Goal: Transaction & Acquisition: Download file/media

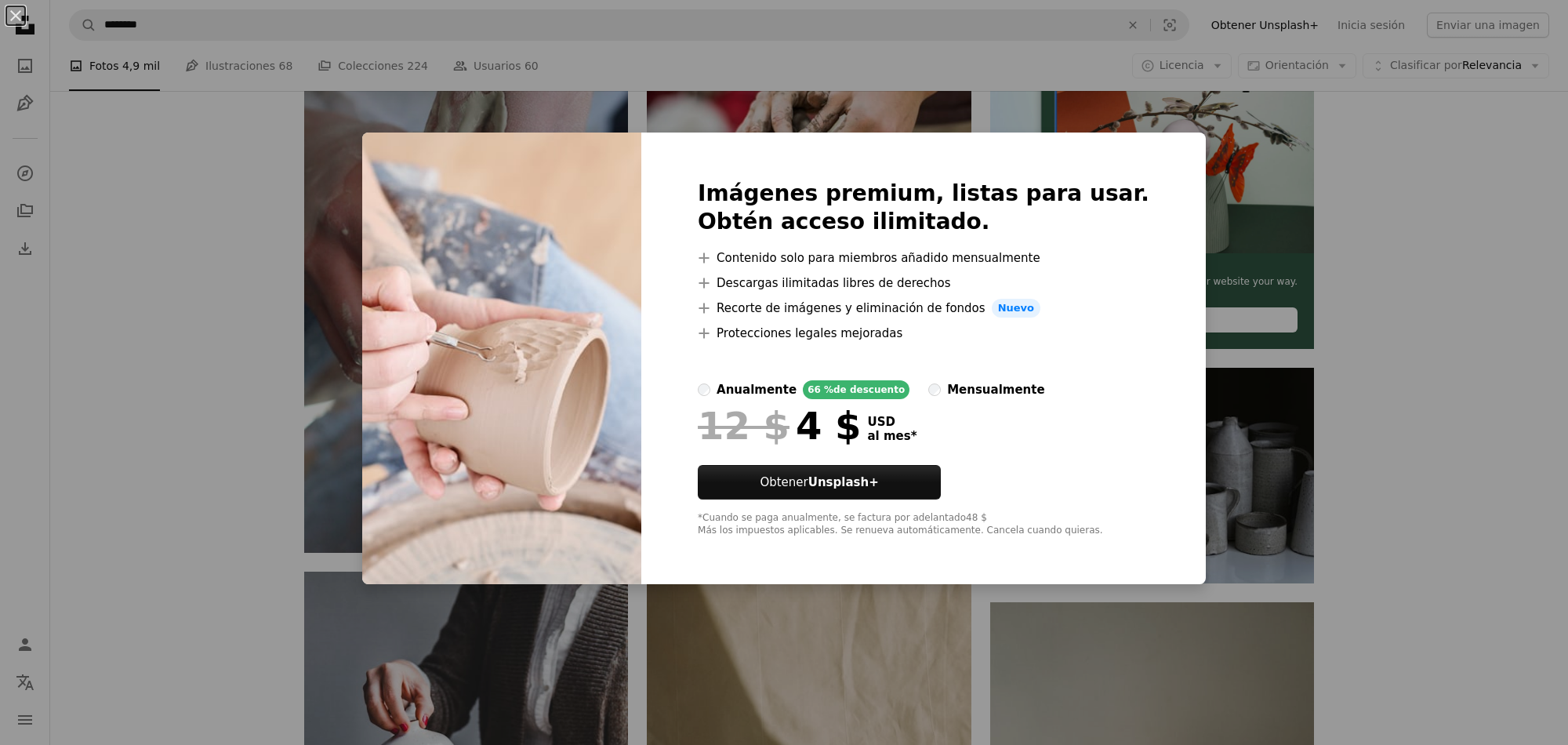
click at [1408, 240] on div "An X shape Imágenes premium, listas para usar. Obtén acceso ilimitado. A plus s…" at bounding box center [784, 372] width 1568 height 745
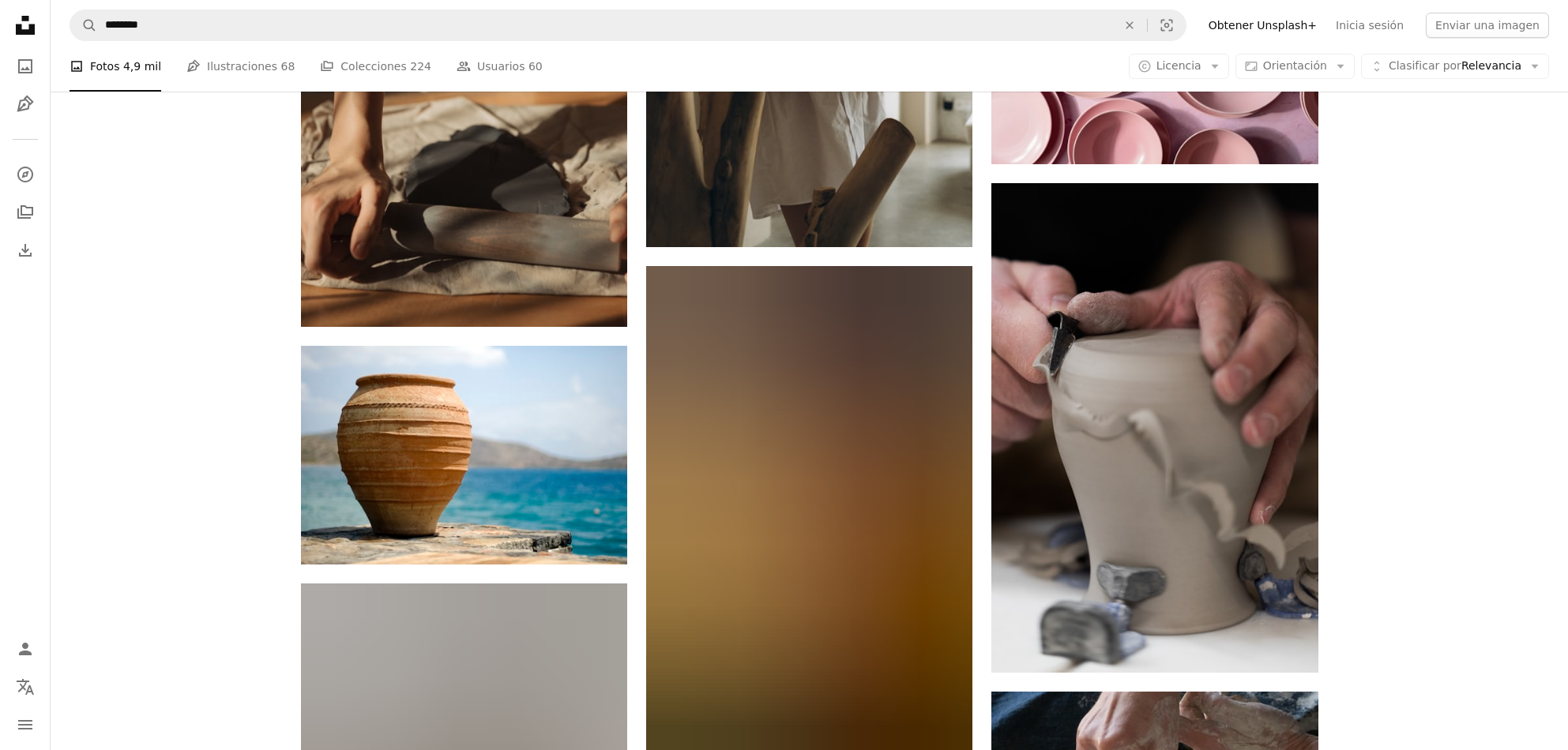
scroll to position [23673, 0]
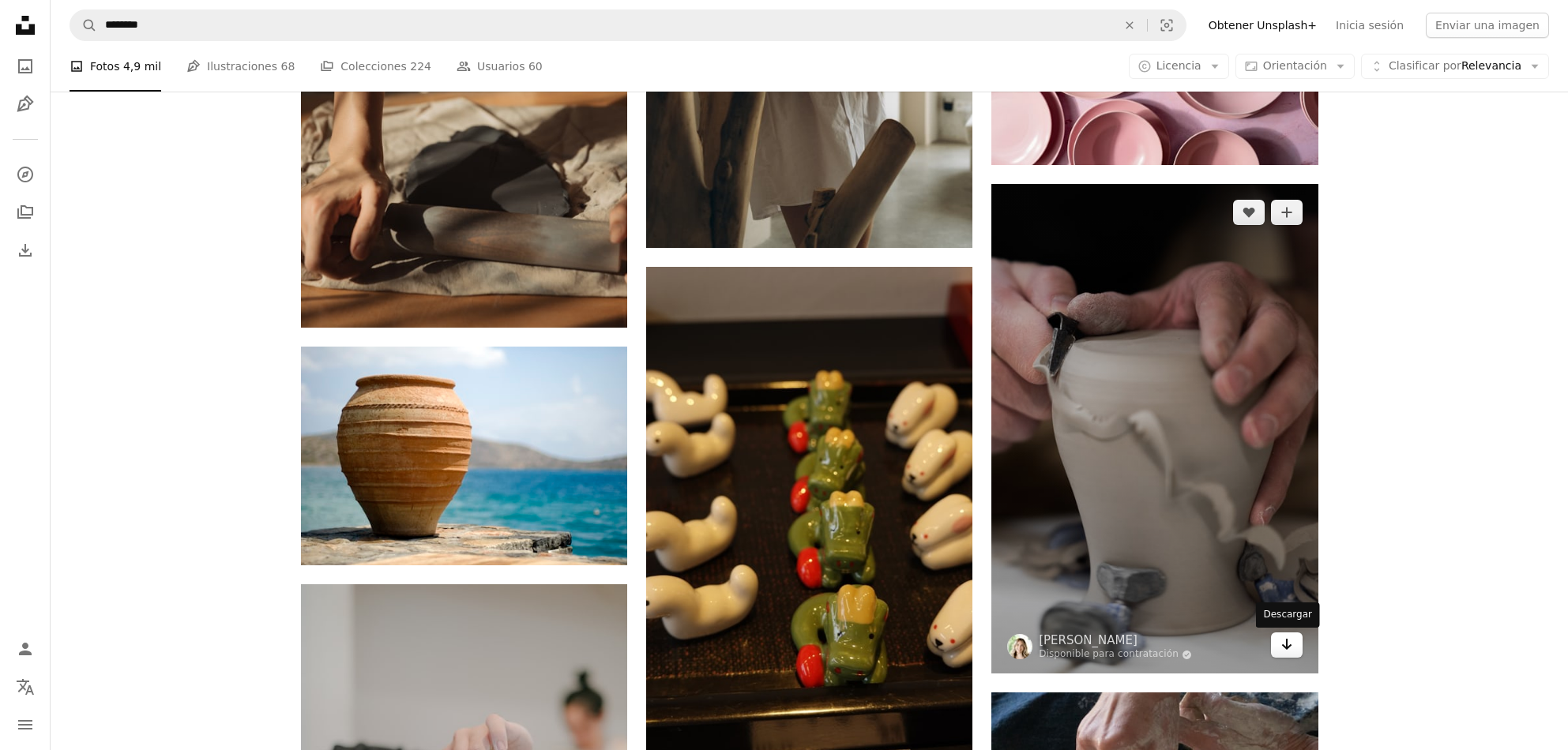
click at [1291, 654] on icon "Arrow pointing down" at bounding box center [1286, 644] width 12 height 19
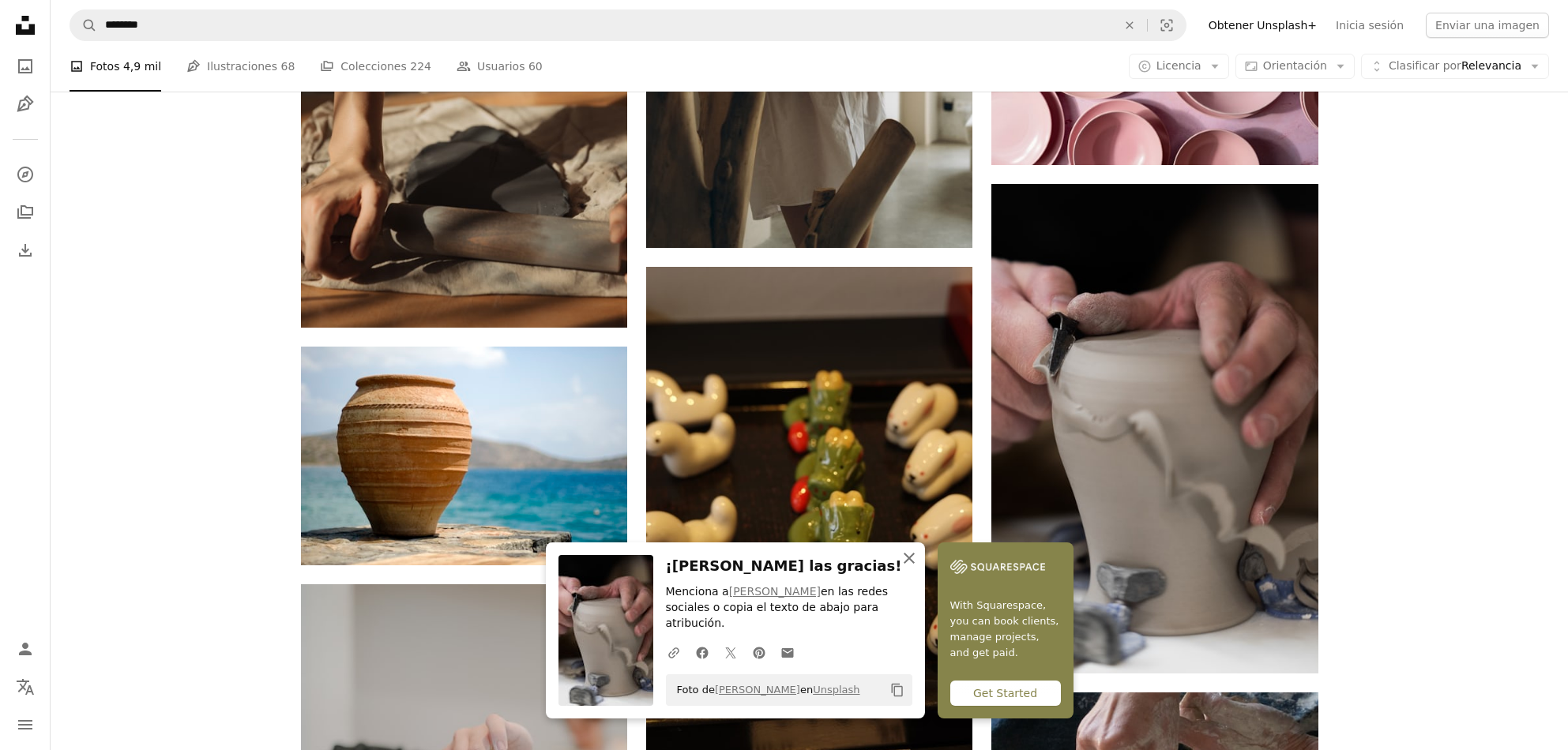
click at [915, 559] on icon "An X shape" at bounding box center [909, 558] width 19 height 19
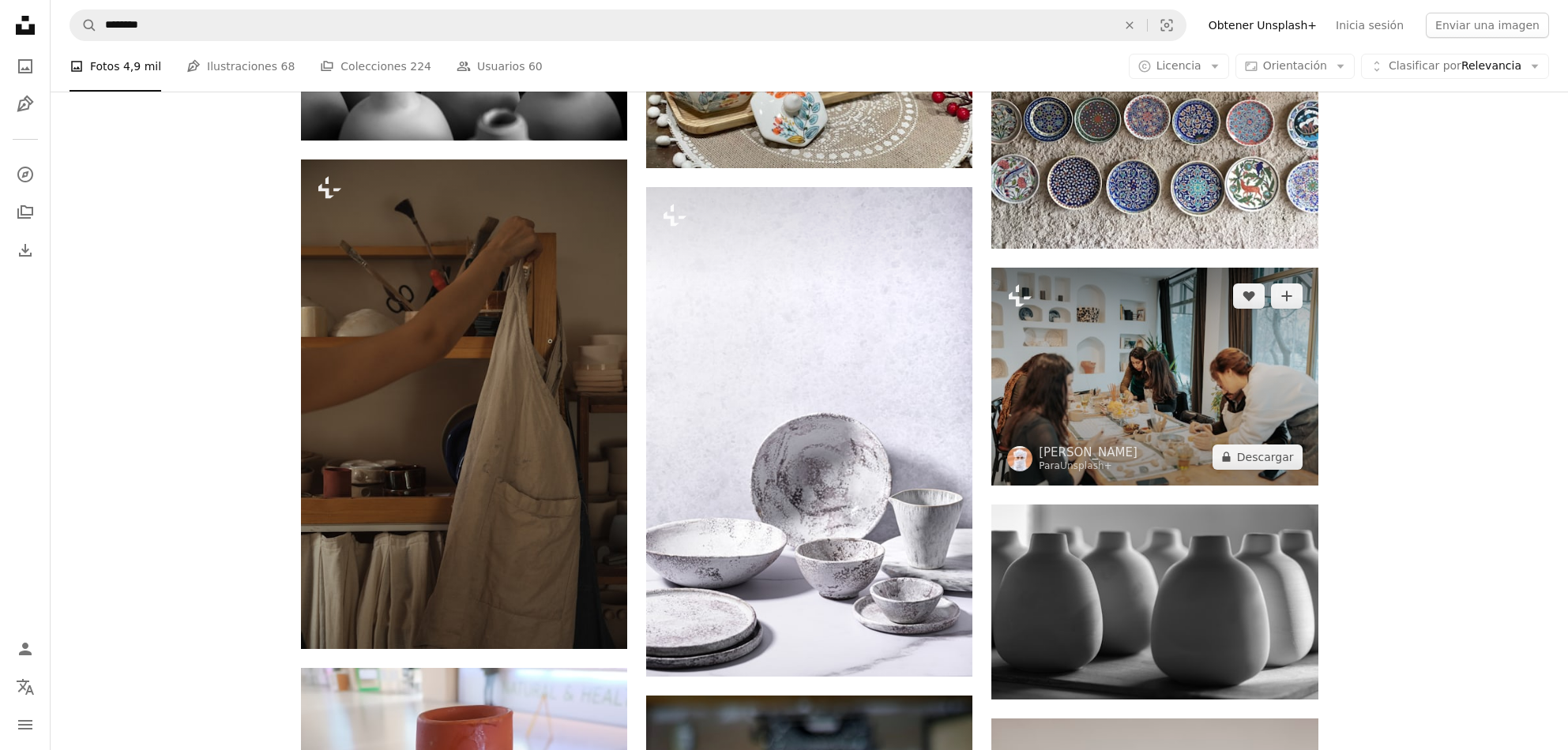
scroll to position [38637, 0]
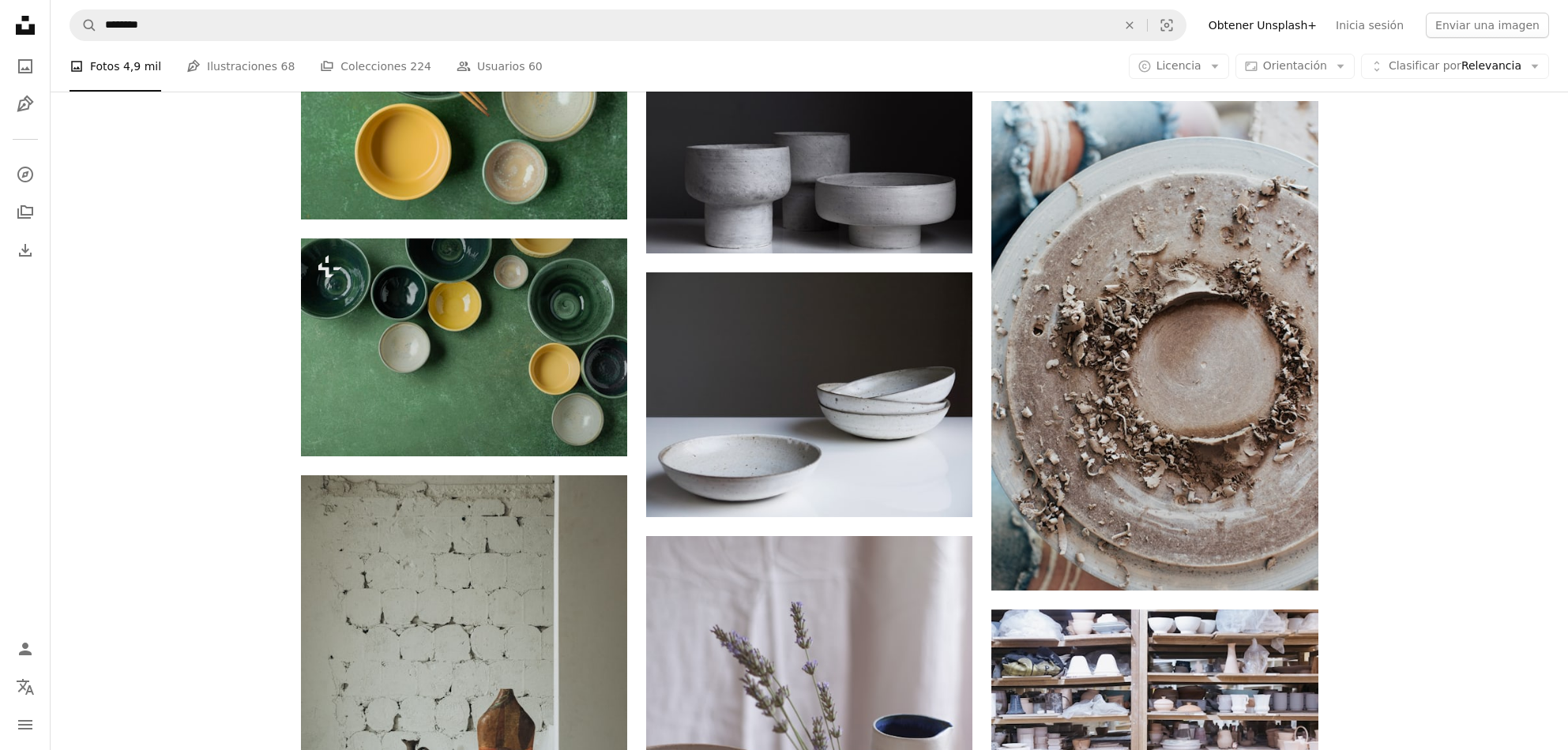
scroll to position [3144, 0]
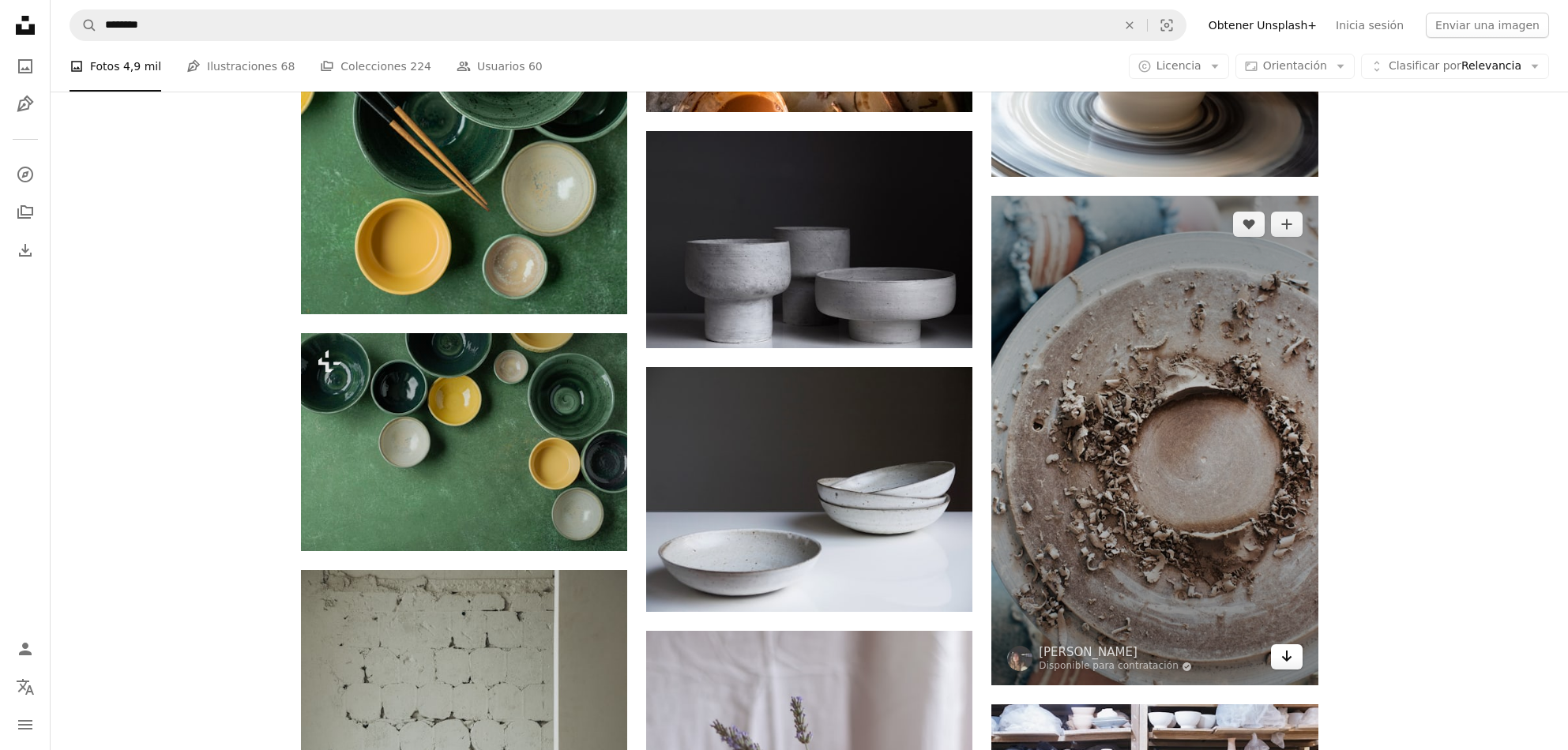
click at [1287, 656] on icon "Arrow pointing down" at bounding box center [1286, 656] width 12 height 19
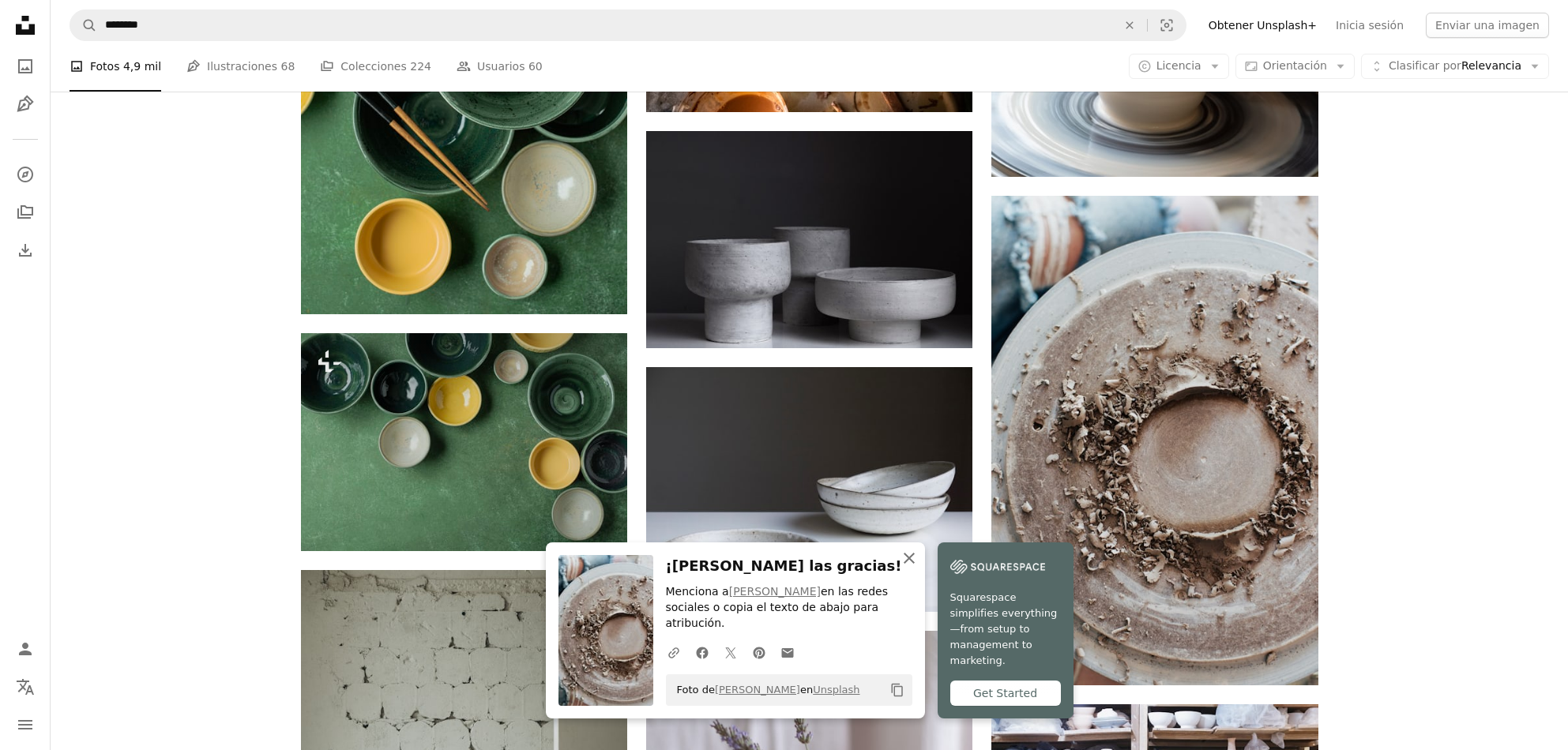
click at [910, 568] on icon "An X shape" at bounding box center [909, 558] width 19 height 19
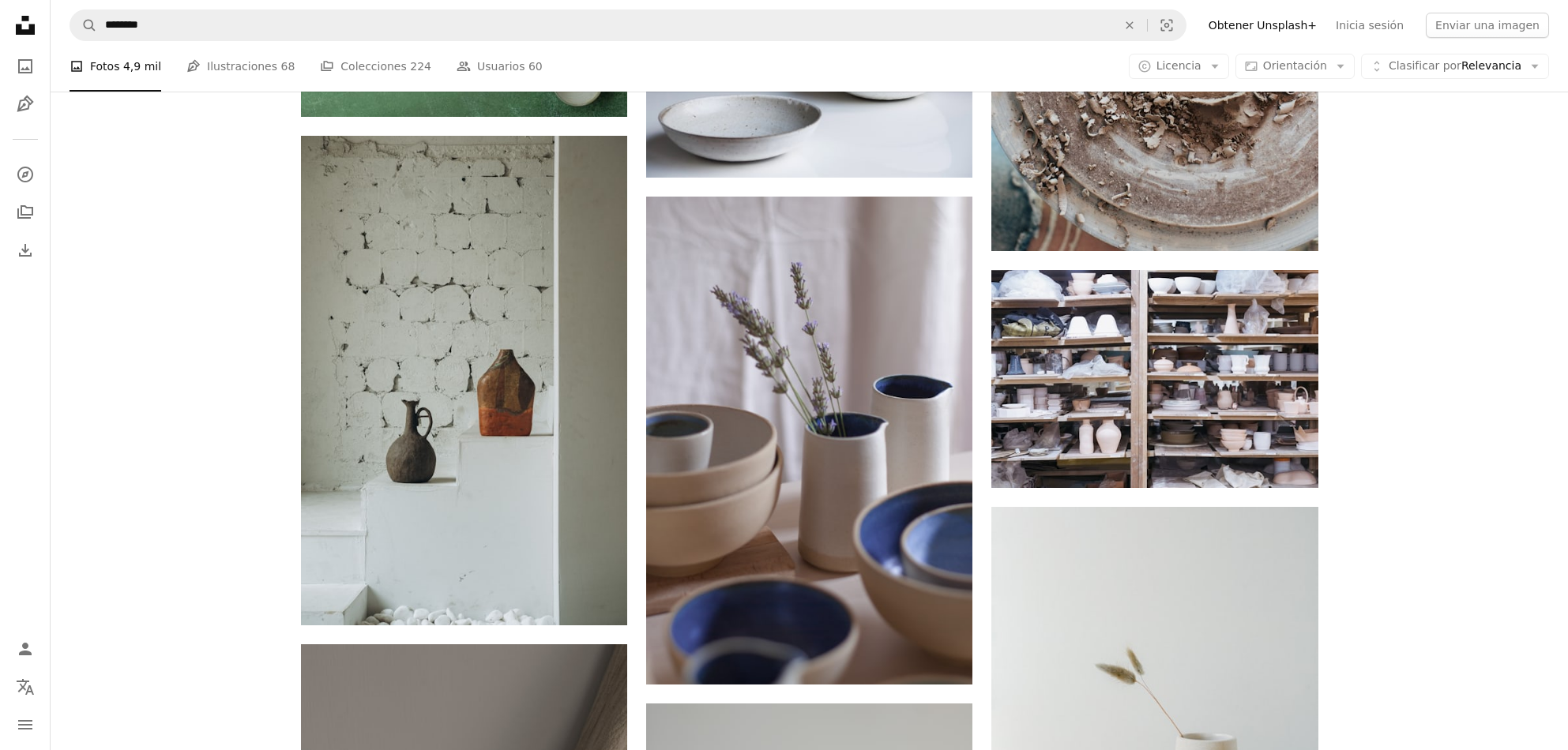
scroll to position [3542, 0]
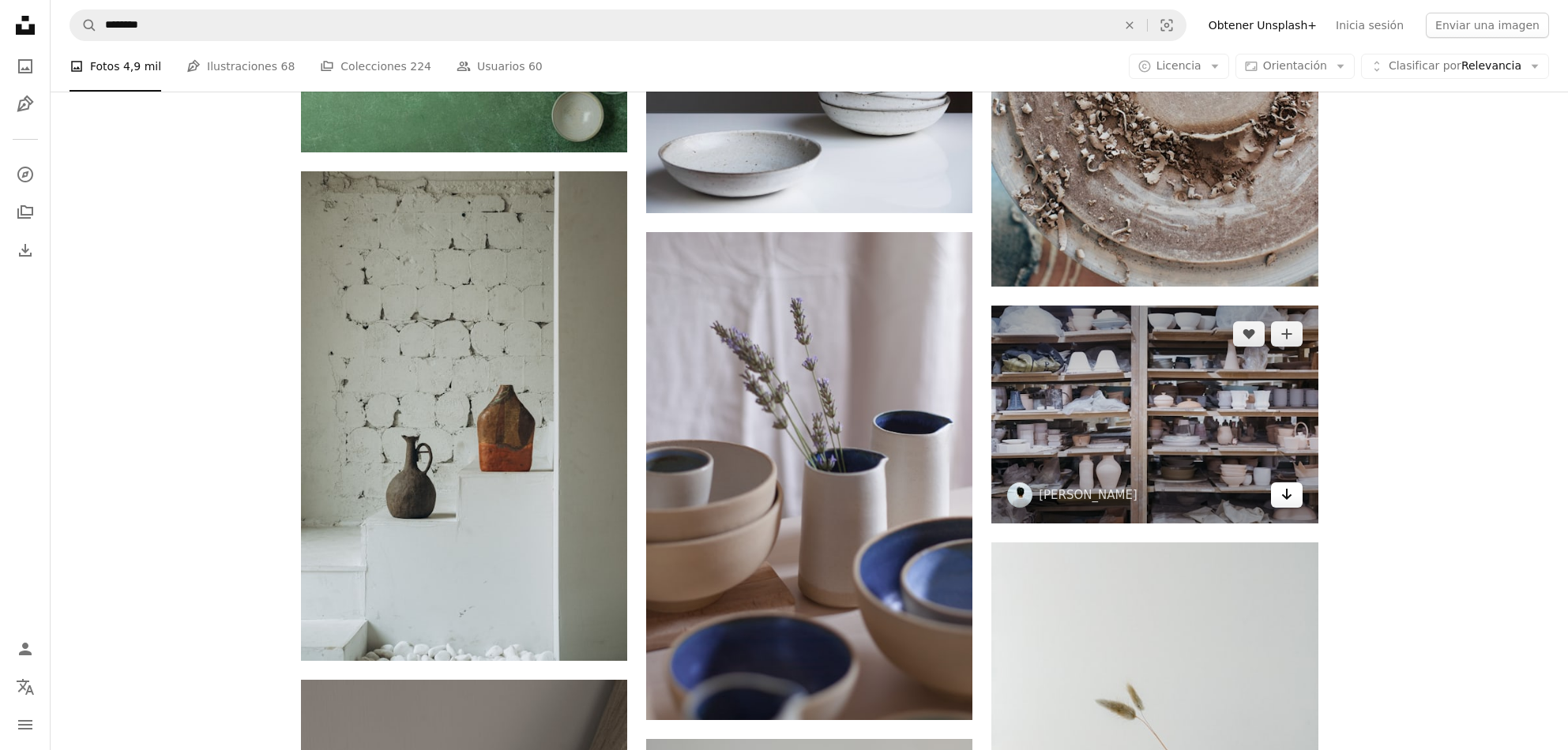
click at [1289, 504] on icon "Arrow pointing down" at bounding box center [1286, 494] width 12 height 19
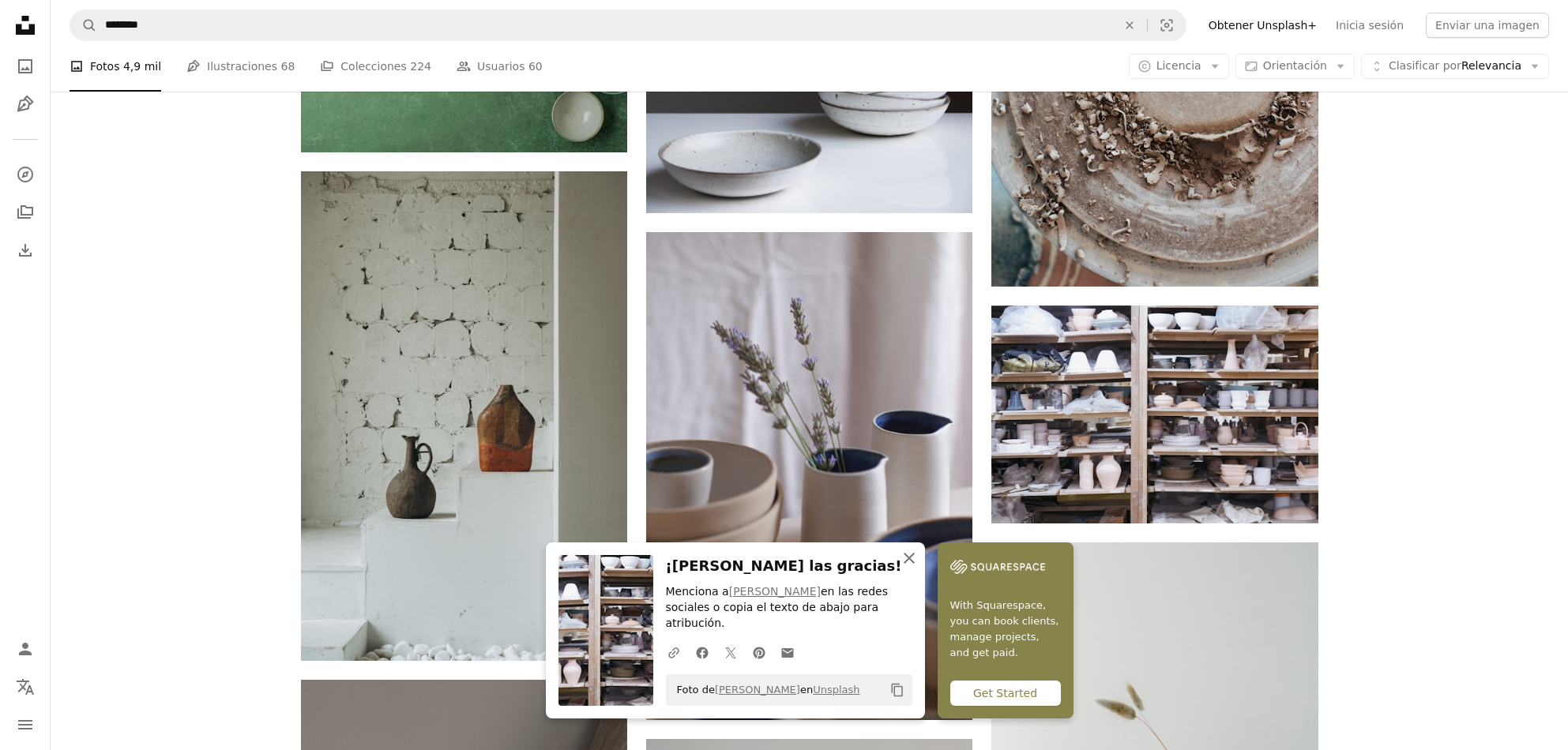
click at [905, 568] on icon "An X shape" at bounding box center [909, 558] width 19 height 19
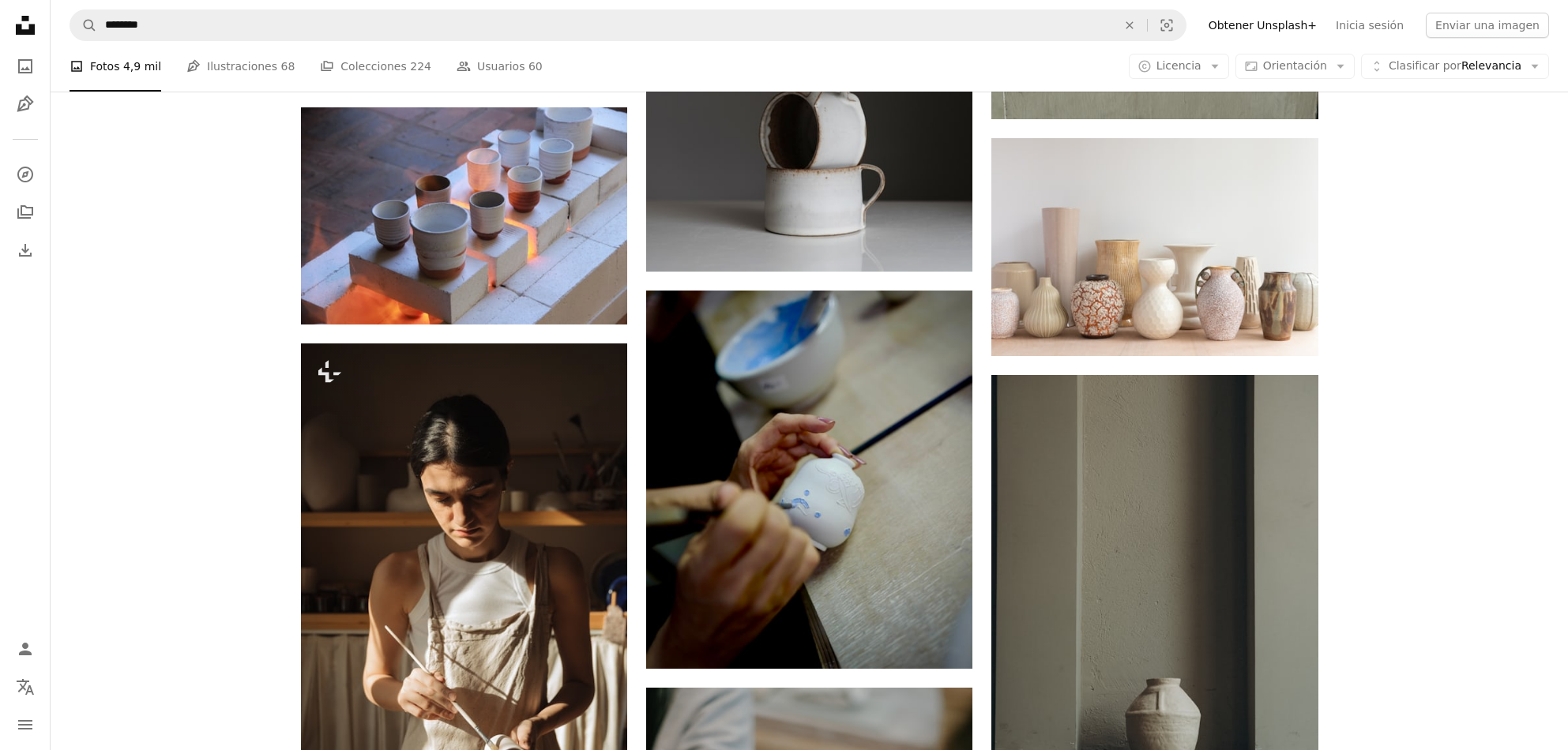
scroll to position [8665, 0]
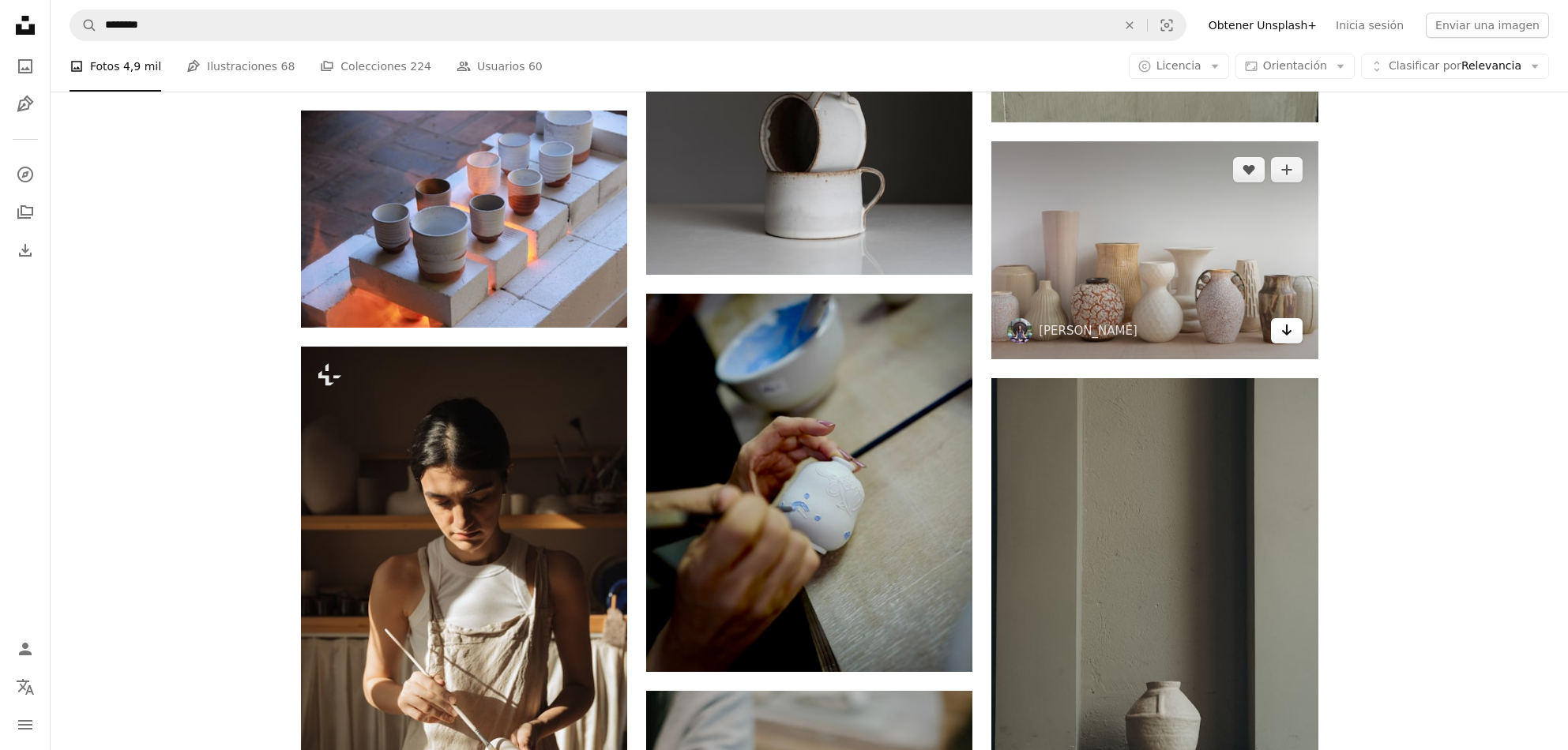
click at [1295, 338] on link "Arrow pointing down" at bounding box center [1286, 331] width 31 height 25
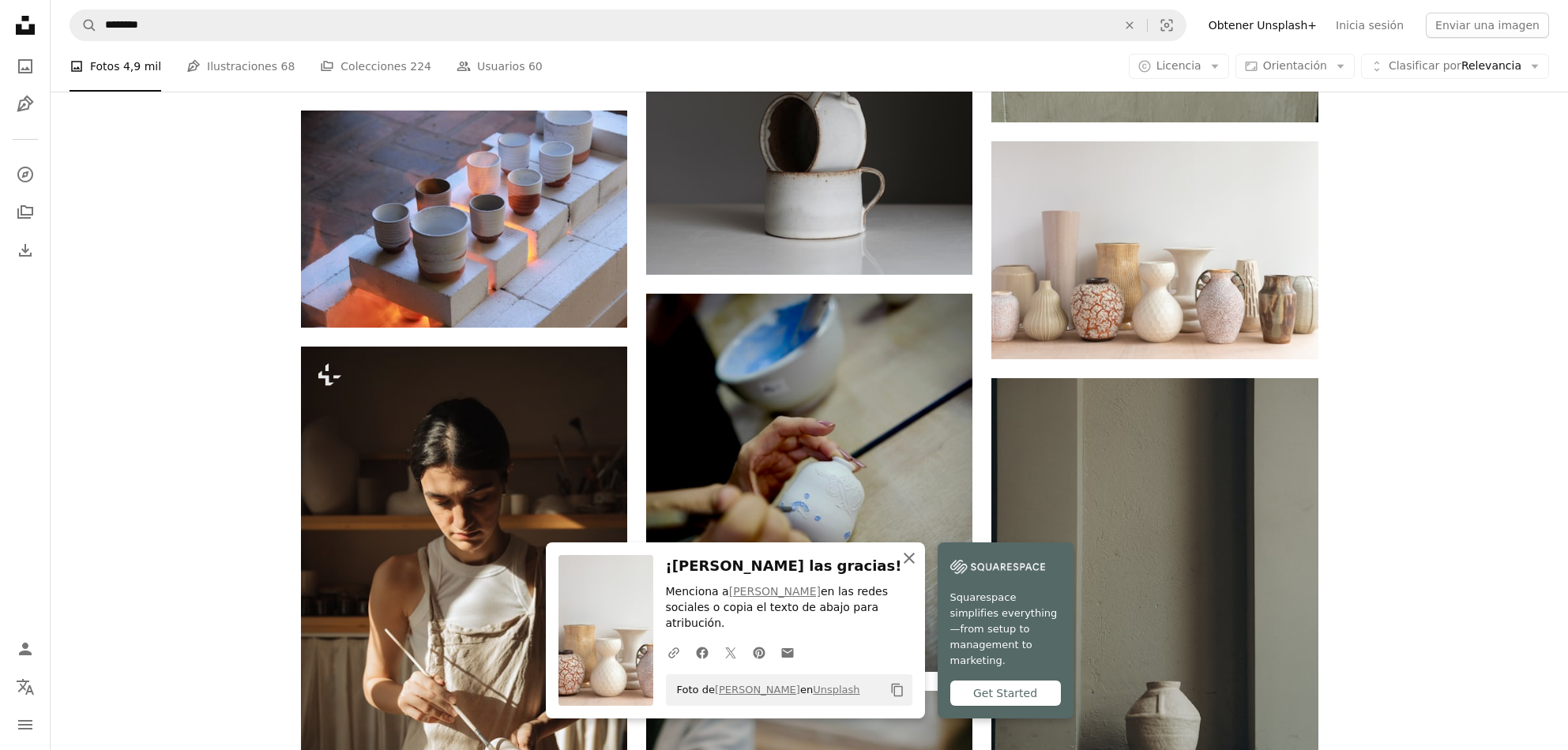
click at [916, 568] on icon "An X shape" at bounding box center [909, 558] width 19 height 19
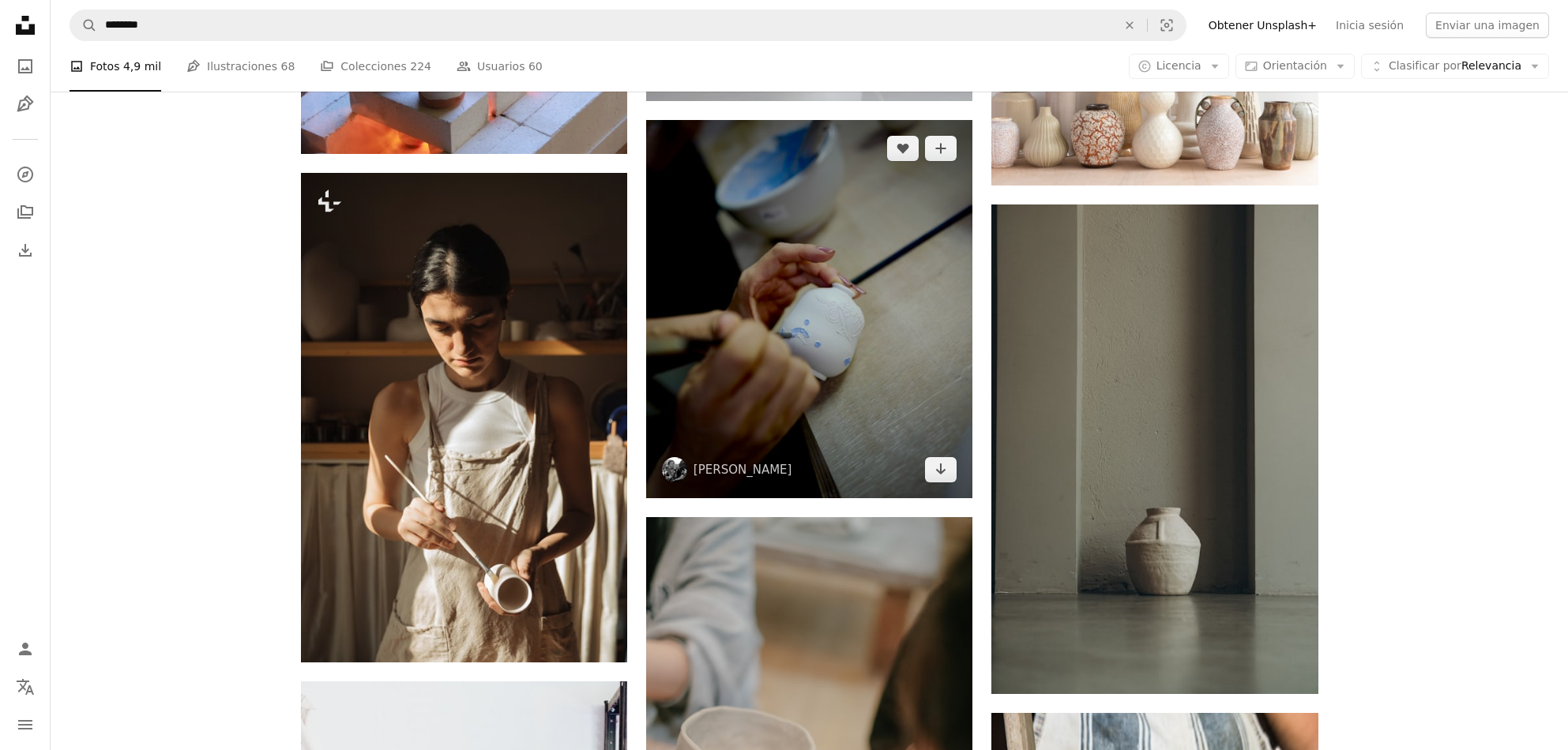
scroll to position [8837, 0]
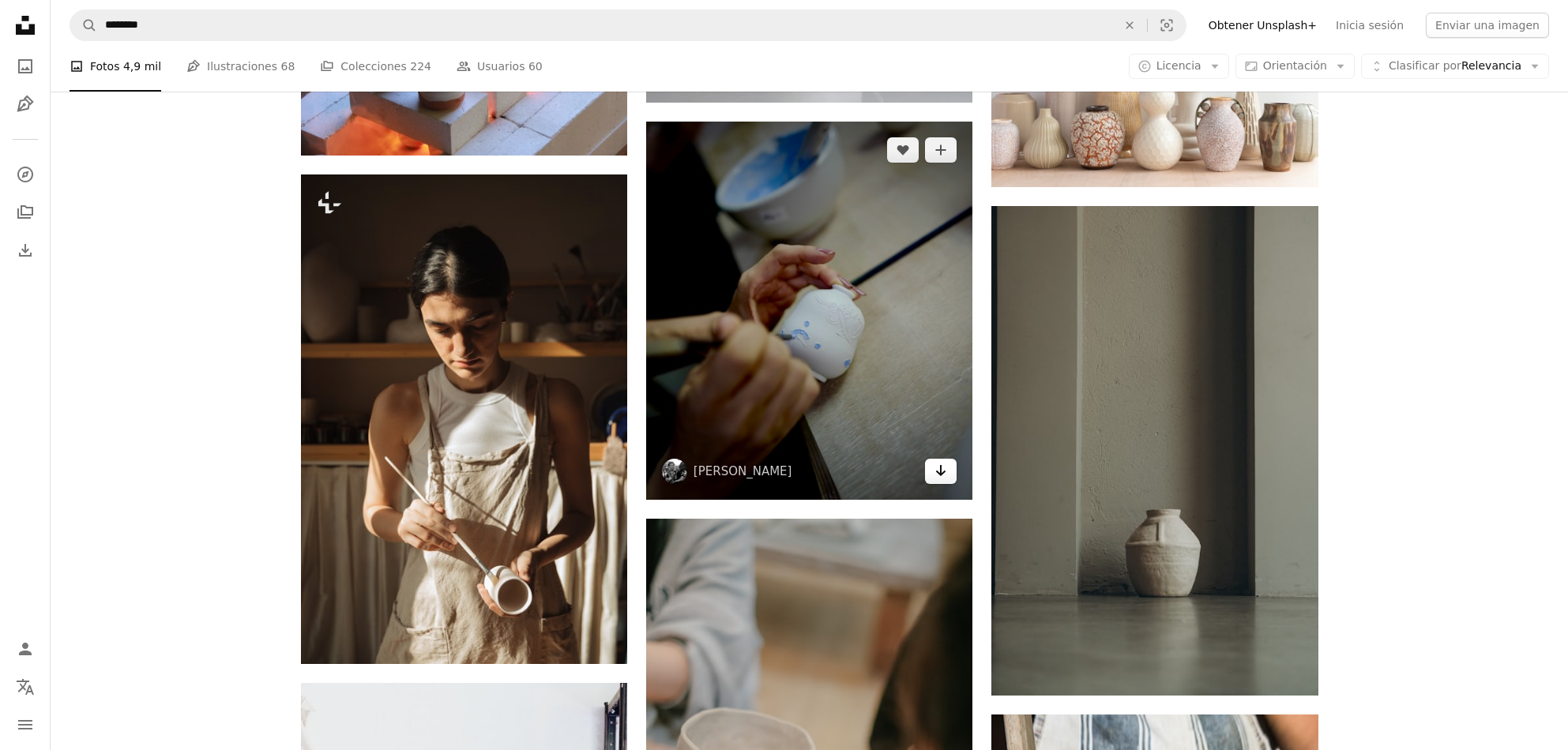
click at [937, 474] on icon "Arrow pointing down" at bounding box center [940, 470] width 12 height 19
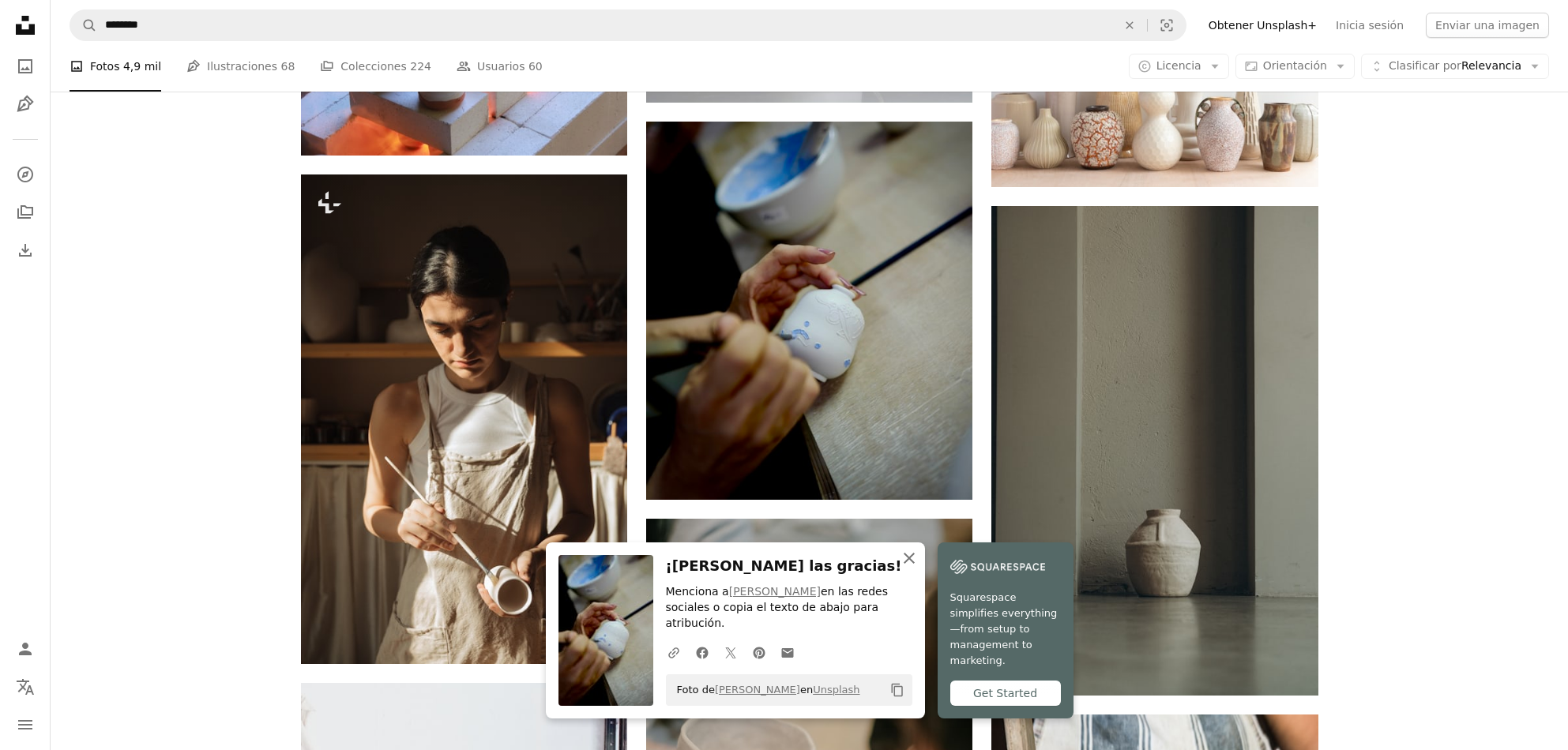
click at [913, 568] on icon "An X shape" at bounding box center [909, 558] width 19 height 19
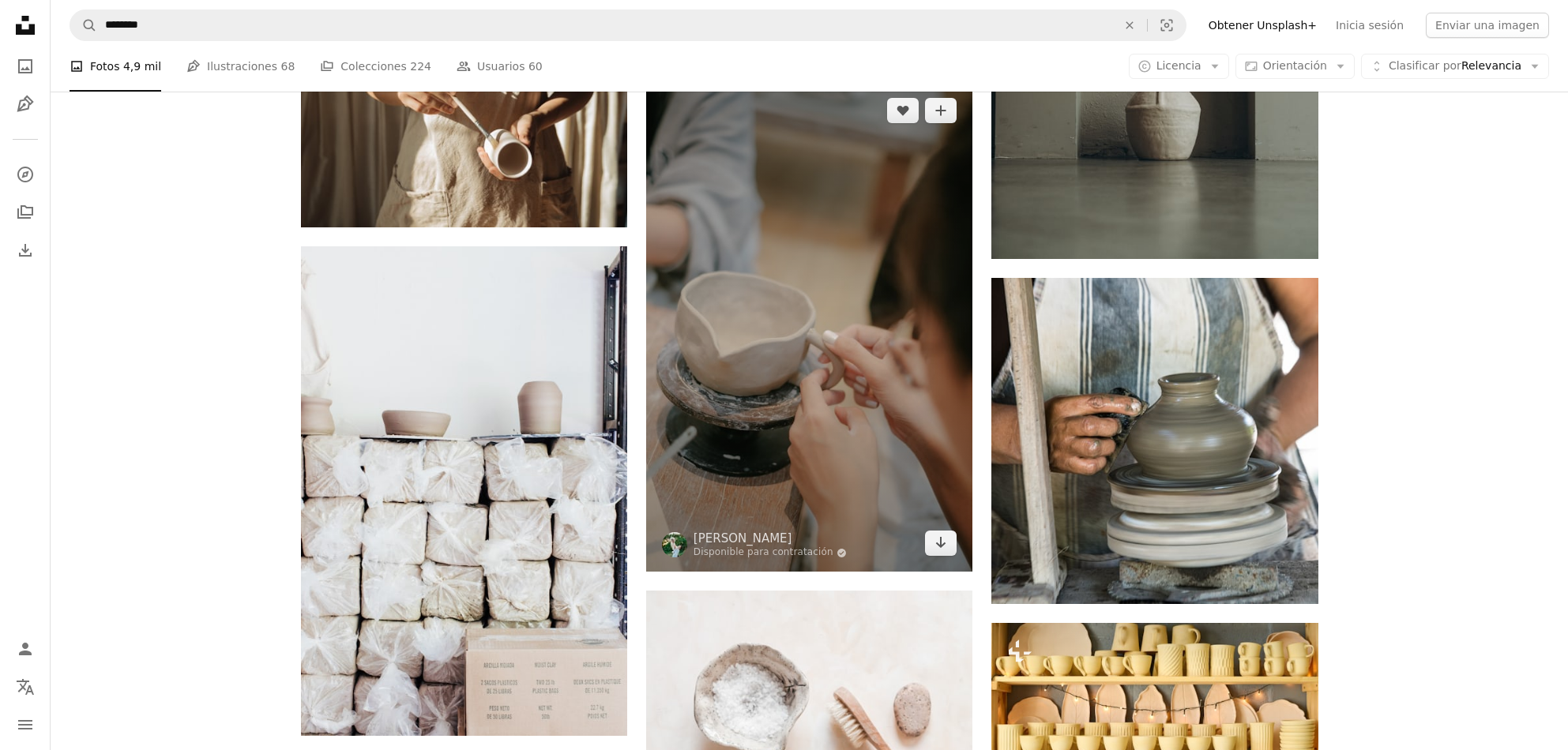
scroll to position [9273, 0]
click at [942, 549] on icon "Descargar" at bounding box center [941, 542] width 11 height 11
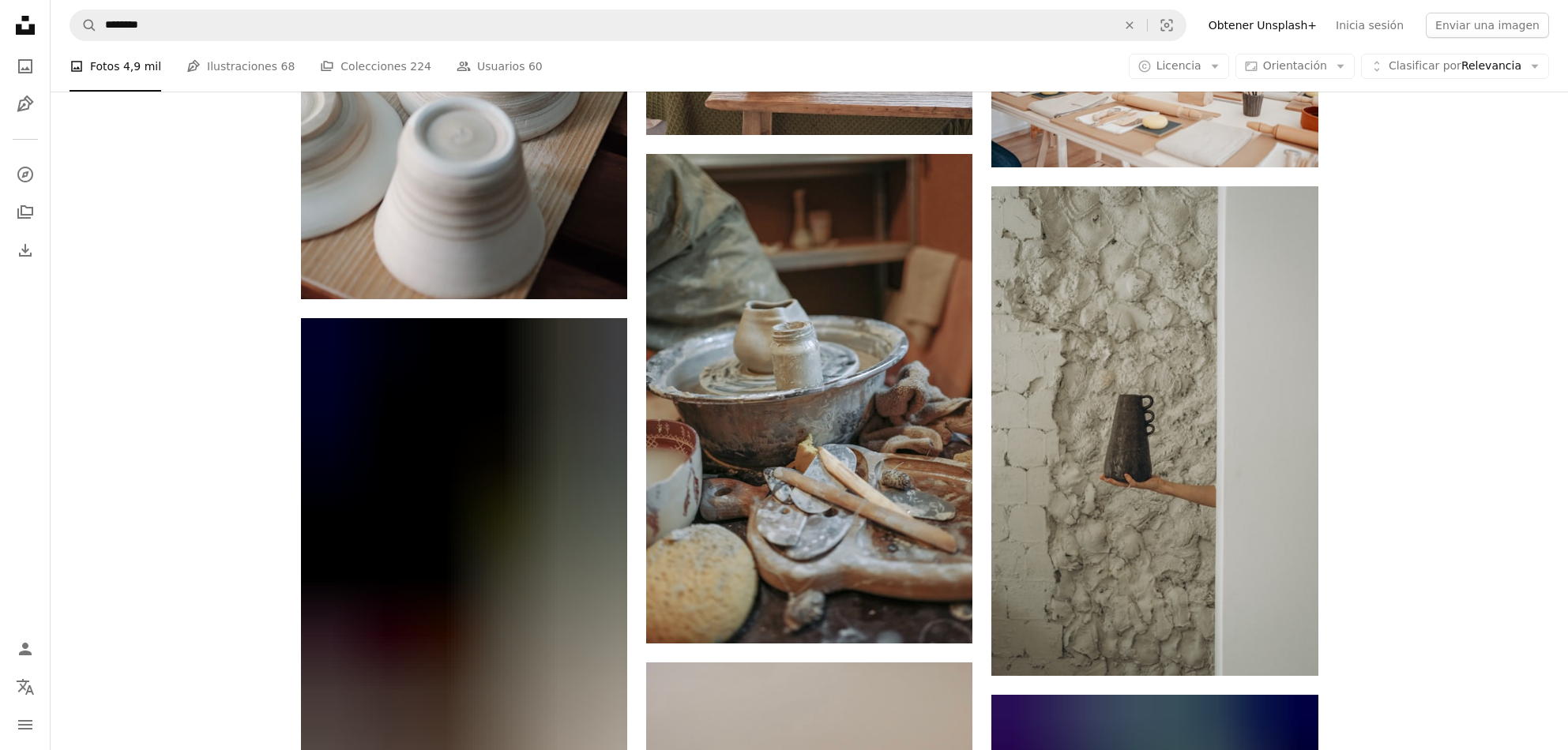
scroll to position [10950, 0]
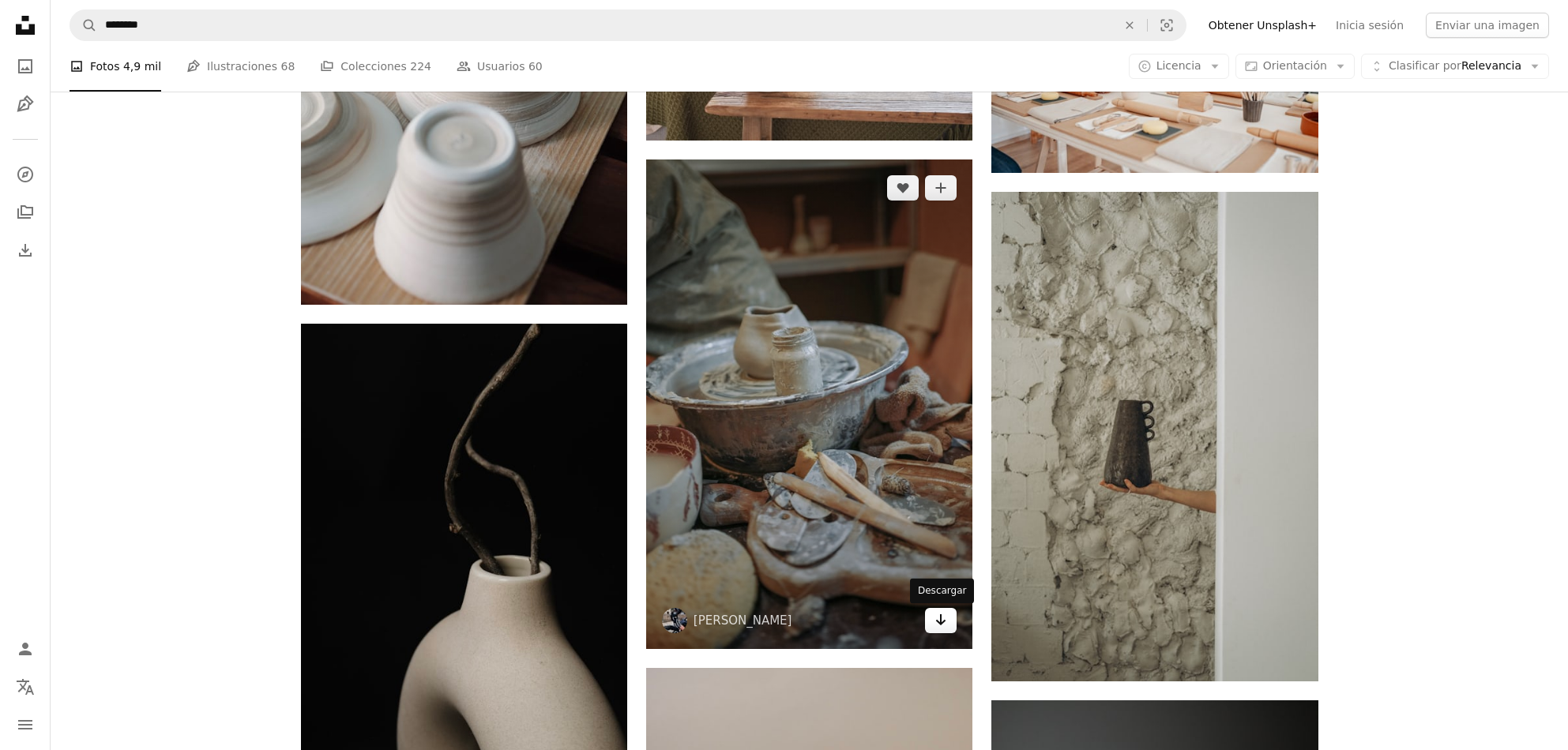
click at [947, 624] on link "Arrow pointing down" at bounding box center [941, 620] width 31 height 25
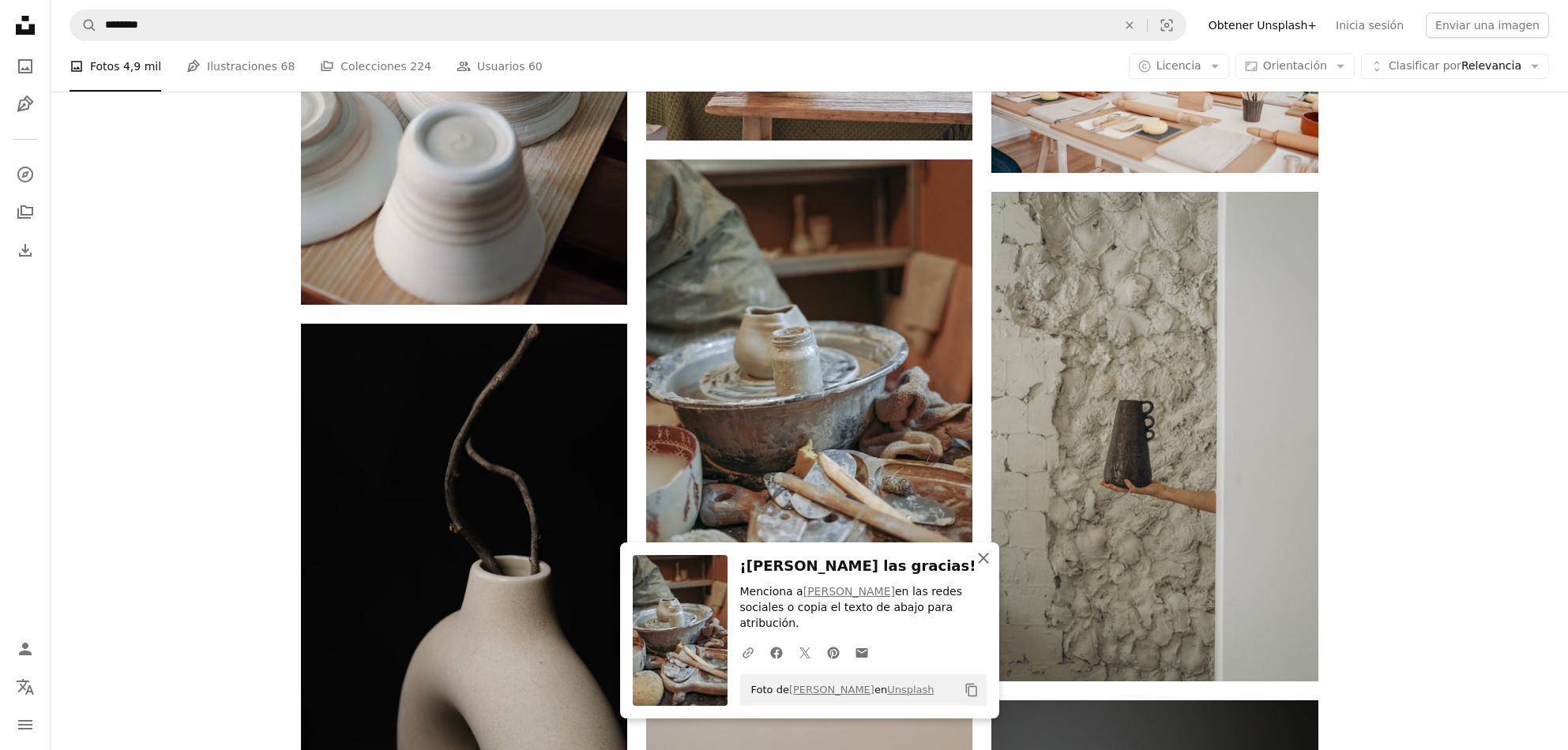
click at [988, 568] on icon "An X shape" at bounding box center [983, 558] width 19 height 19
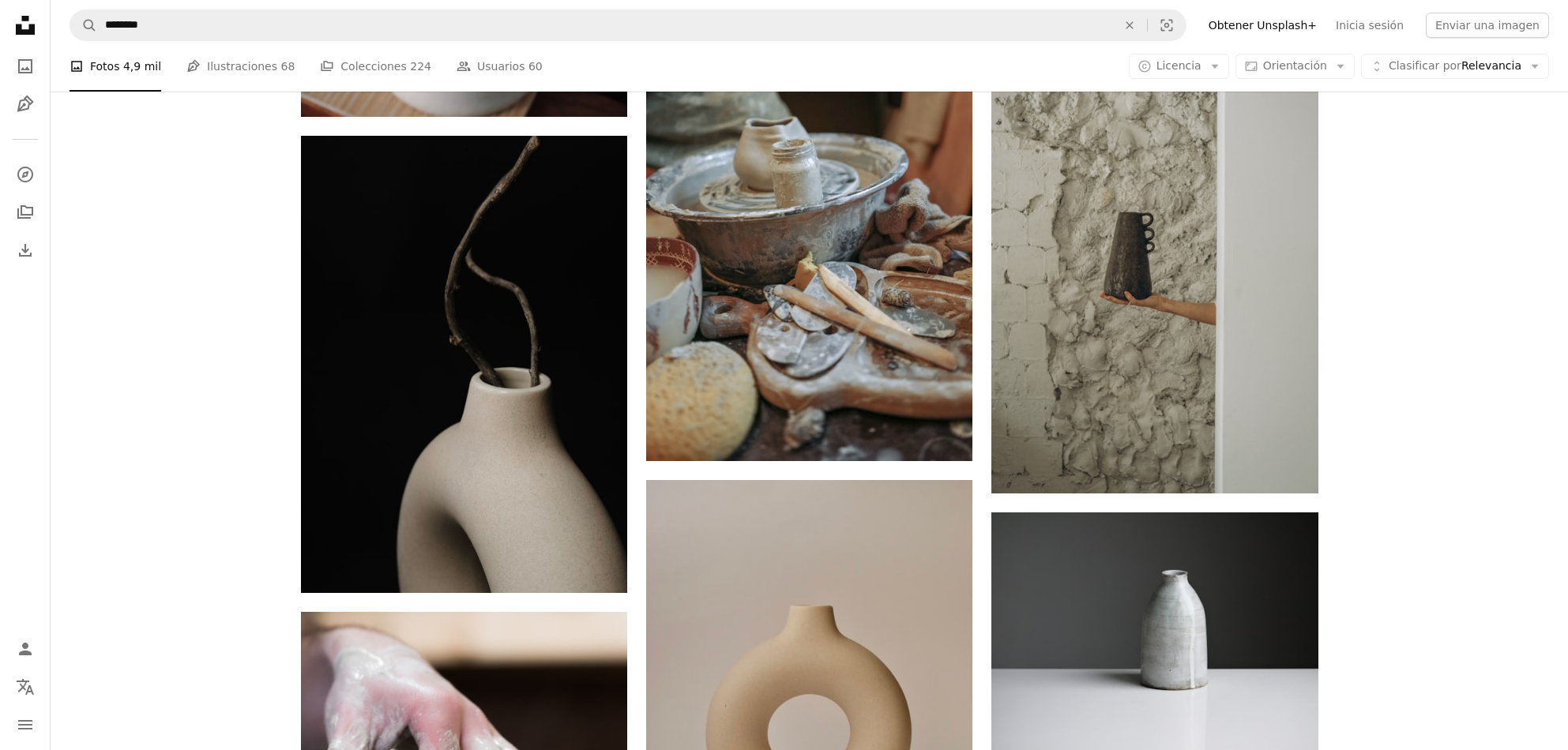
scroll to position [11141, 0]
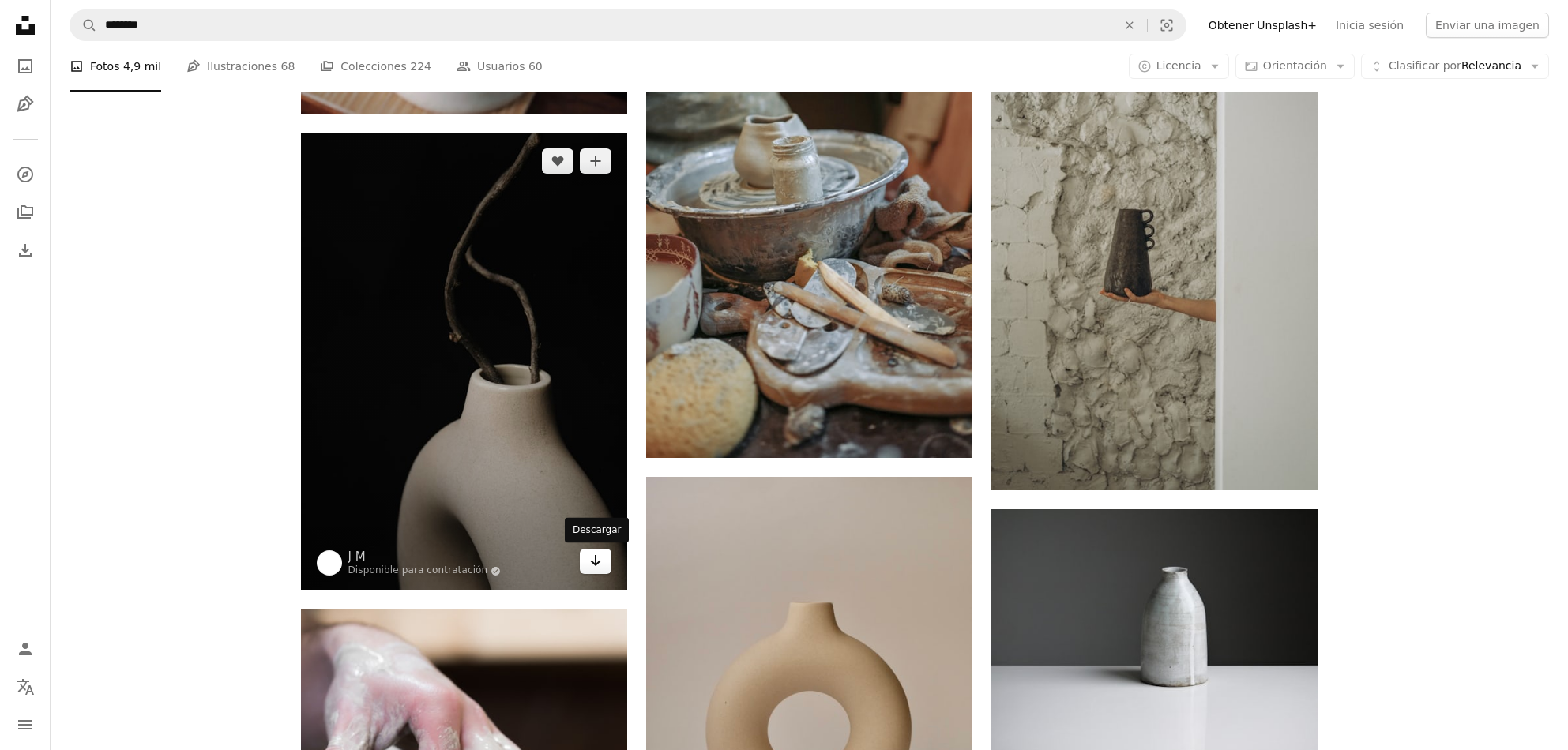
click at [602, 556] on link "Arrow pointing down" at bounding box center [595, 561] width 31 height 25
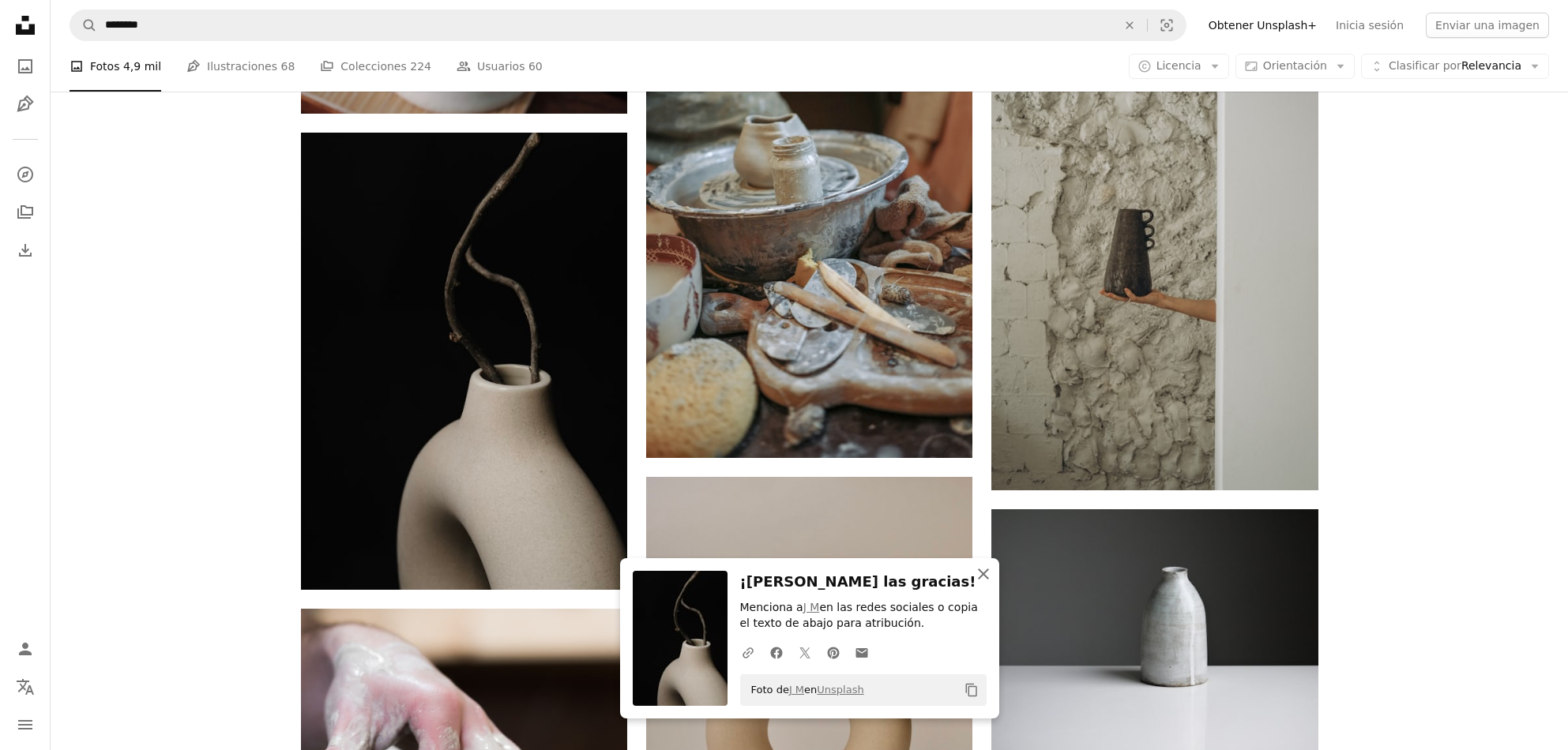
click at [979, 574] on icon "An X shape" at bounding box center [983, 574] width 19 height 19
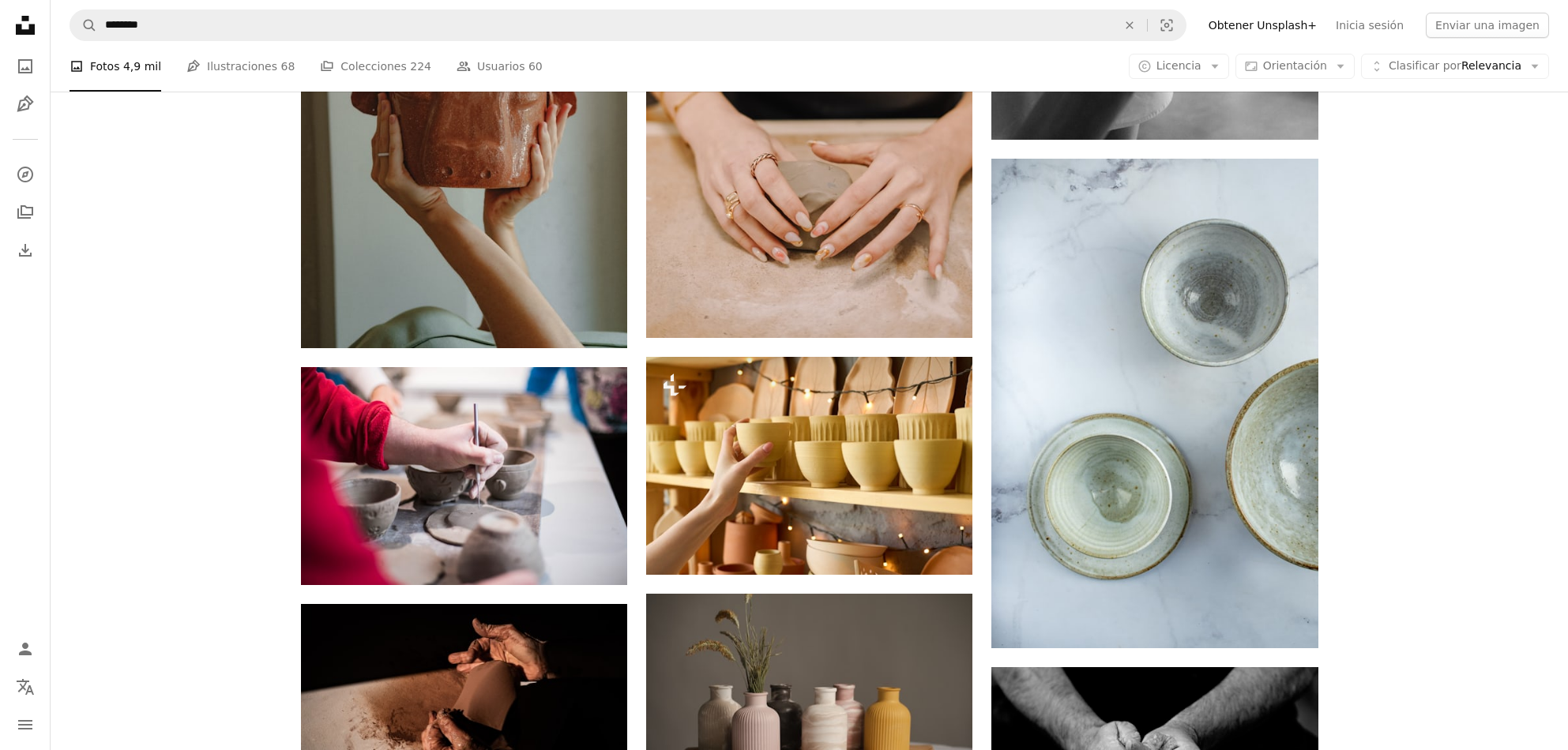
scroll to position [13628, 0]
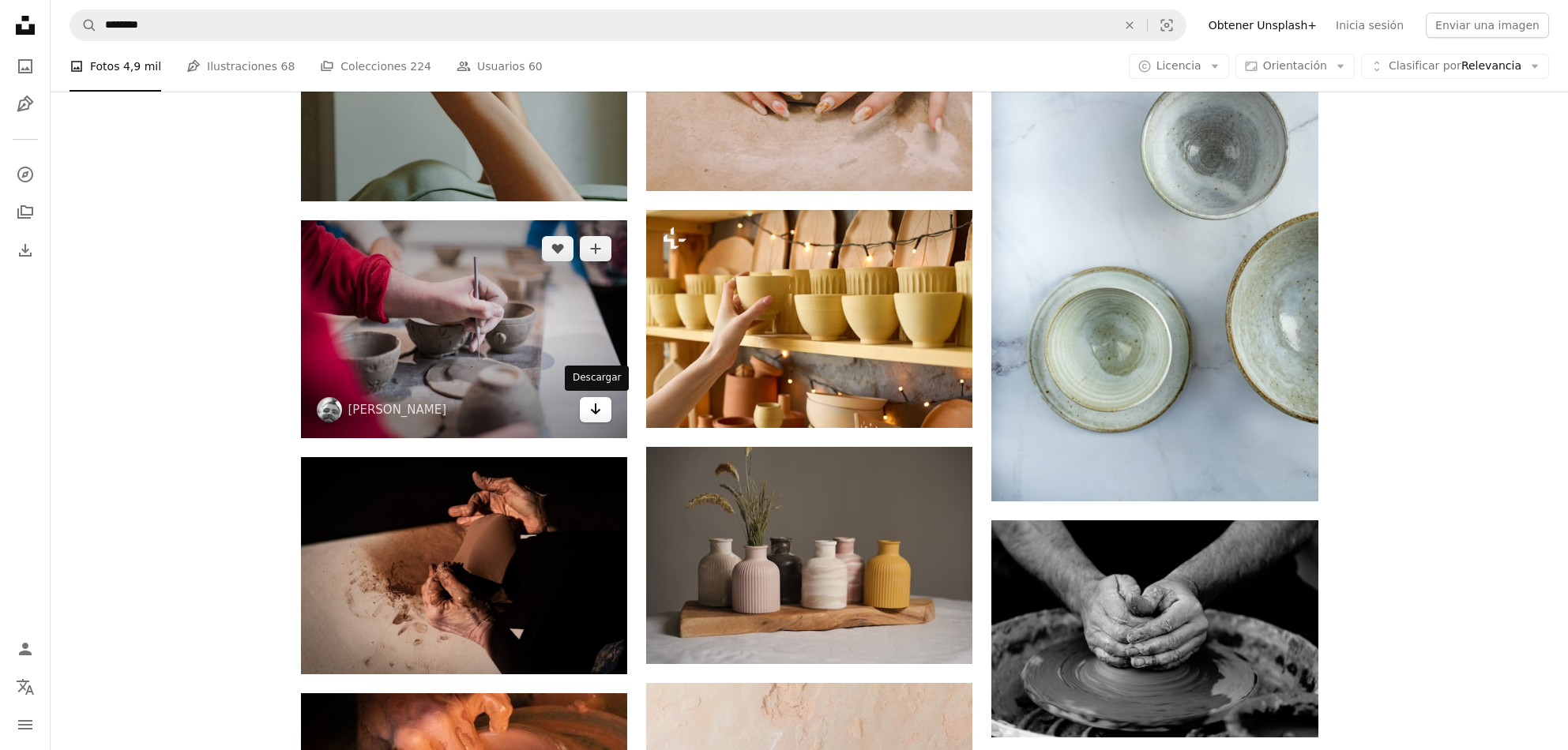
click at [601, 410] on icon "Arrow pointing down" at bounding box center [595, 409] width 12 height 19
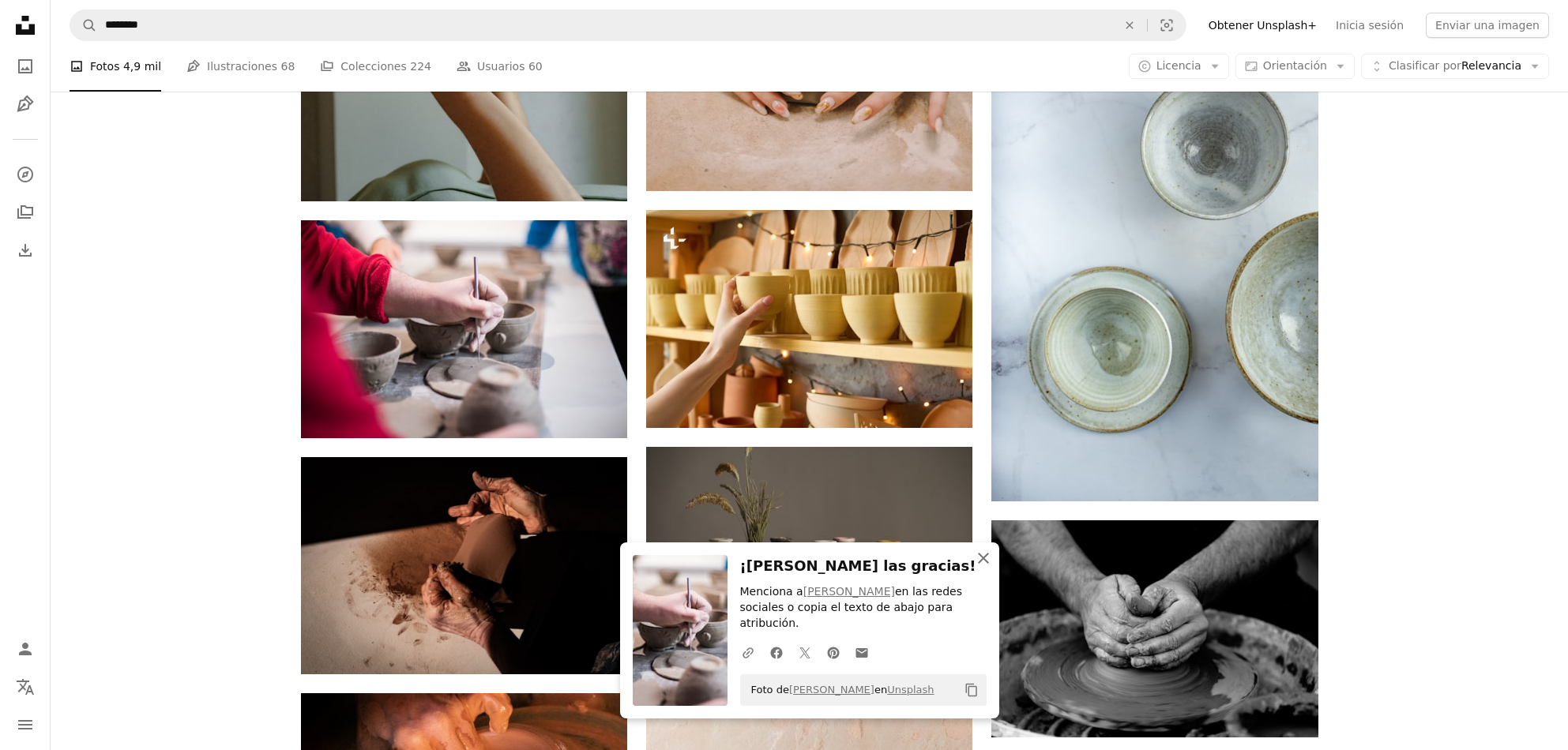
click at [986, 564] on icon "button" at bounding box center [983, 558] width 11 height 11
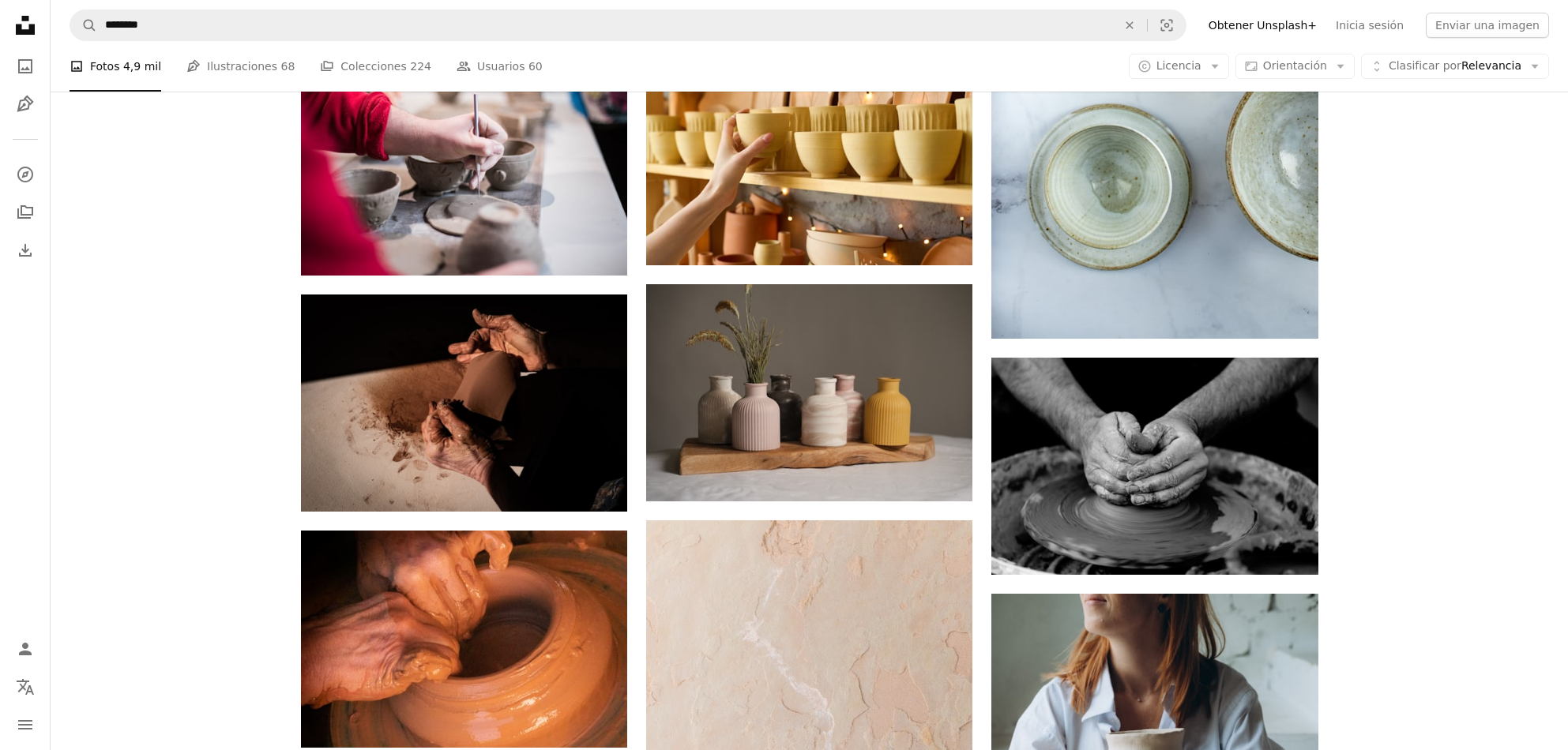
scroll to position [13798, 0]
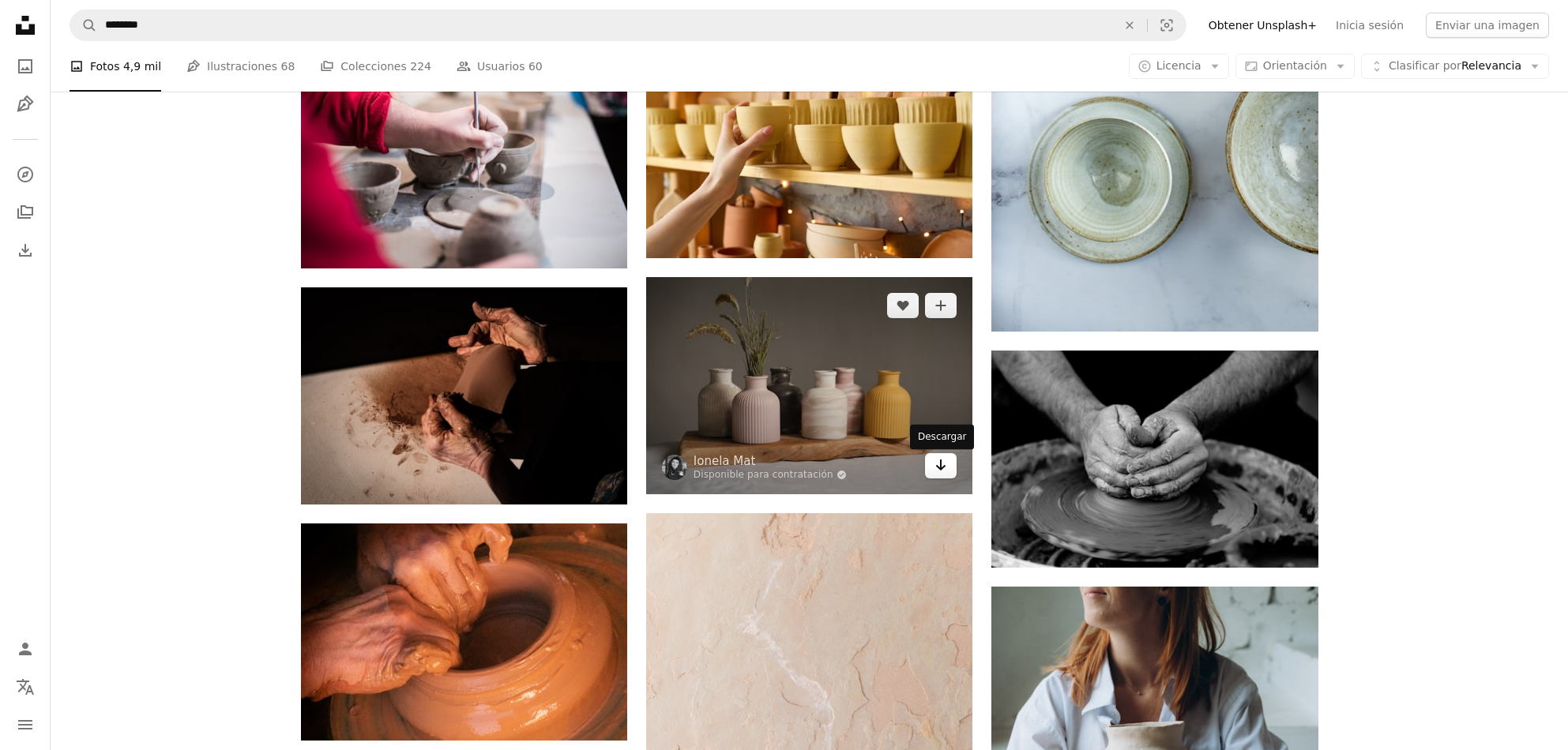
click at [938, 474] on icon "Arrow pointing down" at bounding box center [940, 464] width 12 height 19
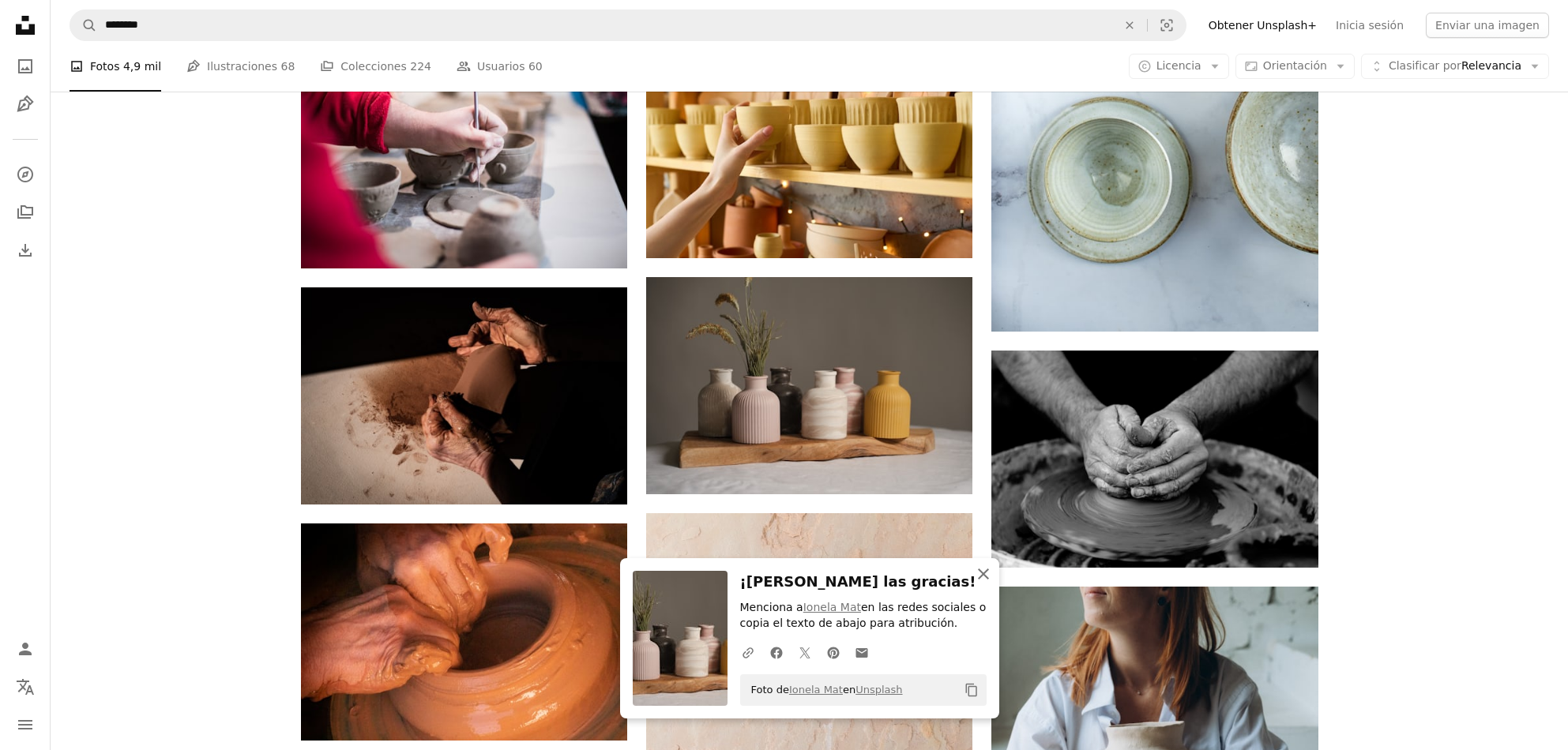
click at [981, 575] on icon "button" at bounding box center [983, 574] width 11 height 11
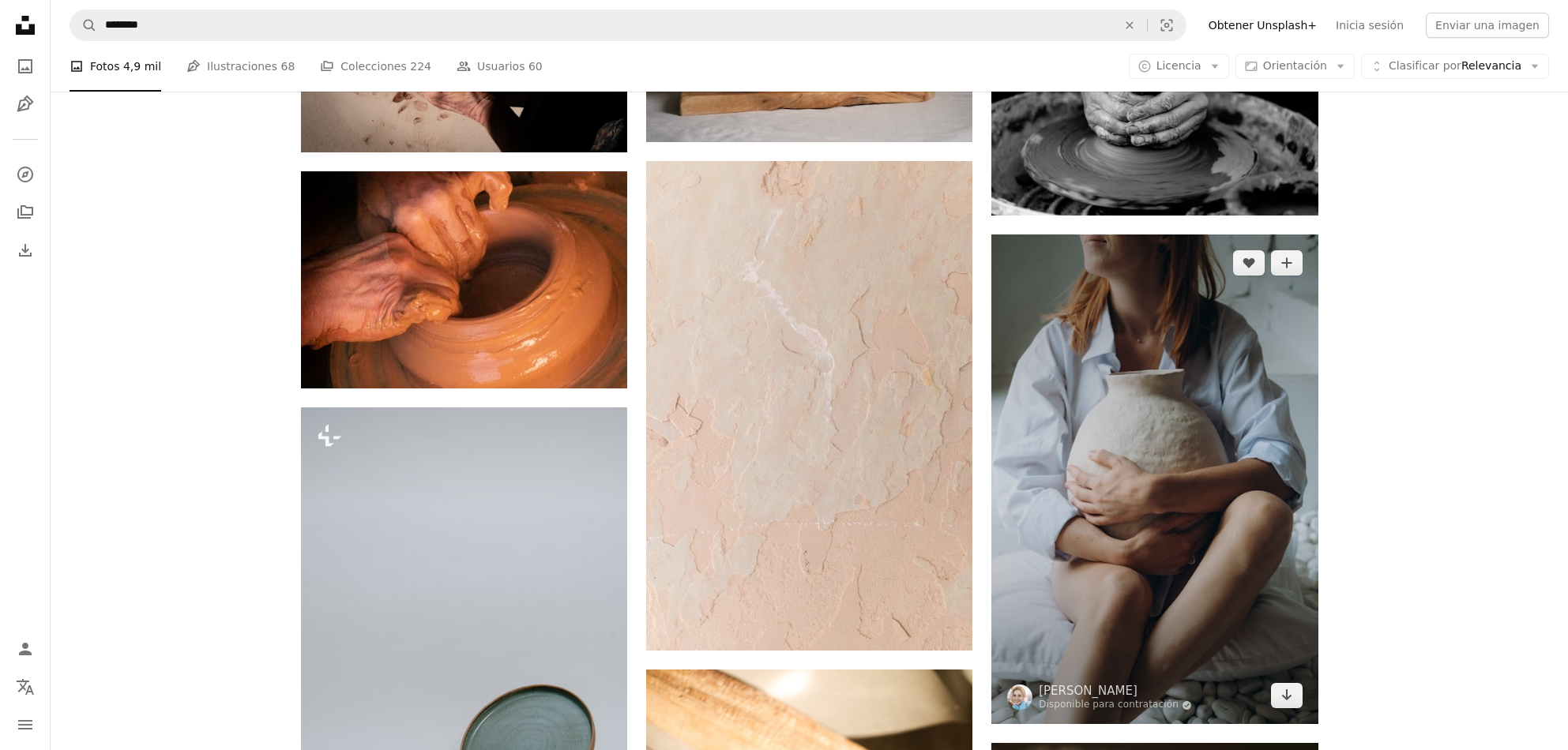
scroll to position [14151, 0]
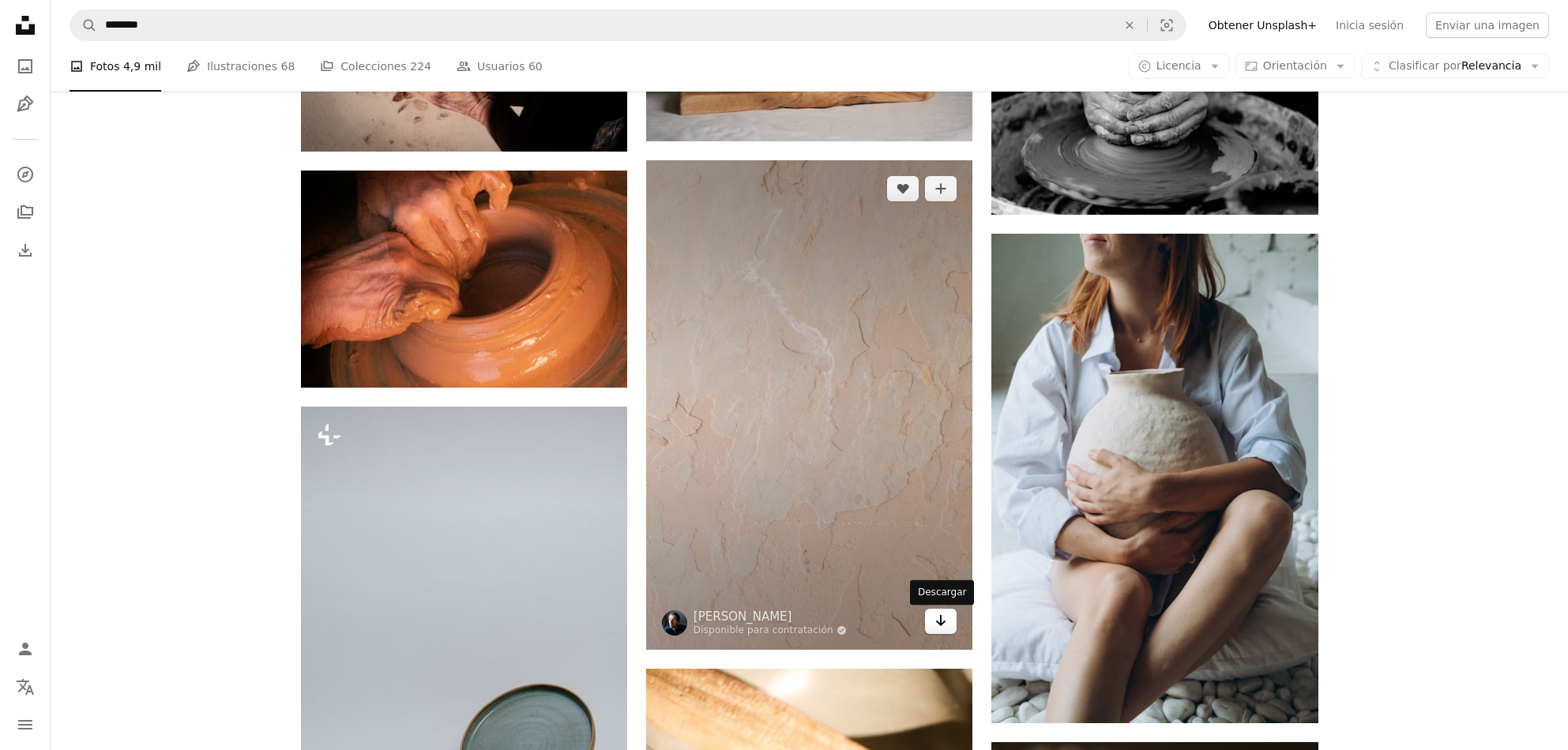
click at [947, 630] on icon "Arrow pointing down" at bounding box center [940, 620] width 12 height 19
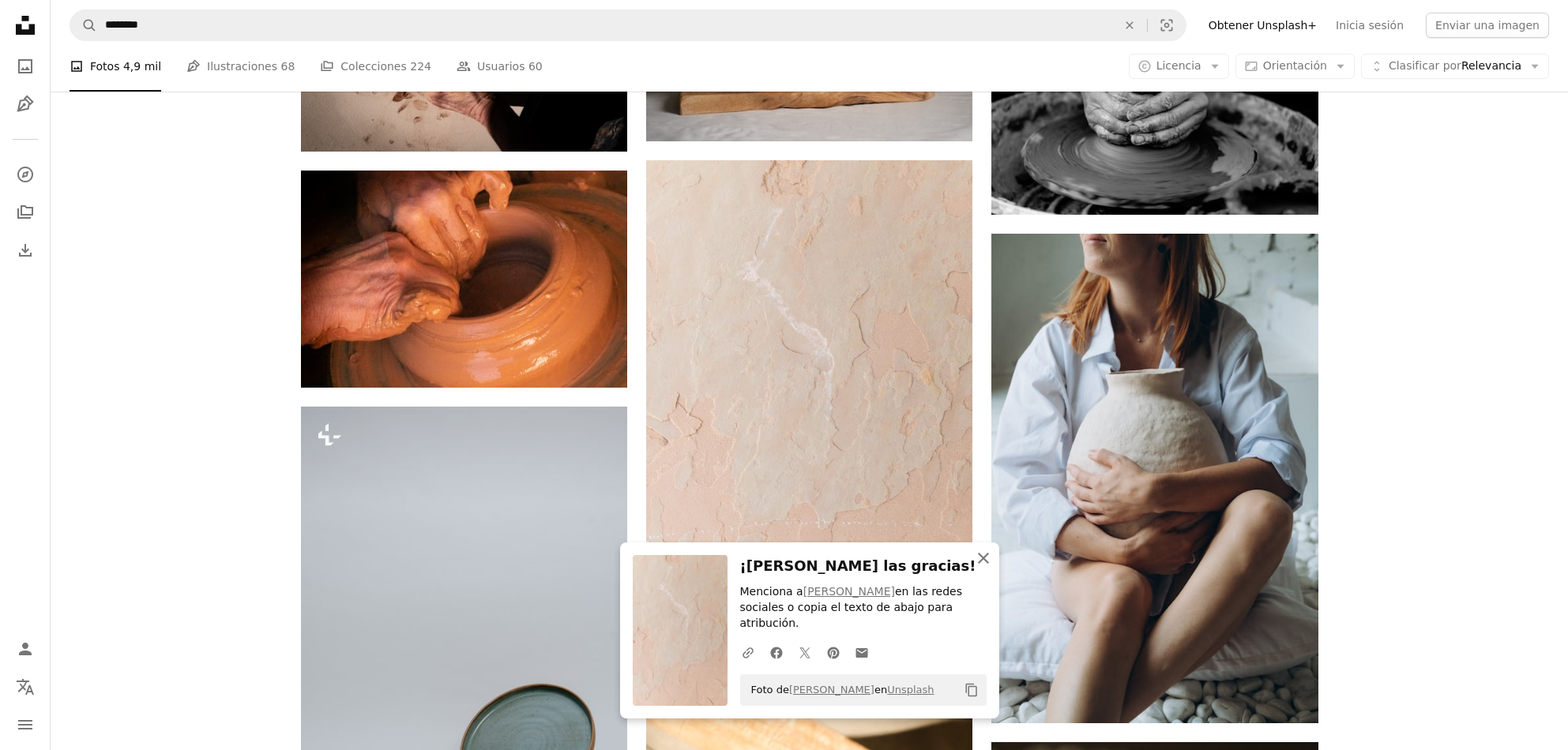
click at [988, 568] on icon "An X shape" at bounding box center [983, 558] width 19 height 19
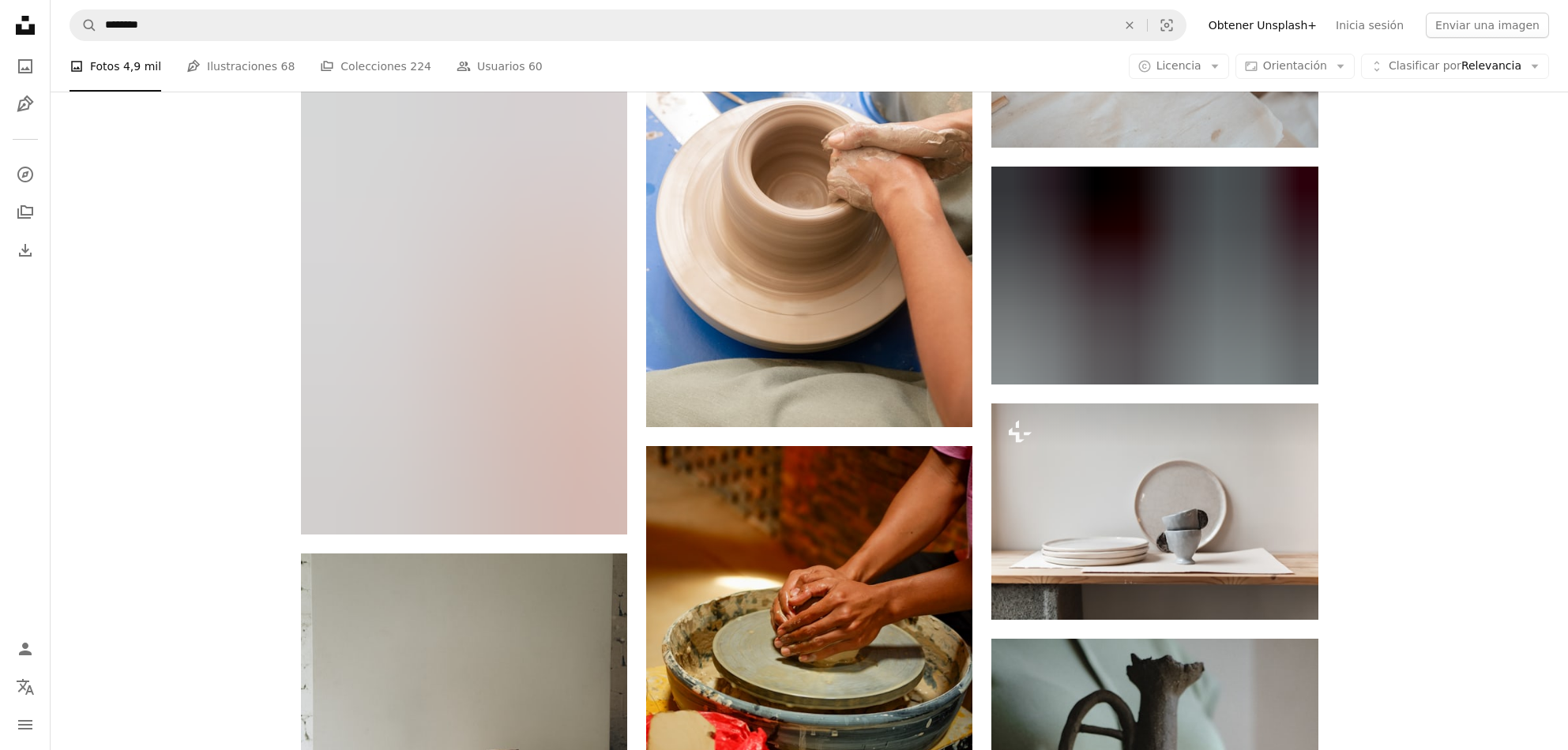
scroll to position [15714, 0]
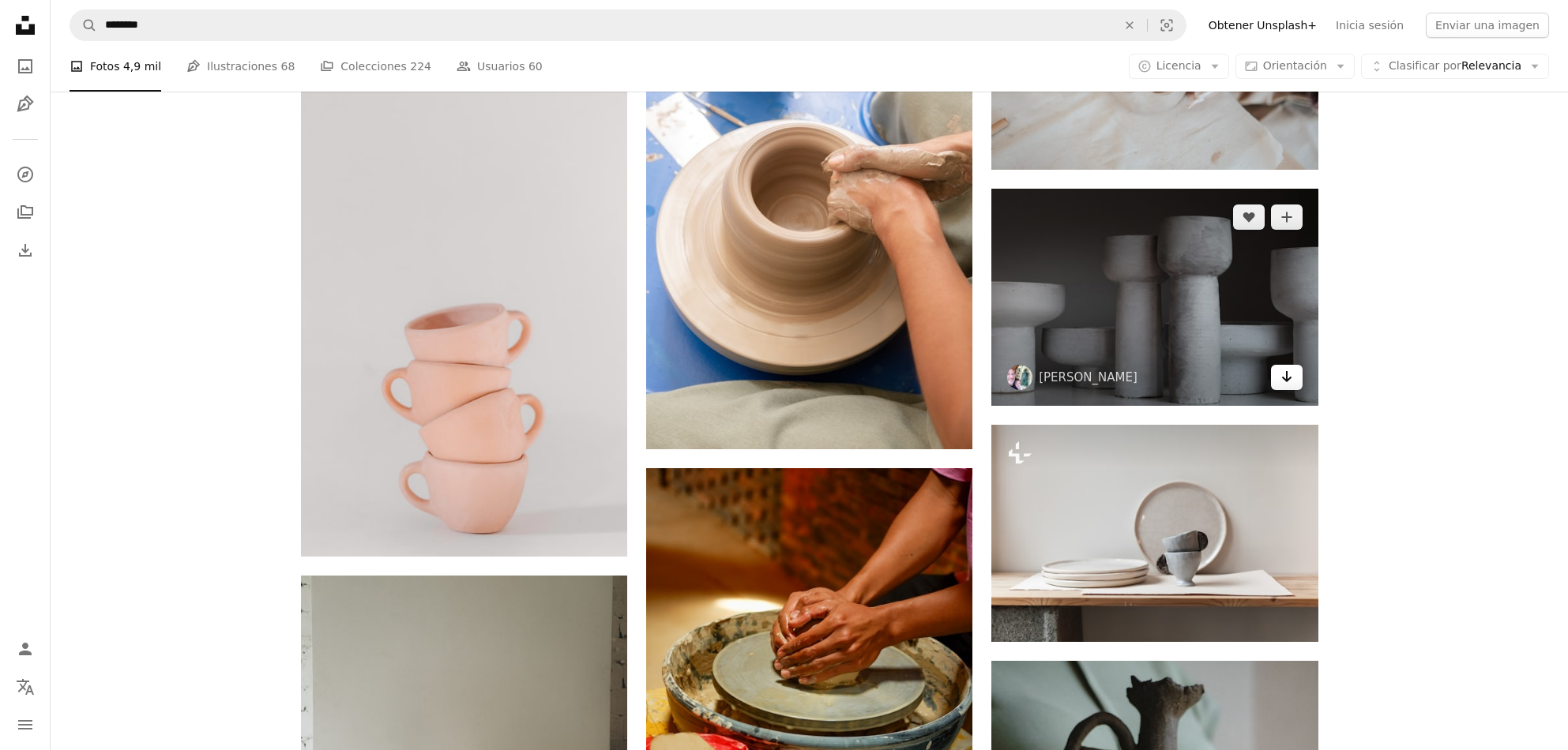
click at [1297, 384] on link "Arrow pointing down" at bounding box center [1286, 377] width 31 height 25
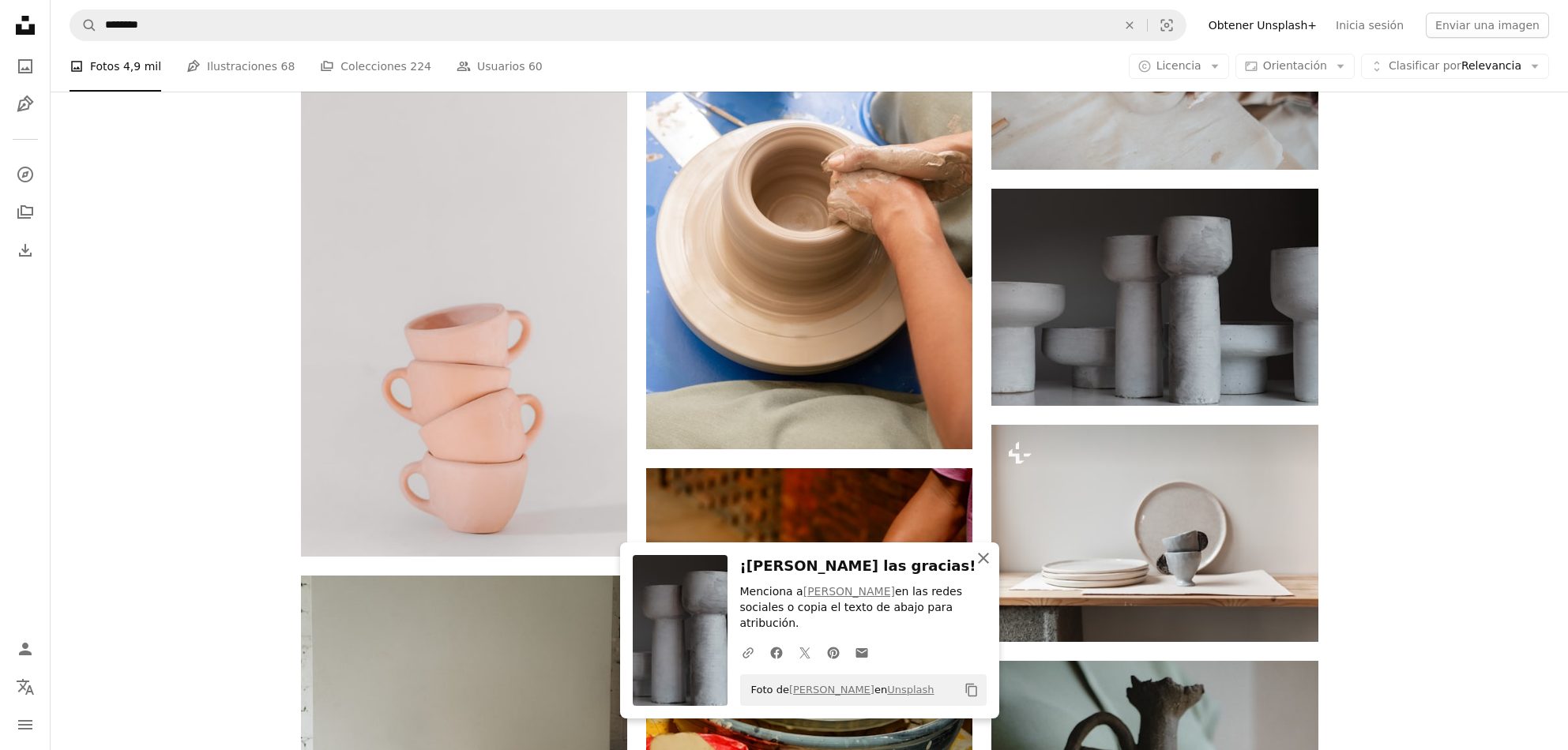
click at [987, 568] on icon "An X shape" at bounding box center [983, 558] width 19 height 19
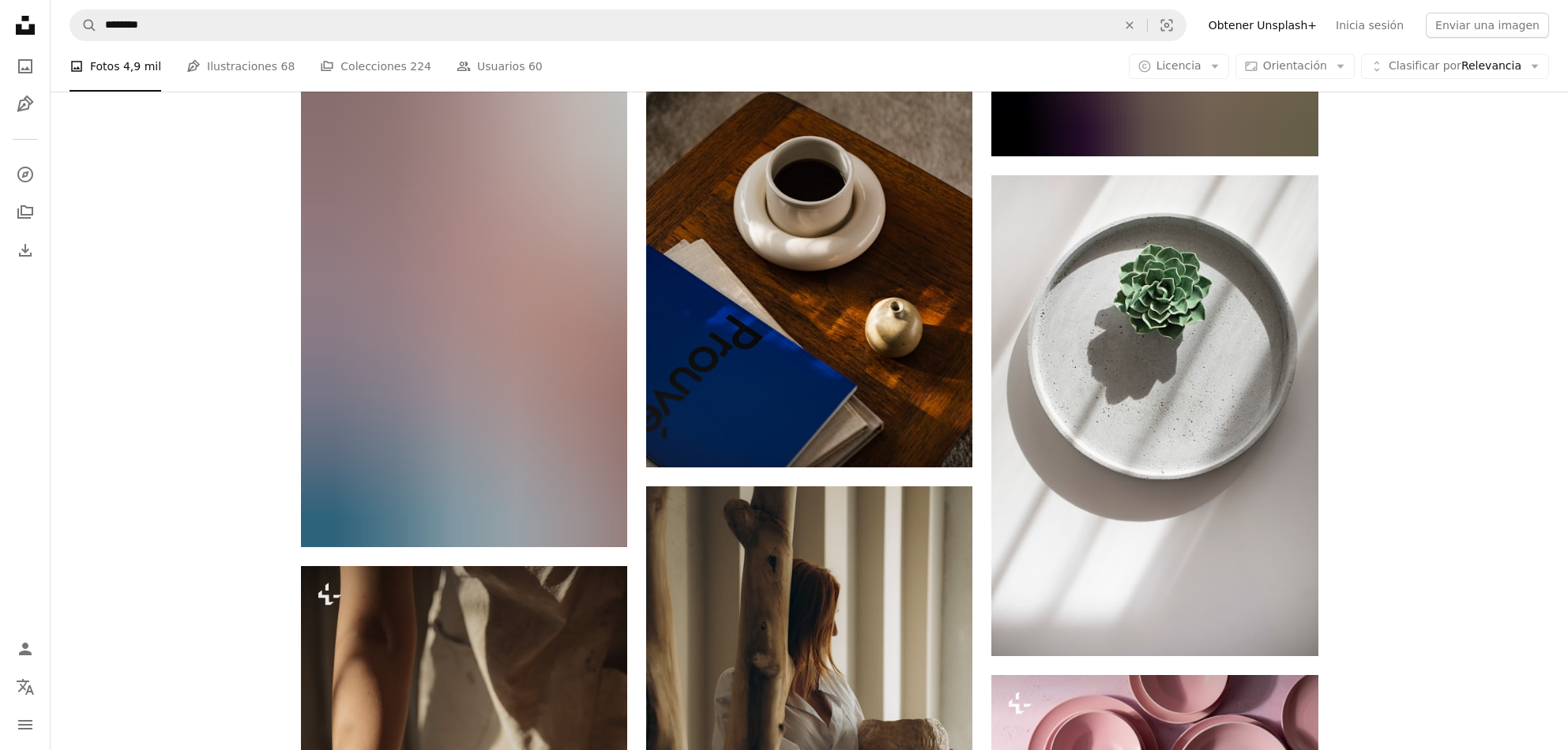
scroll to position [22938, 0]
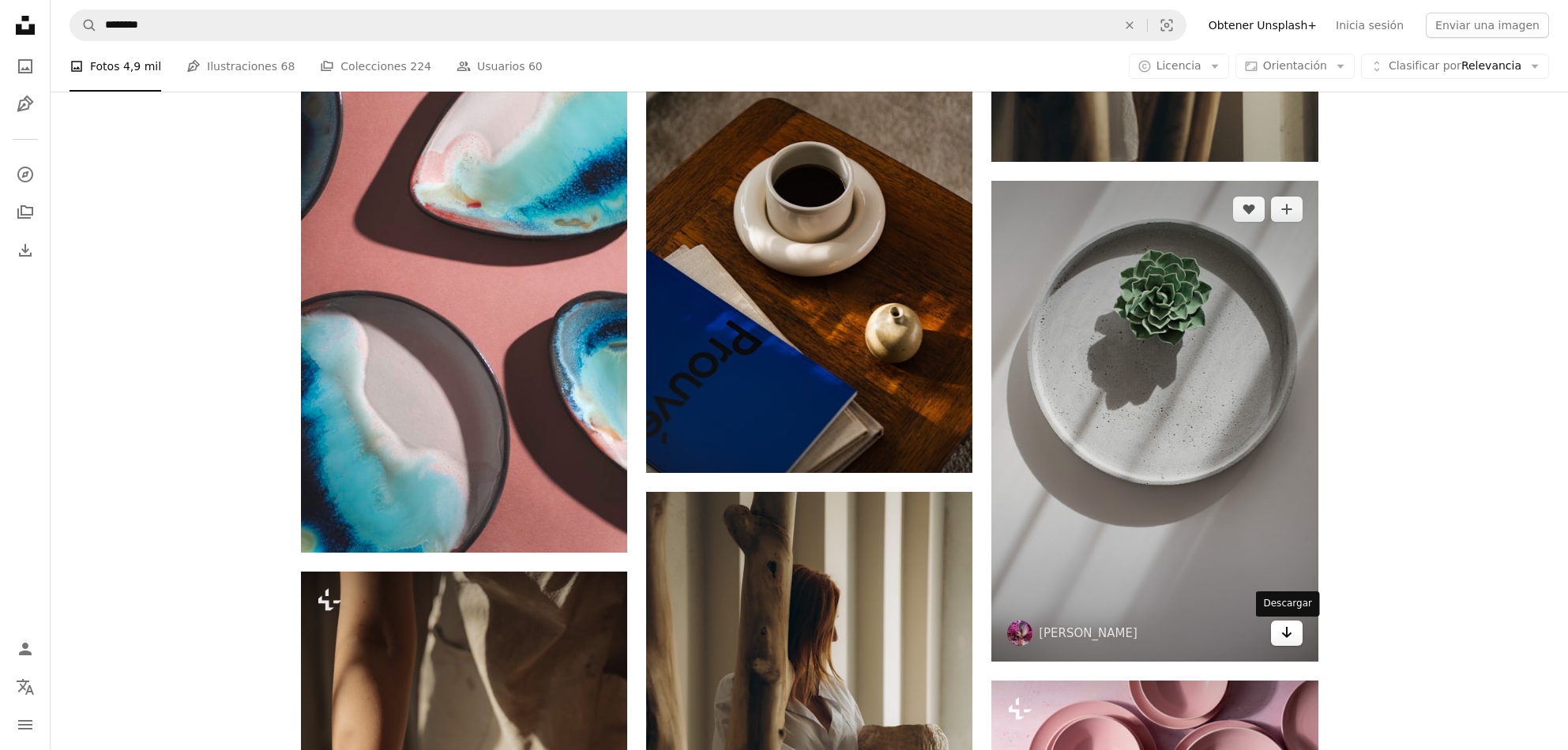
click at [1291, 638] on icon "Arrow pointing down" at bounding box center [1286, 632] width 12 height 19
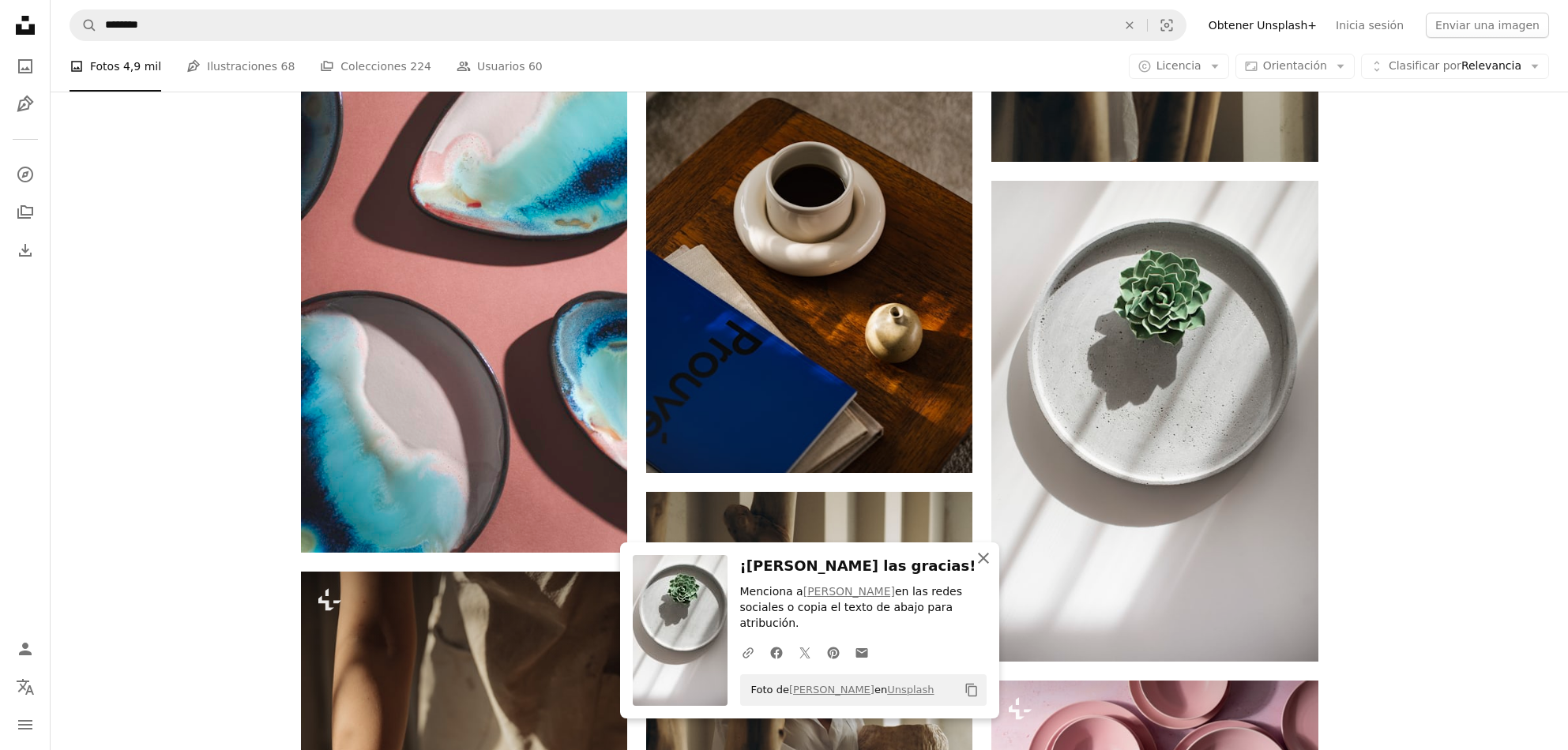
click at [982, 568] on icon "An X shape" at bounding box center [983, 558] width 19 height 19
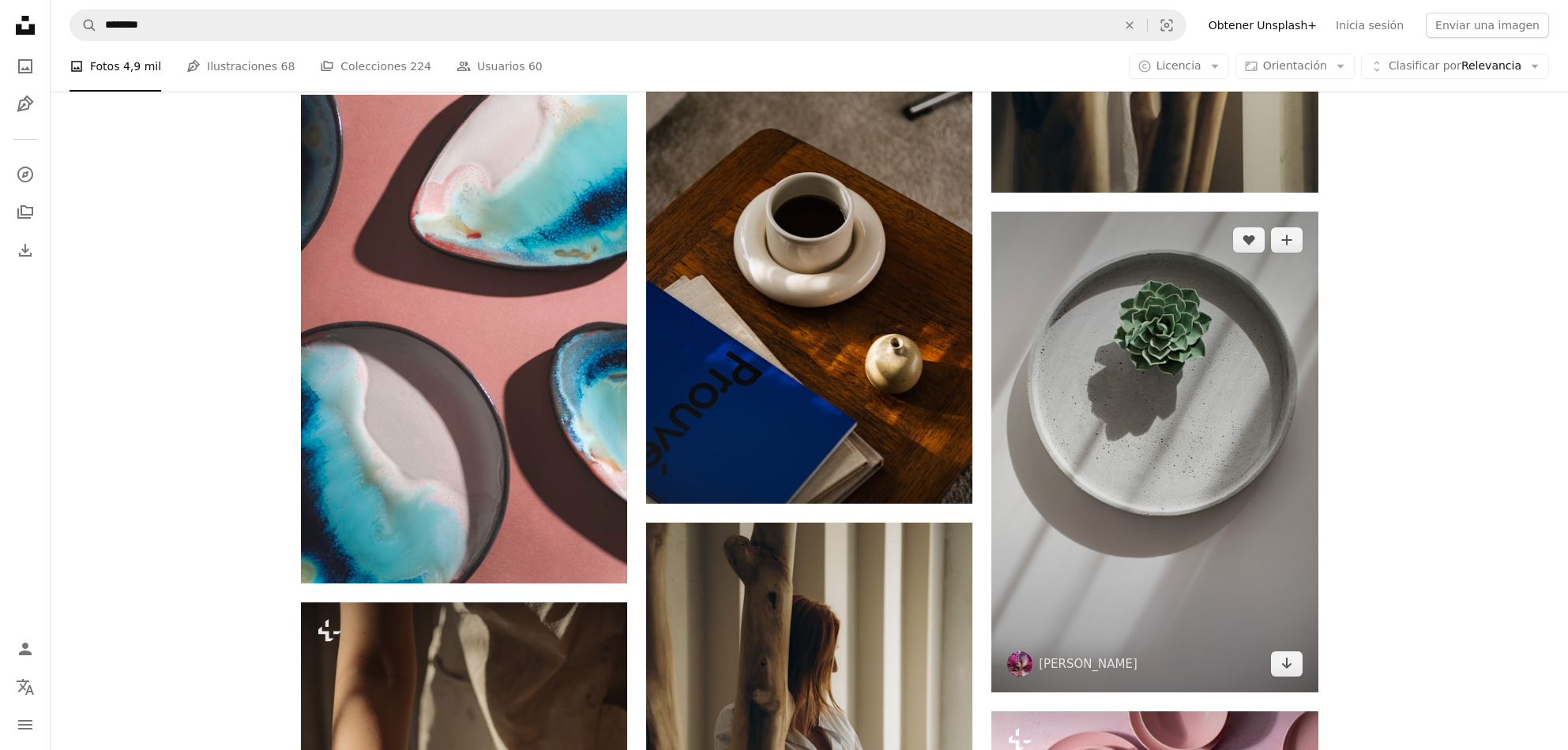
scroll to position [22900, 0]
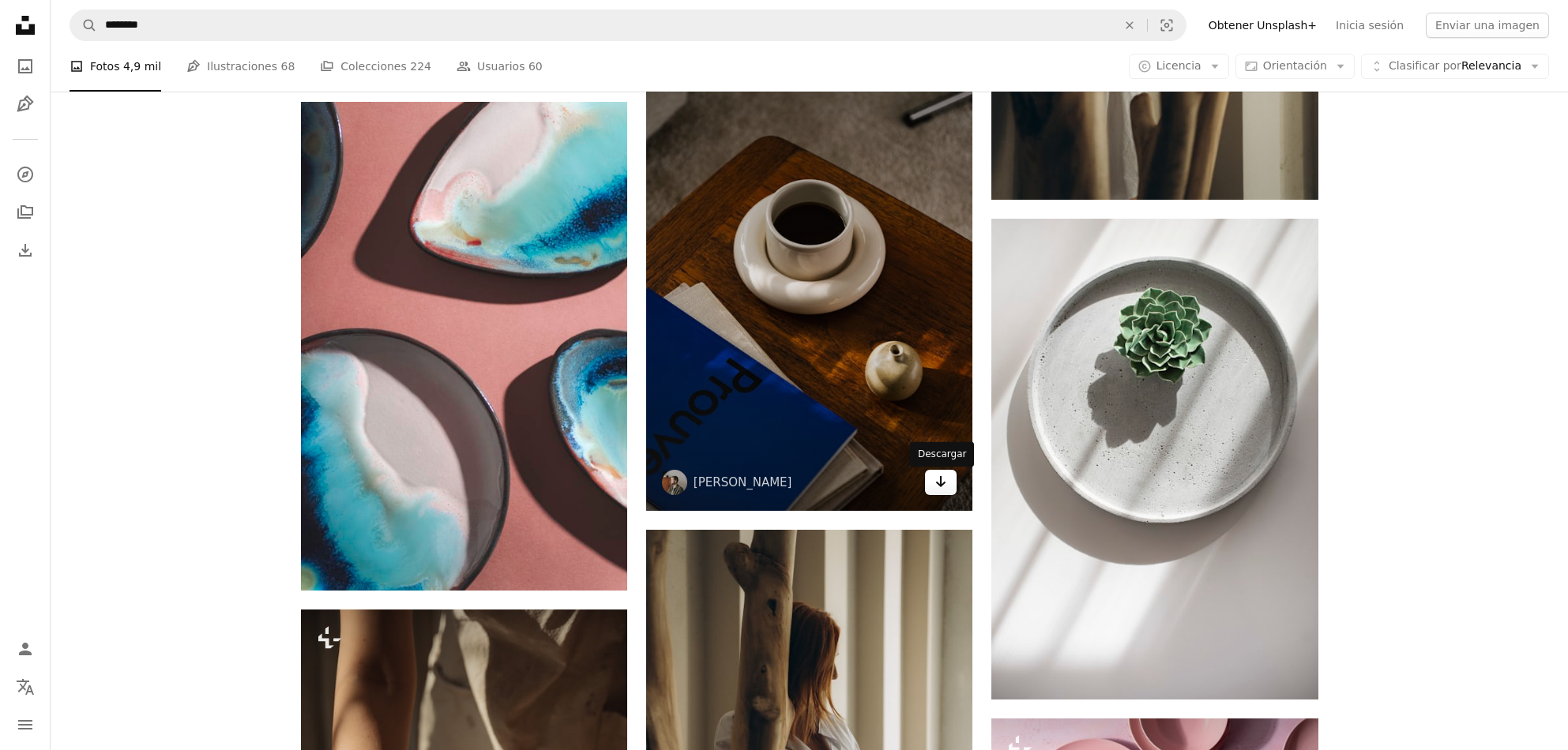
click at [940, 492] on icon "Arrow pointing down" at bounding box center [940, 481] width 12 height 19
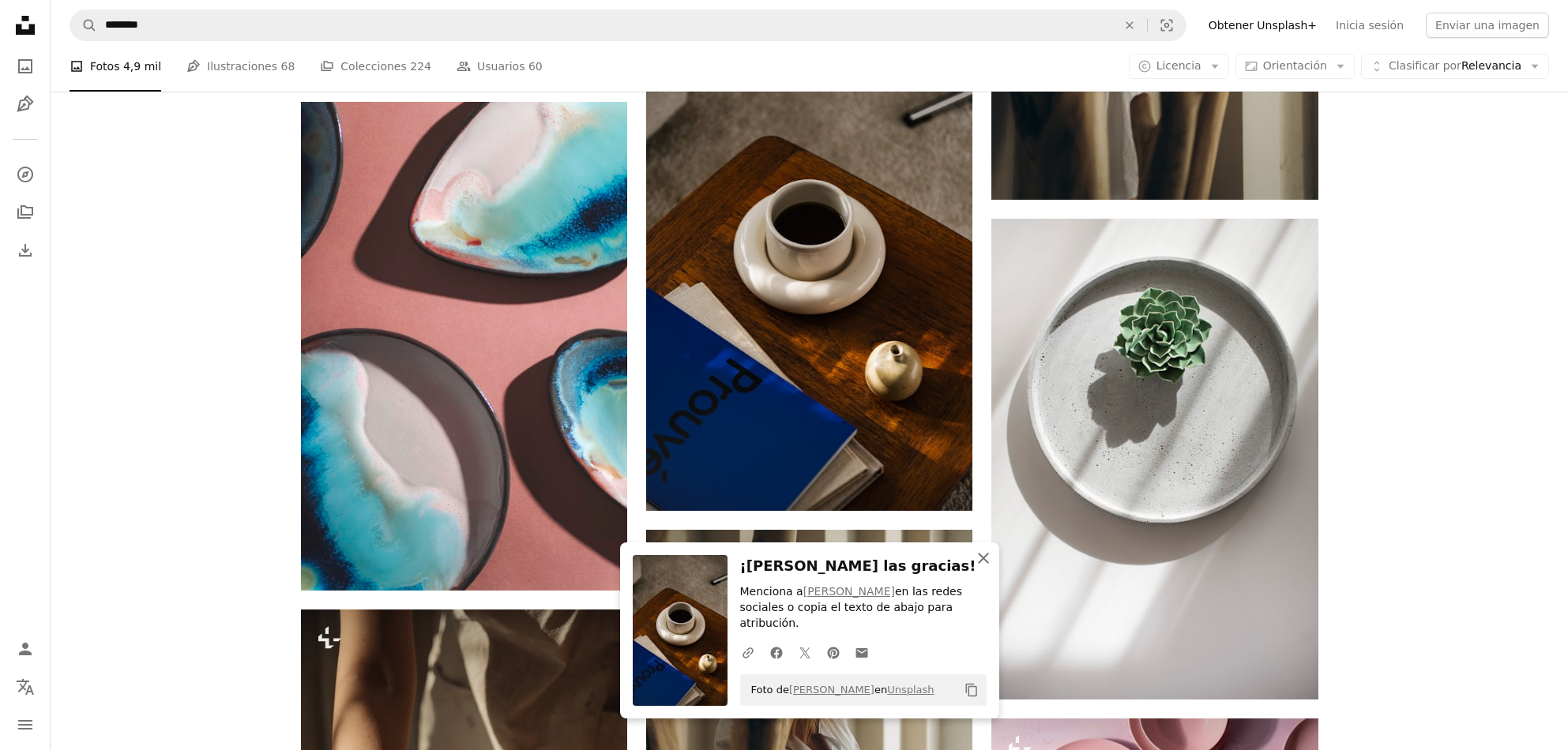
click at [988, 568] on icon "An X shape" at bounding box center [983, 558] width 19 height 19
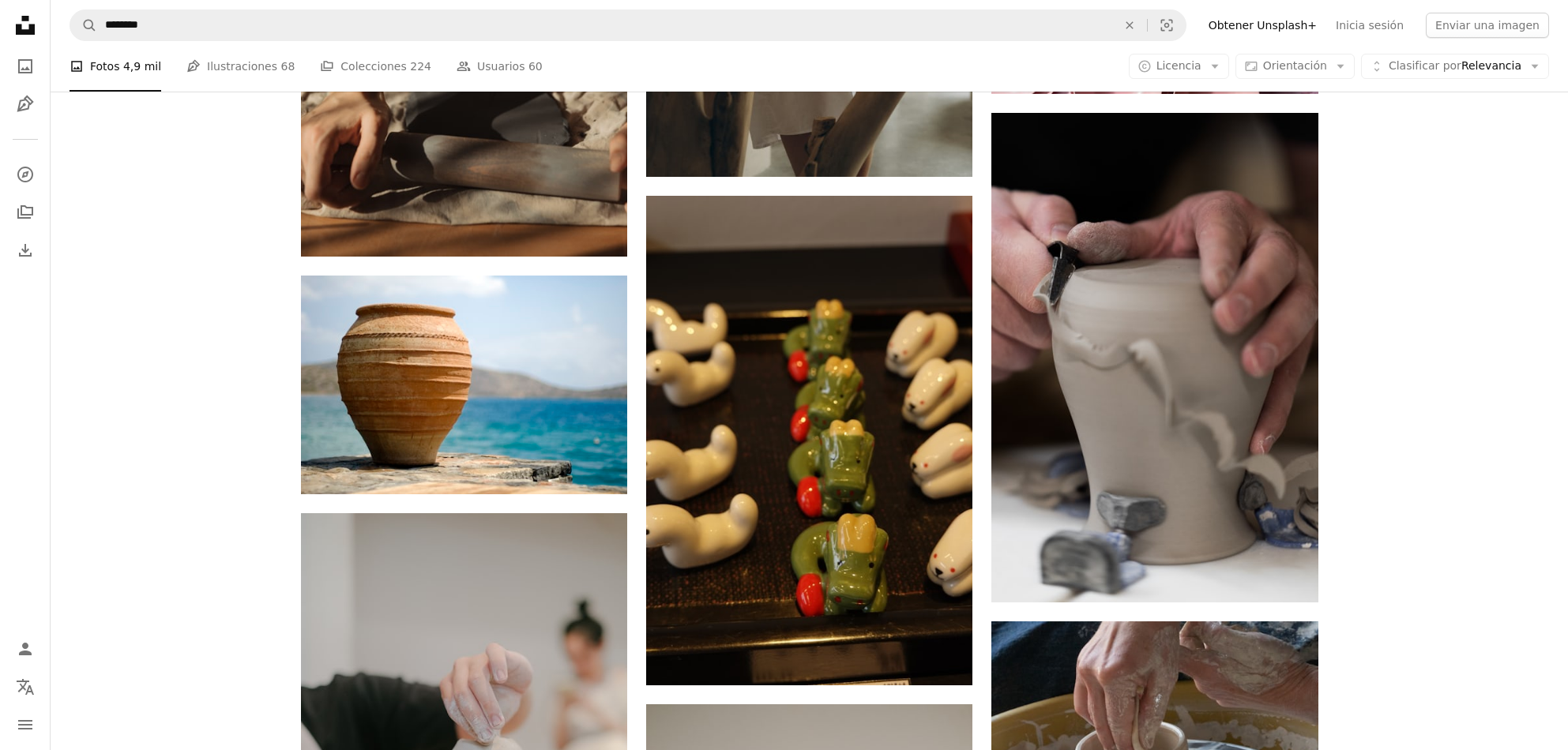
scroll to position [23689, 0]
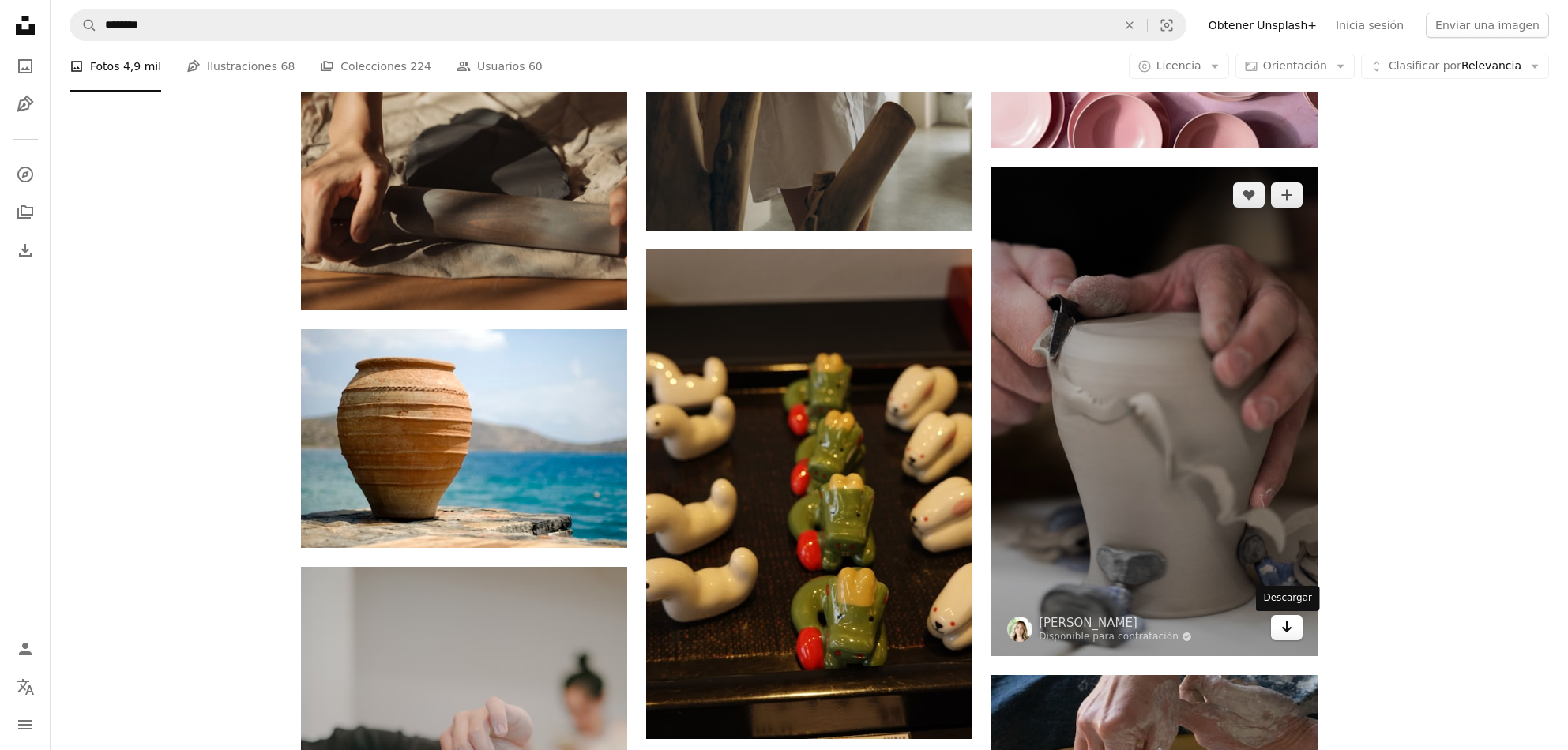
click at [1294, 635] on link "Arrow pointing down" at bounding box center [1286, 628] width 31 height 25
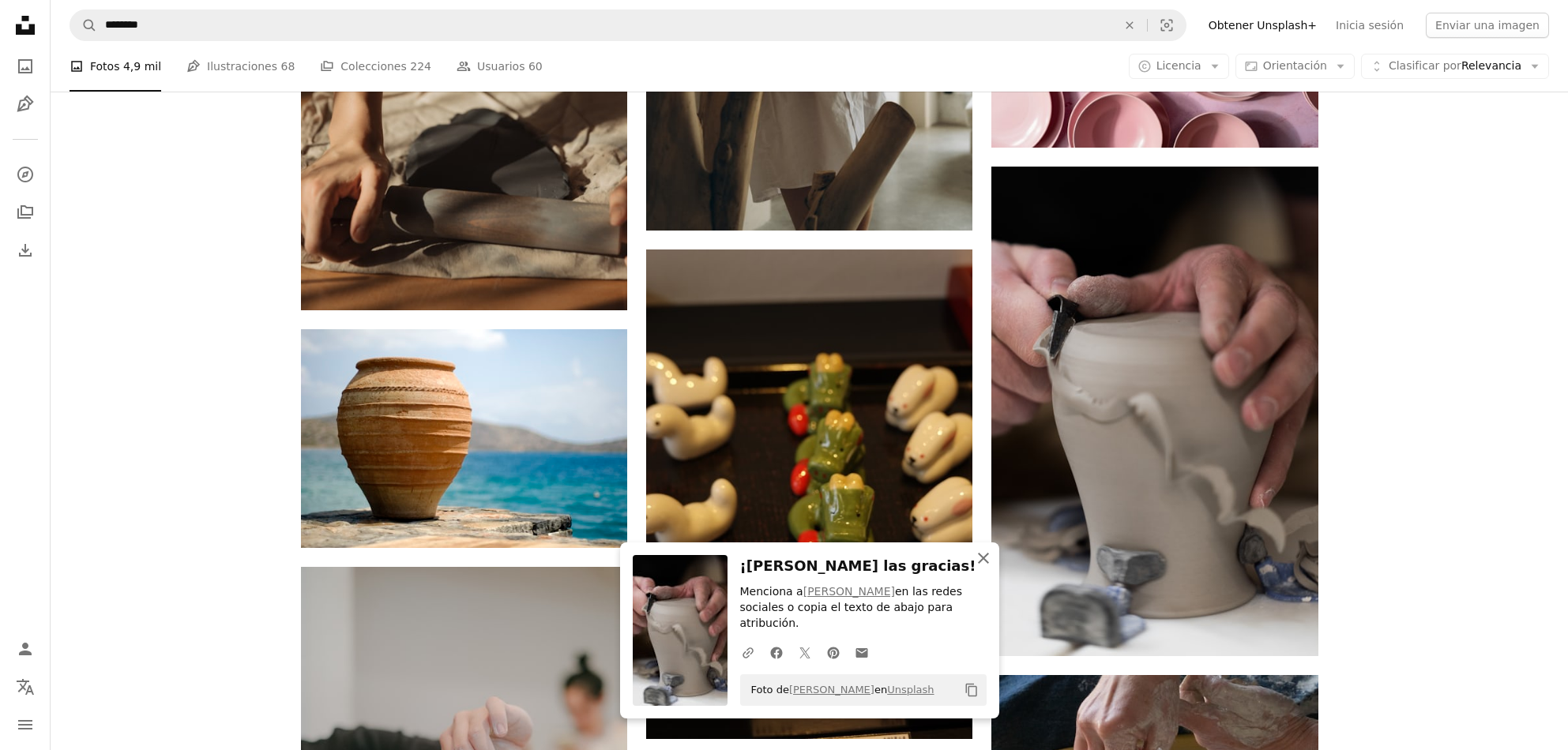
click at [988, 557] on icon "An X shape" at bounding box center [983, 558] width 19 height 19
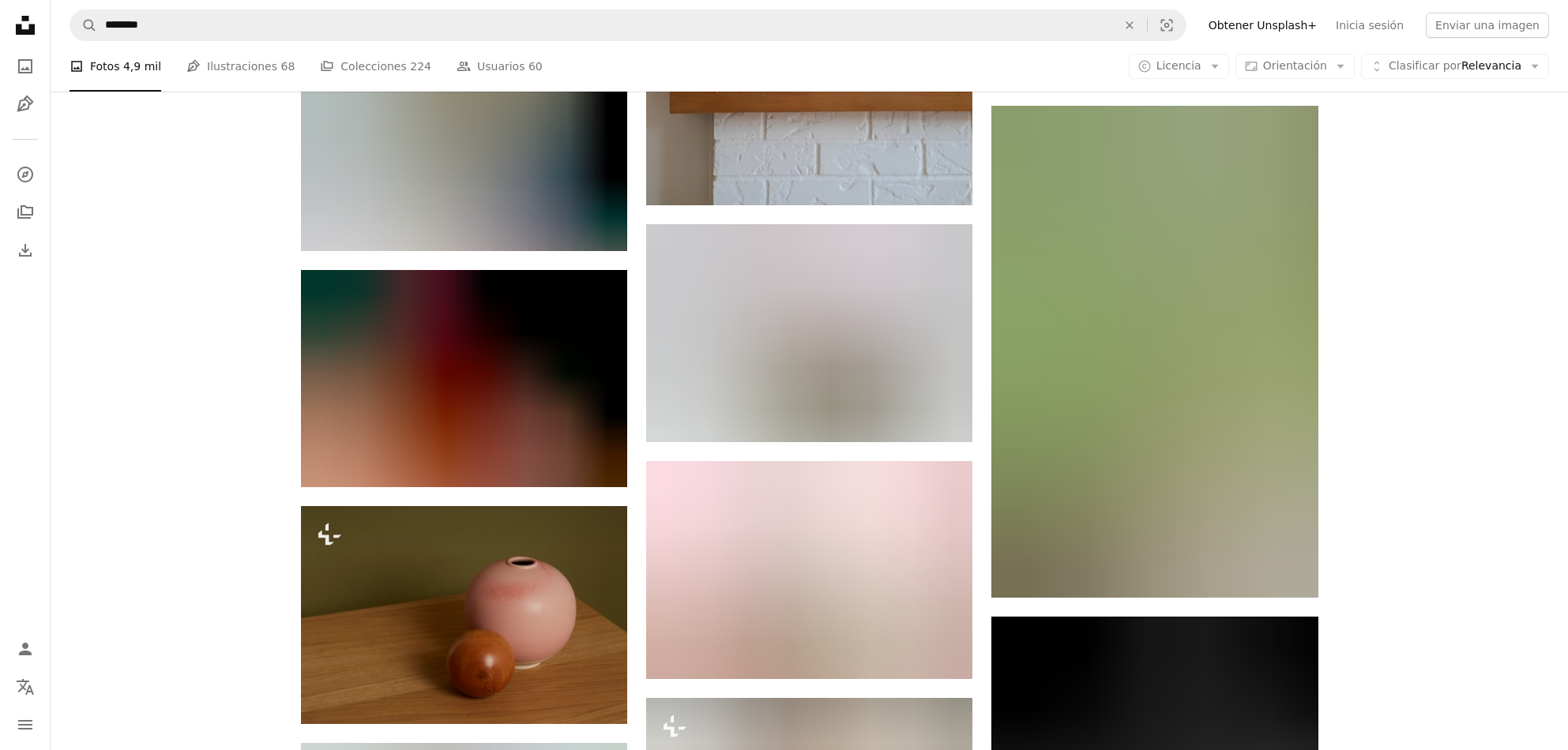
scroll to position [24769, 0]
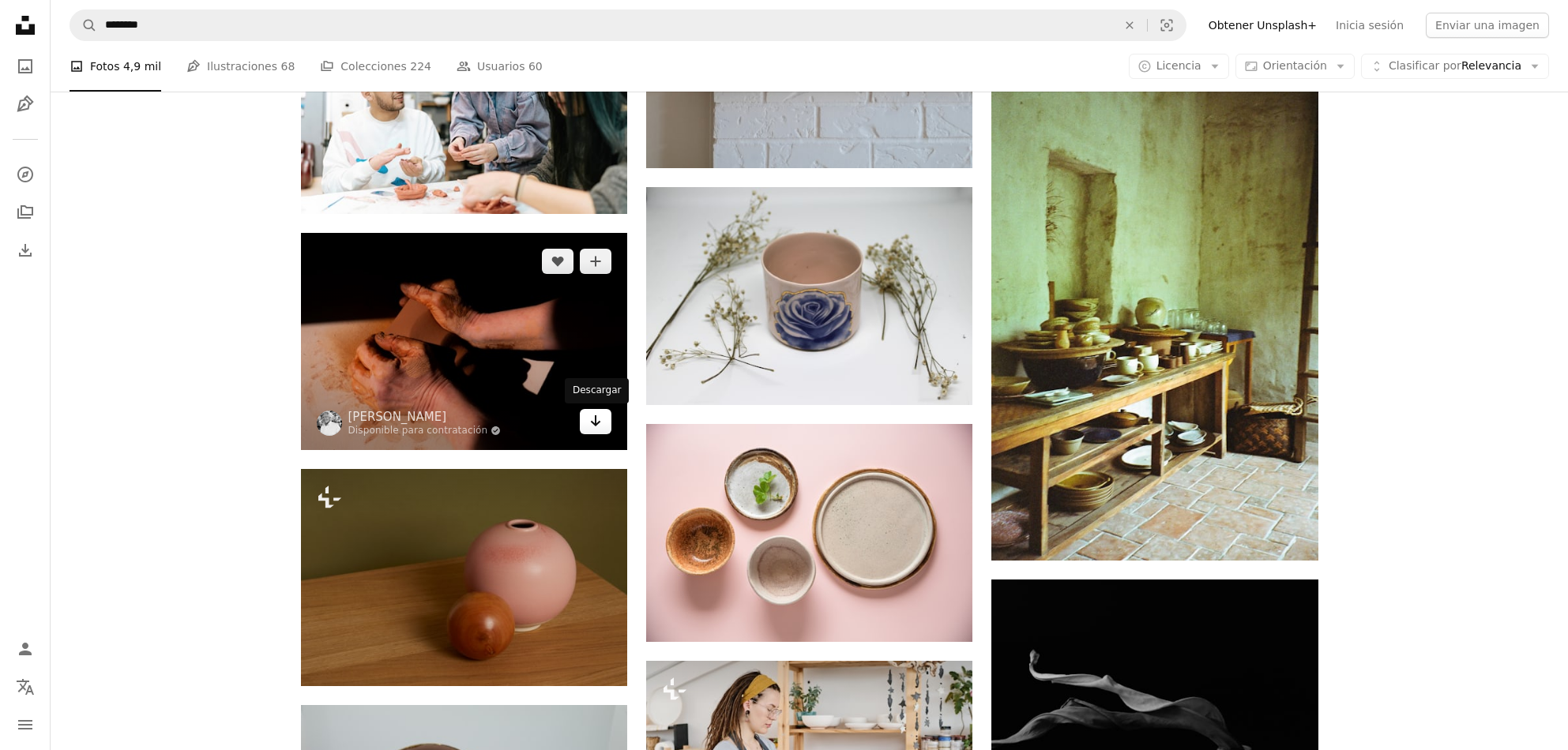
click at [589, 425] on link "Arrow pointing down" at bounding box center [595, 421] width 31 height 25
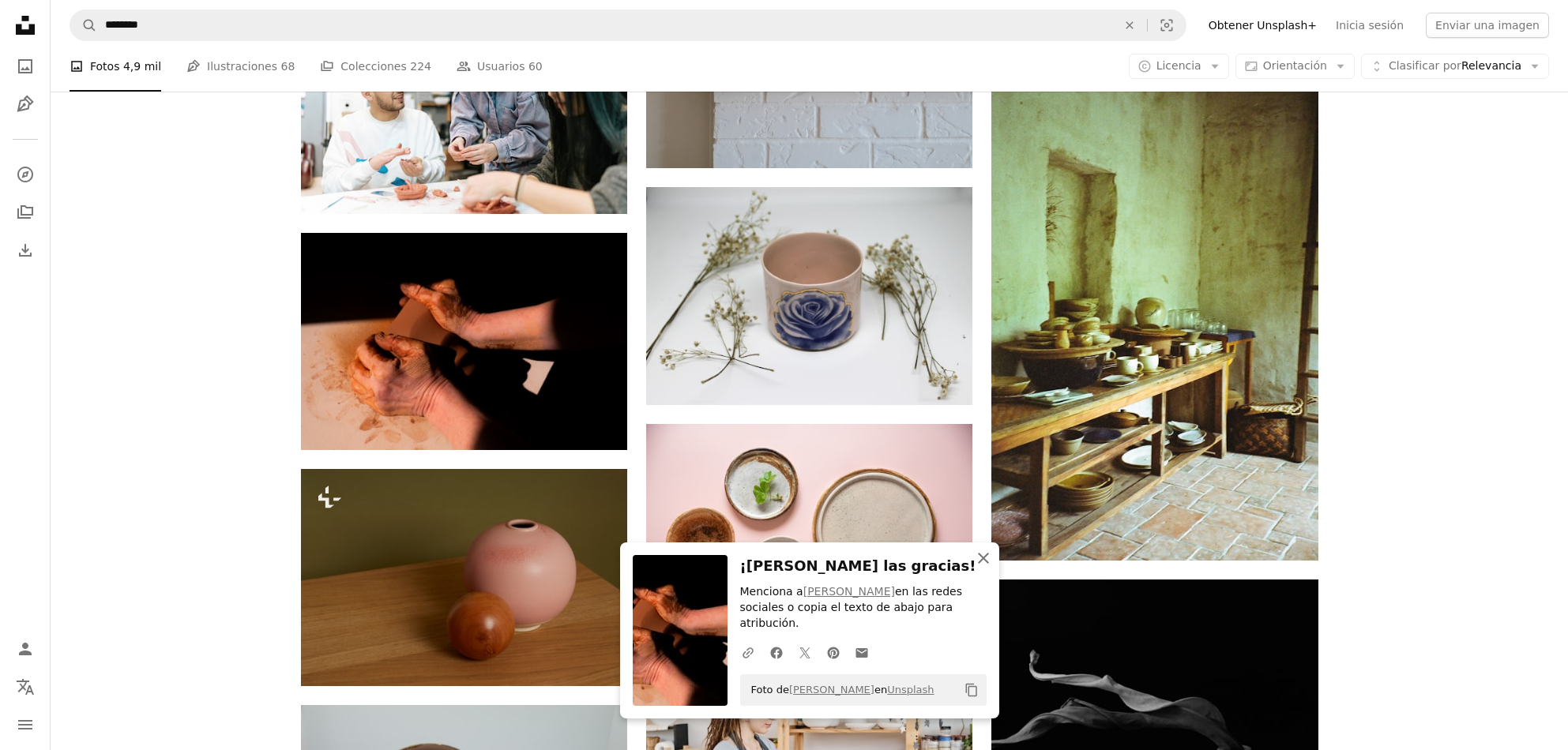
click at [977, 568] on icon "An X shape" at bounding box center [983, 558] width 19 height 19
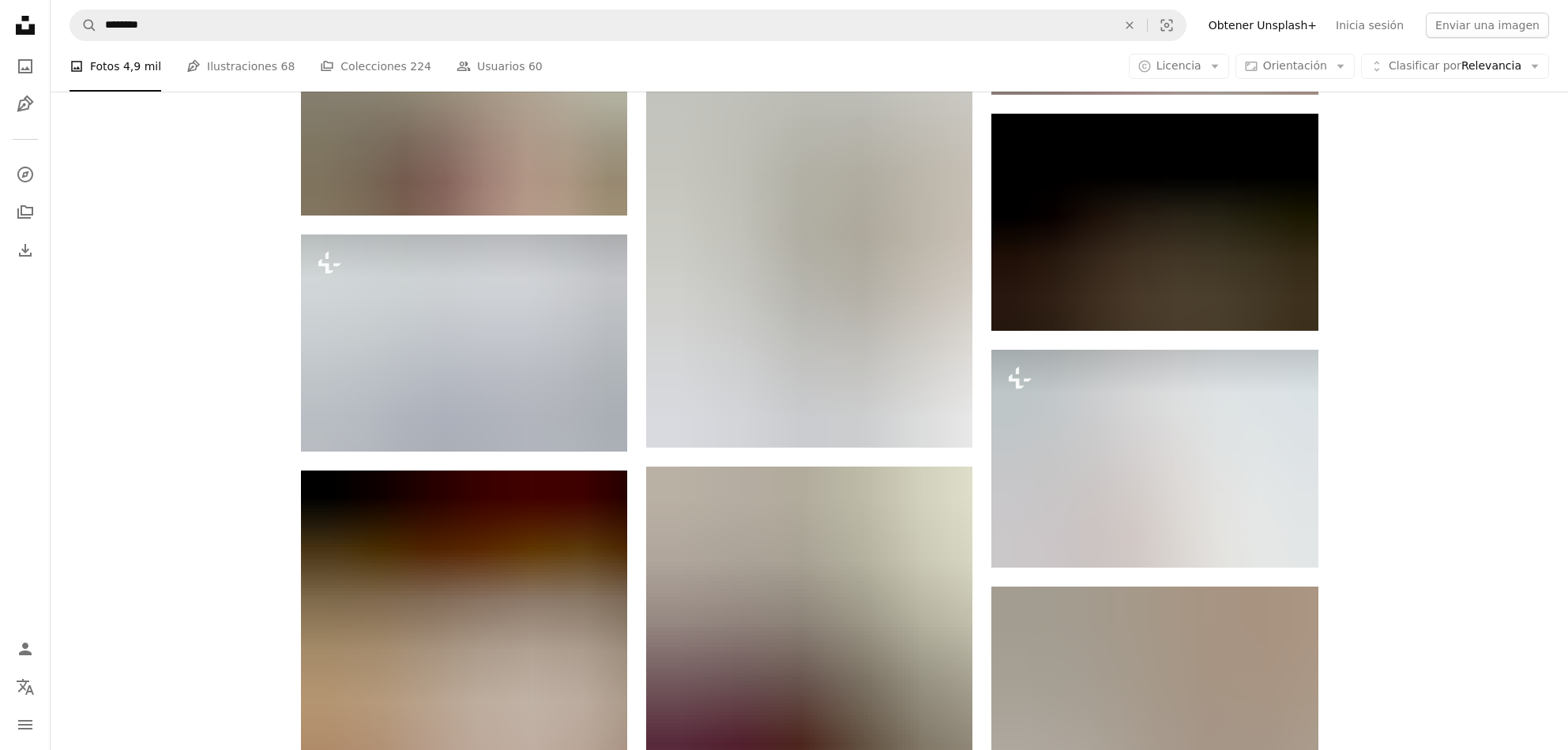
scroll to position [26797, 0]
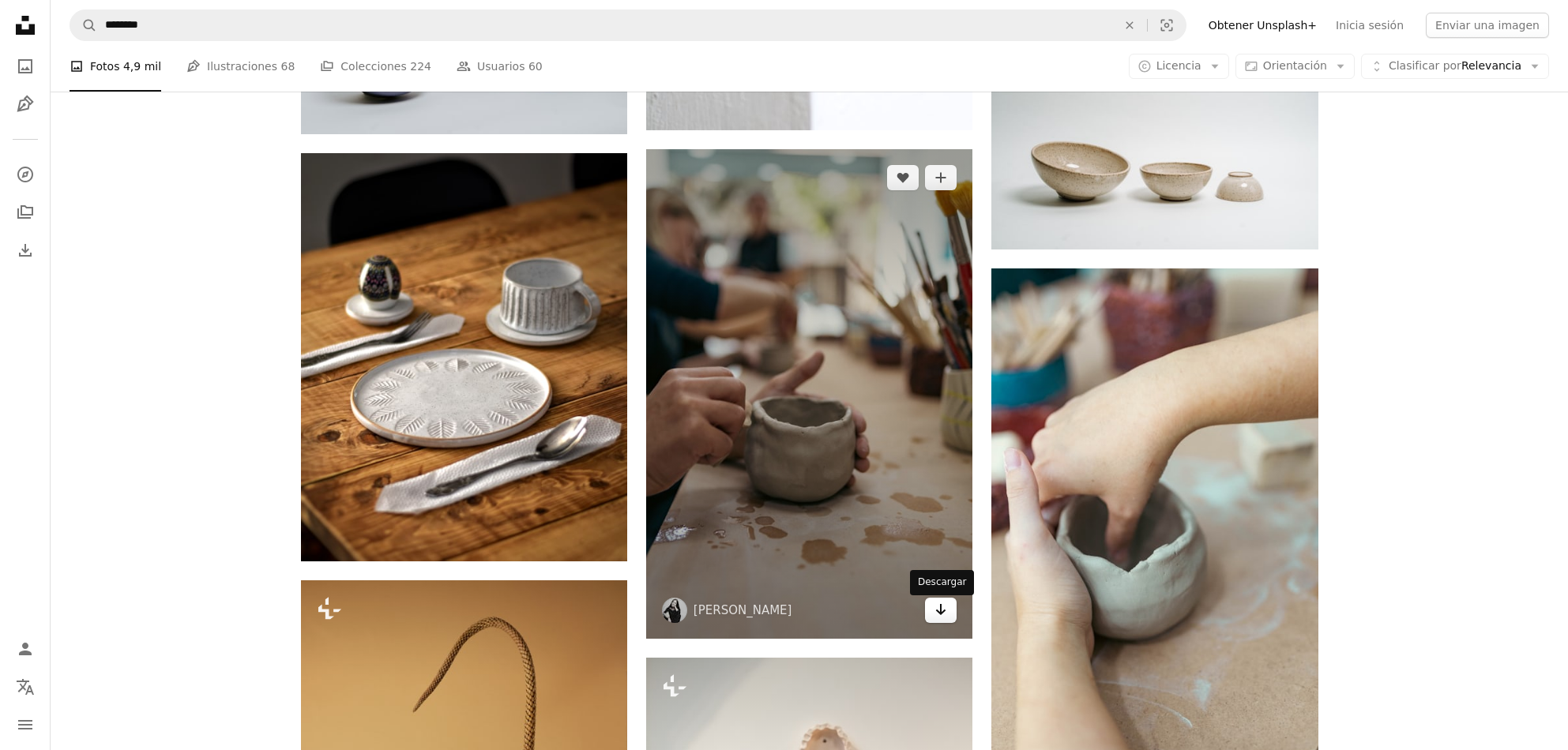
click at [945, 619] on icon "Arrow pointing down" at bounding box center [940, 609] width 12 height 19
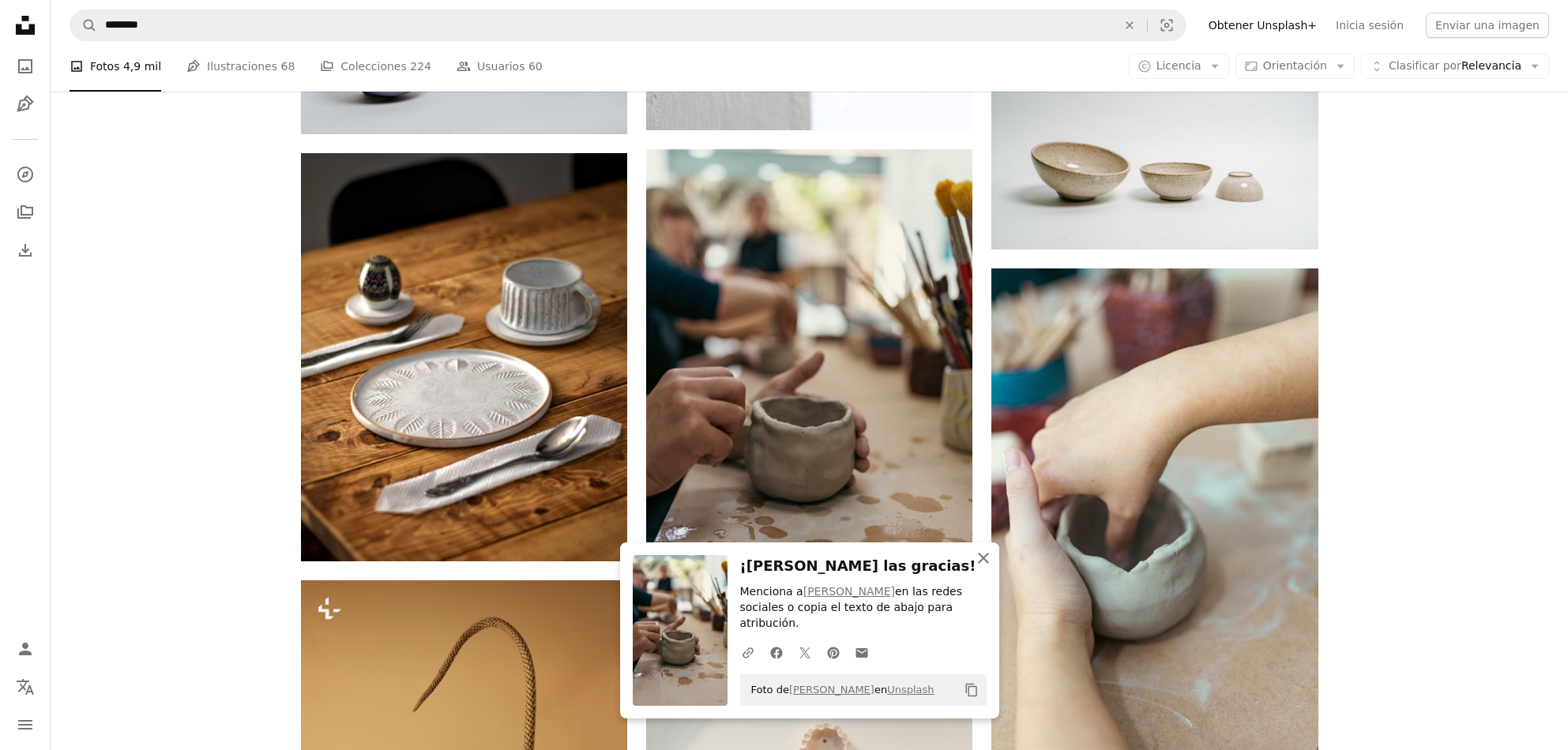
click at [986, 560] on icon "button" at bounding box center [983, 558] width 11 height 11
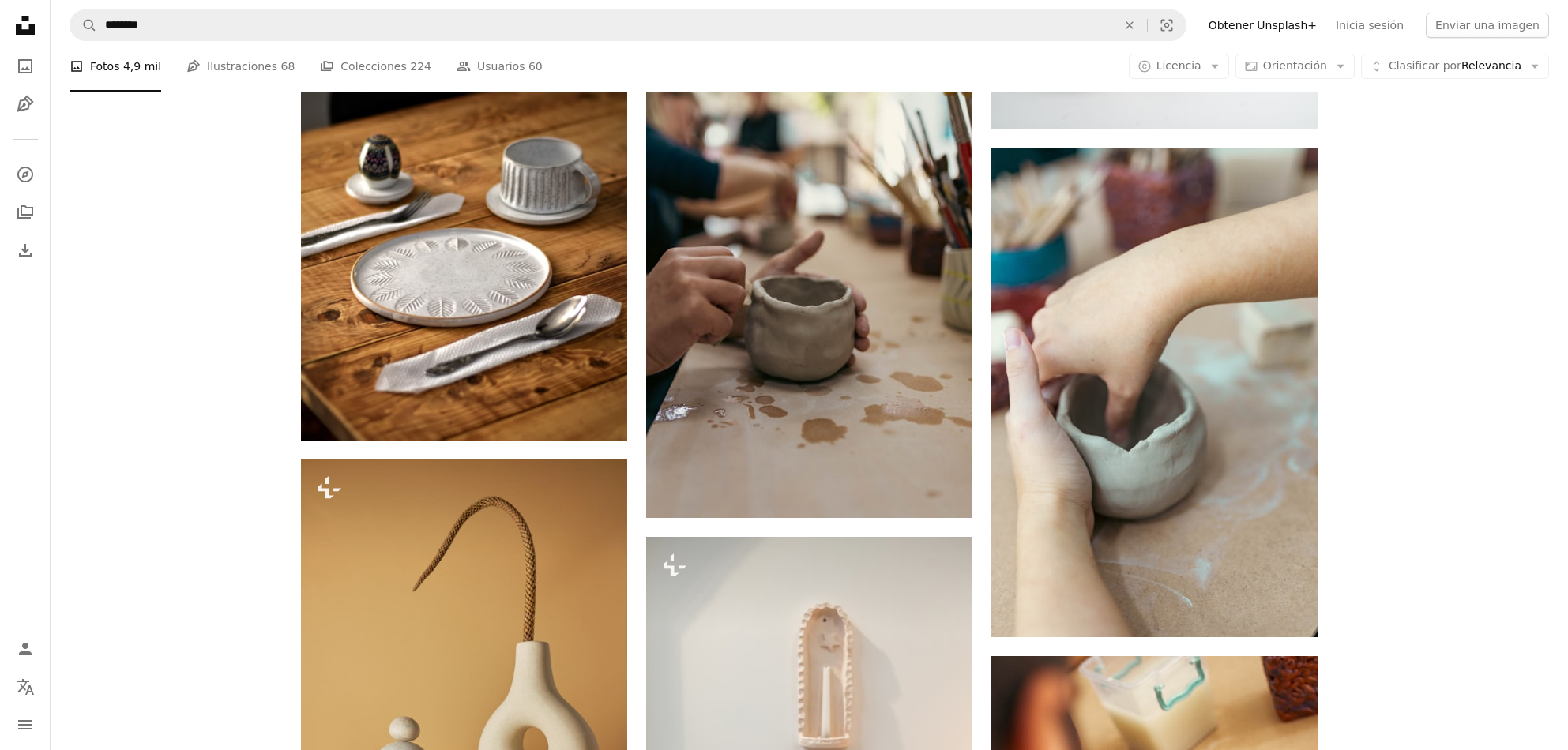
scroll to position [27047, 0]
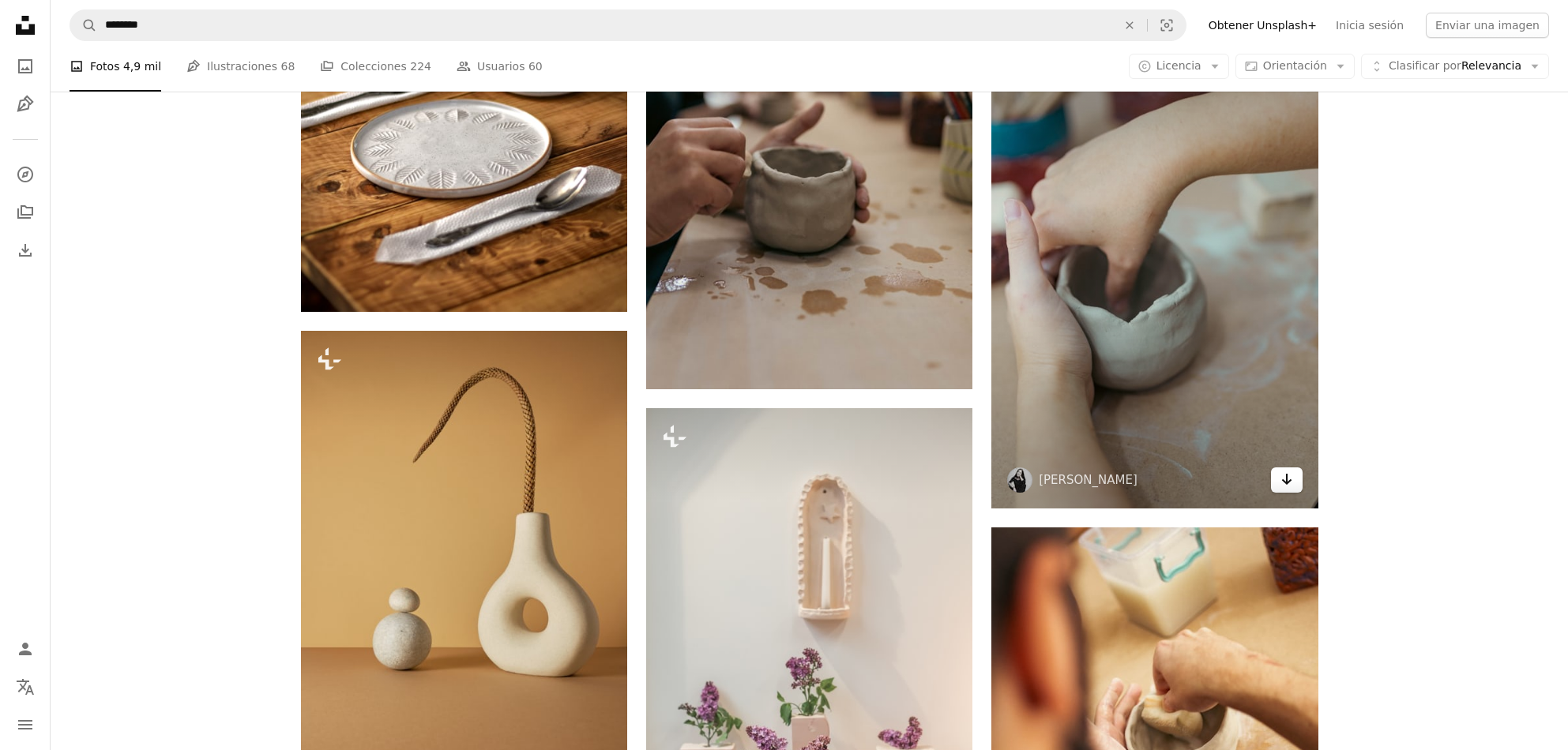
click at [1281, 489] on icon "Arrow pointing down" at bounding box center [1286, 479] width 12 height 19
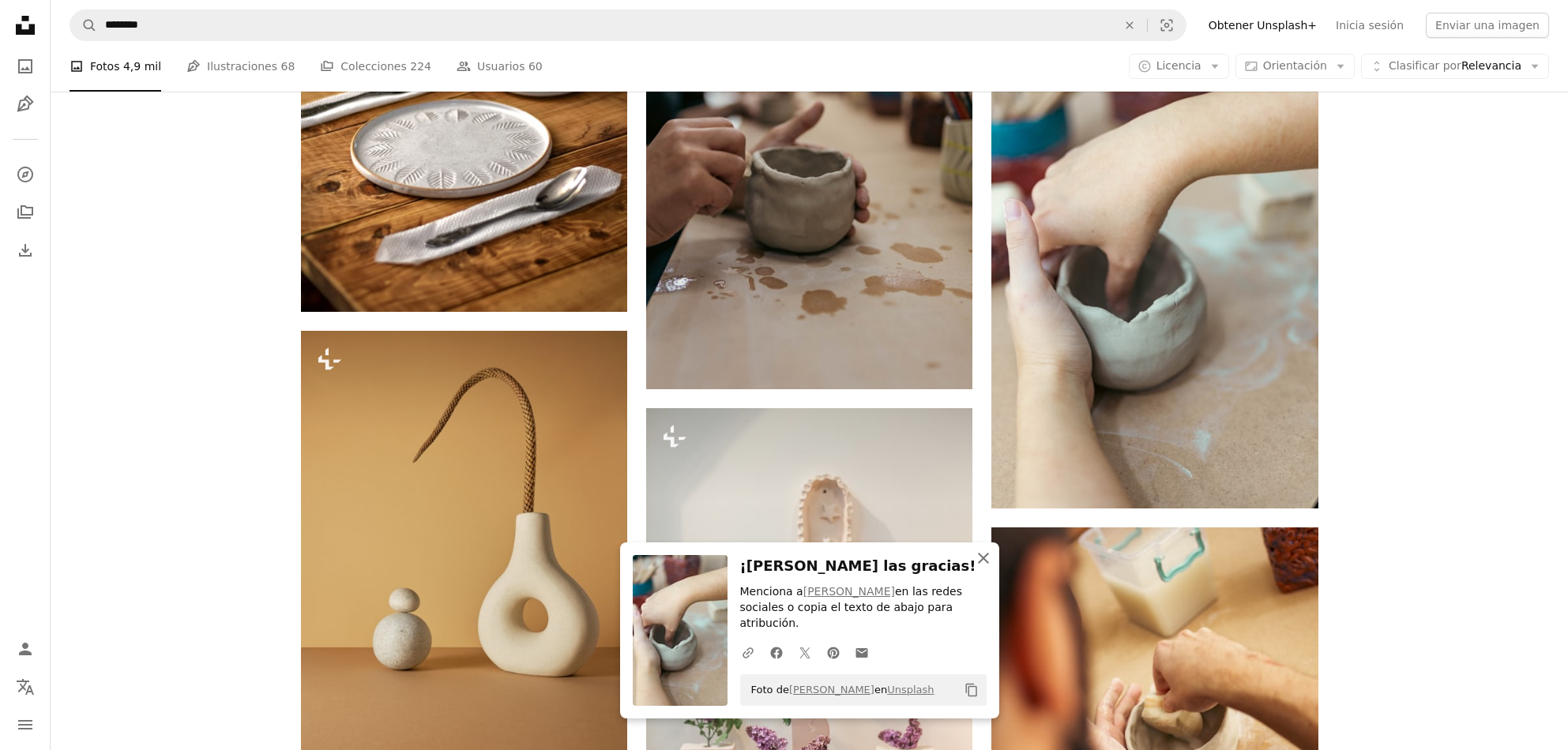
click at [990, 553] on icon "An X shape" at bounding box center [983, 558] width 19 height 19
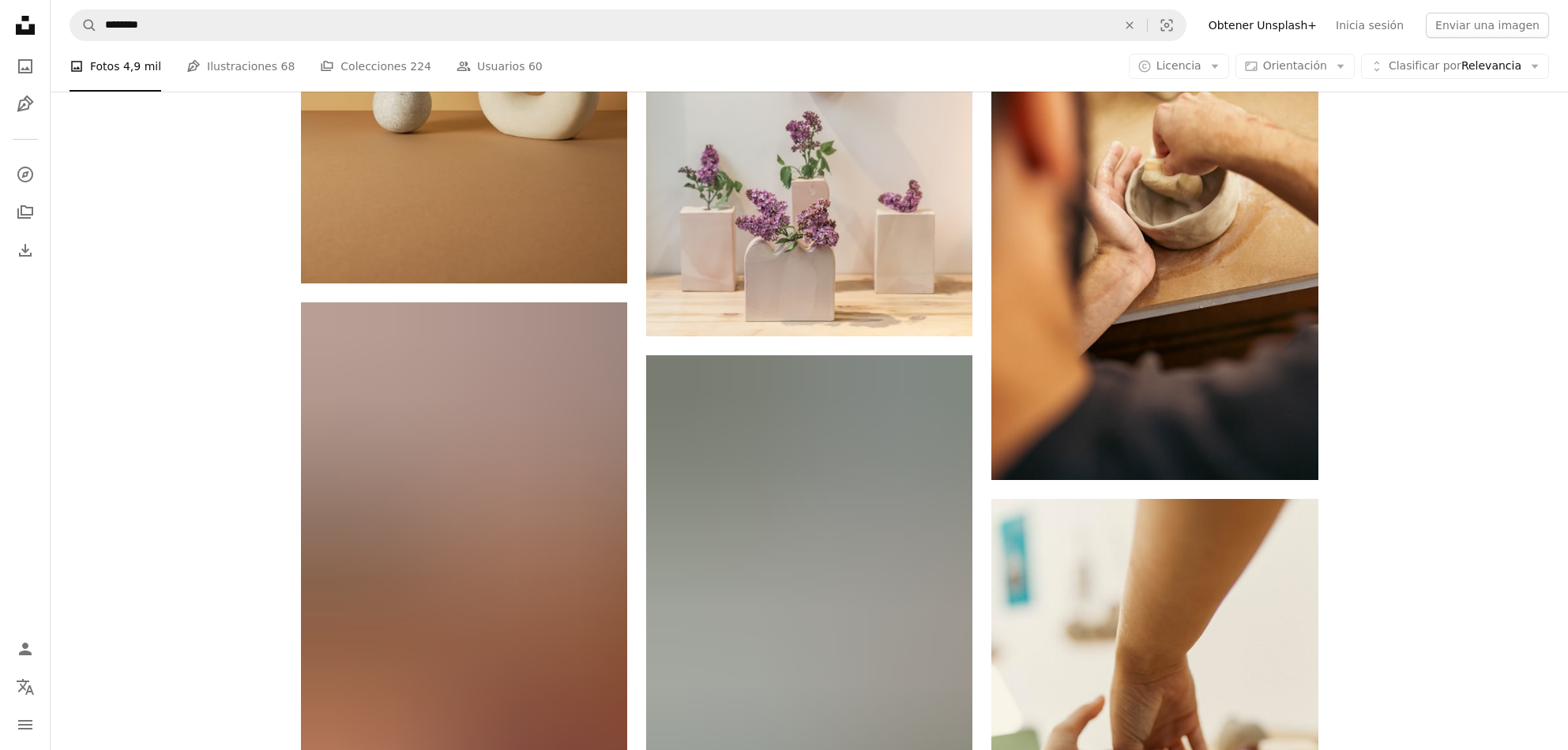
scroll to position [27332, 0]
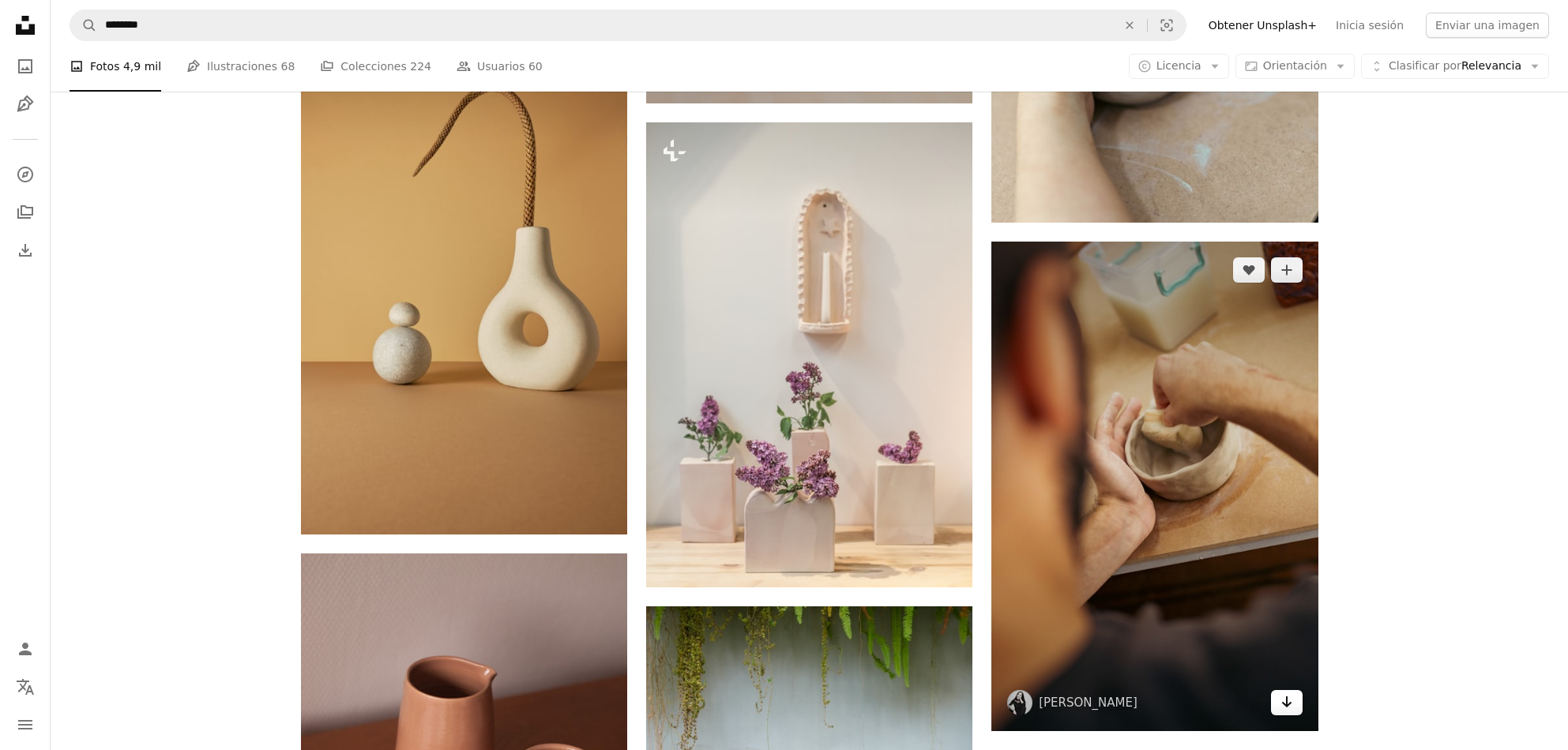
click at [1298, 709] on link "Arrow pointing down" at bounding box center [1286, 702] width 31 height 25
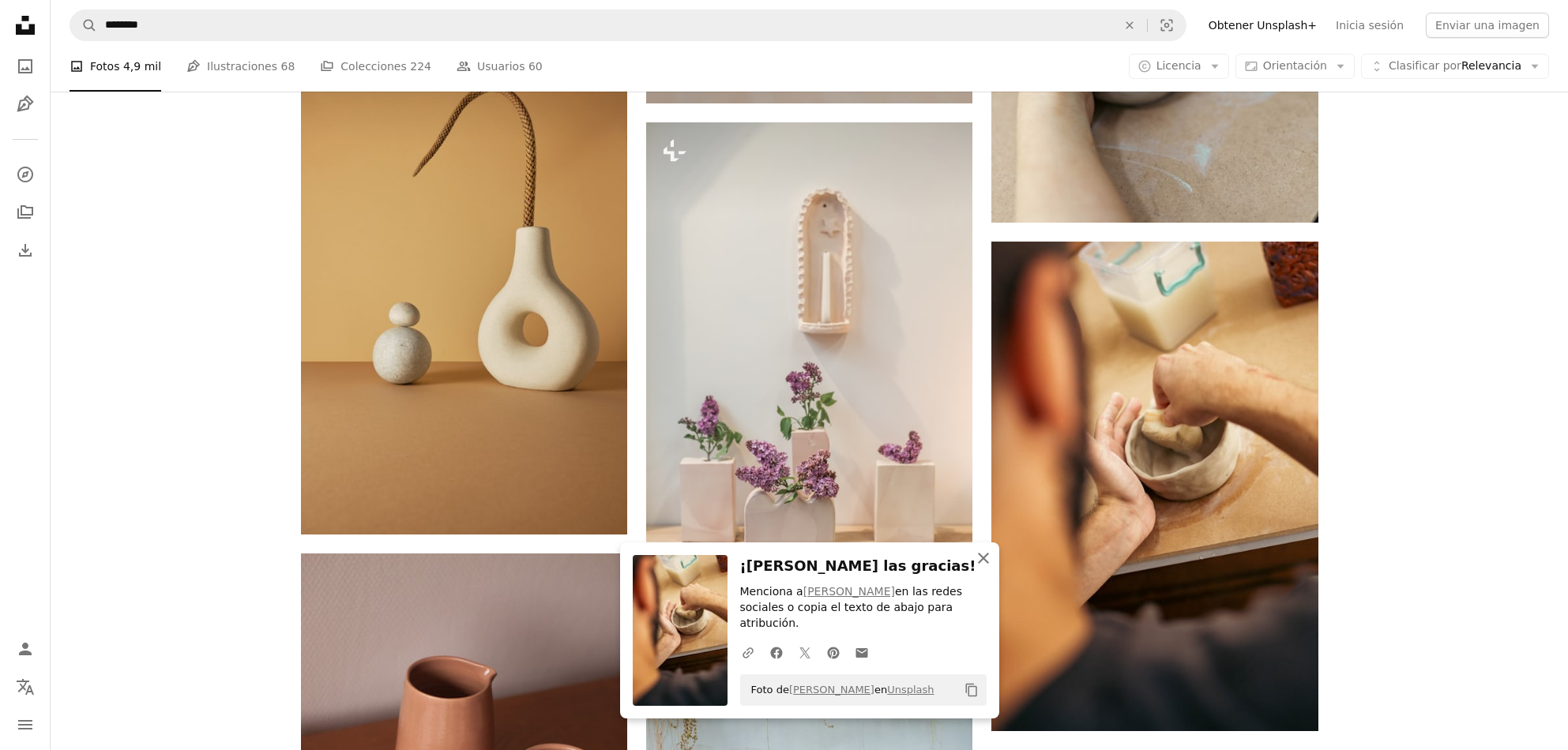
click at [982, 558] on icon "button" at bounding box center [983, 558] width 11 height 11
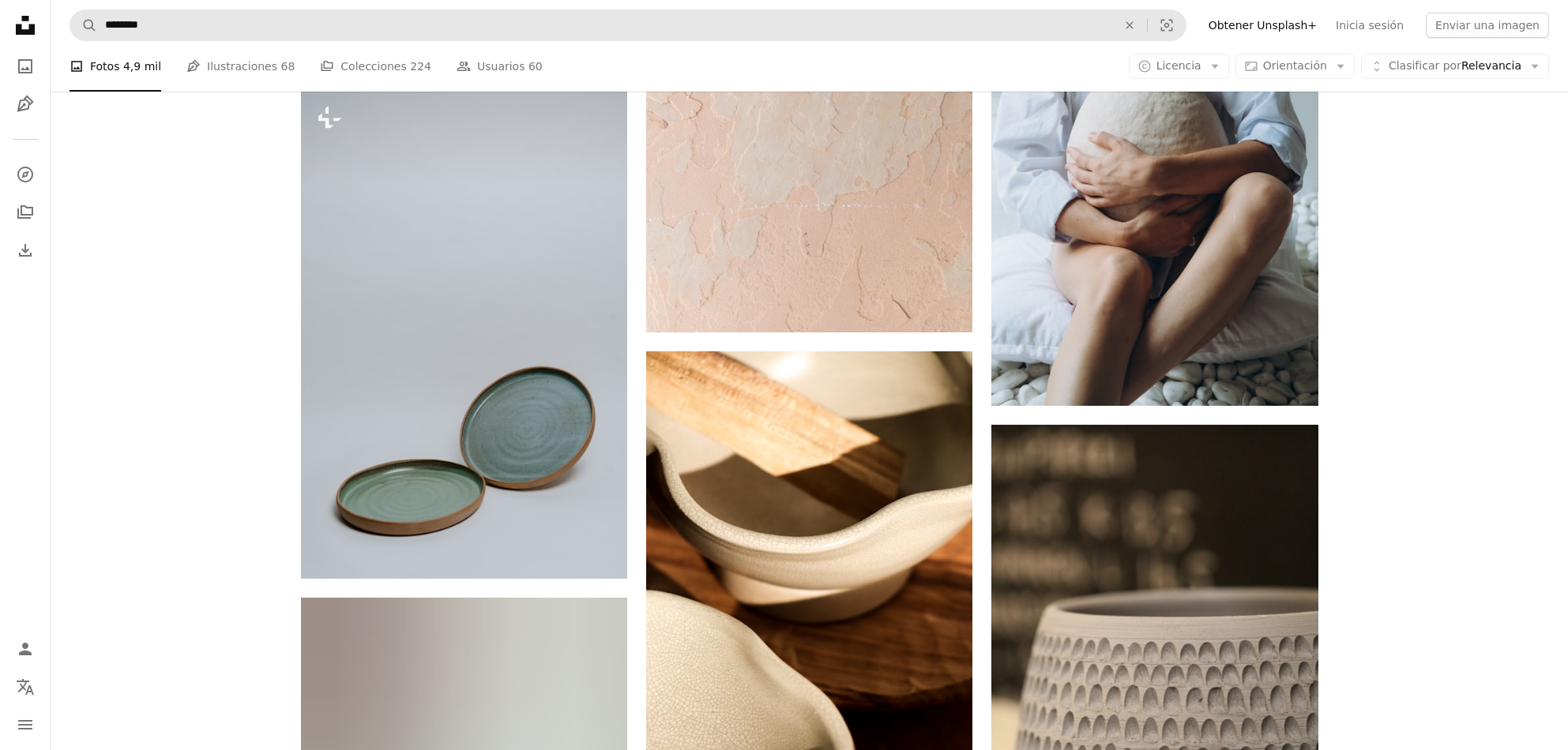
scroll to position [14224, 0]
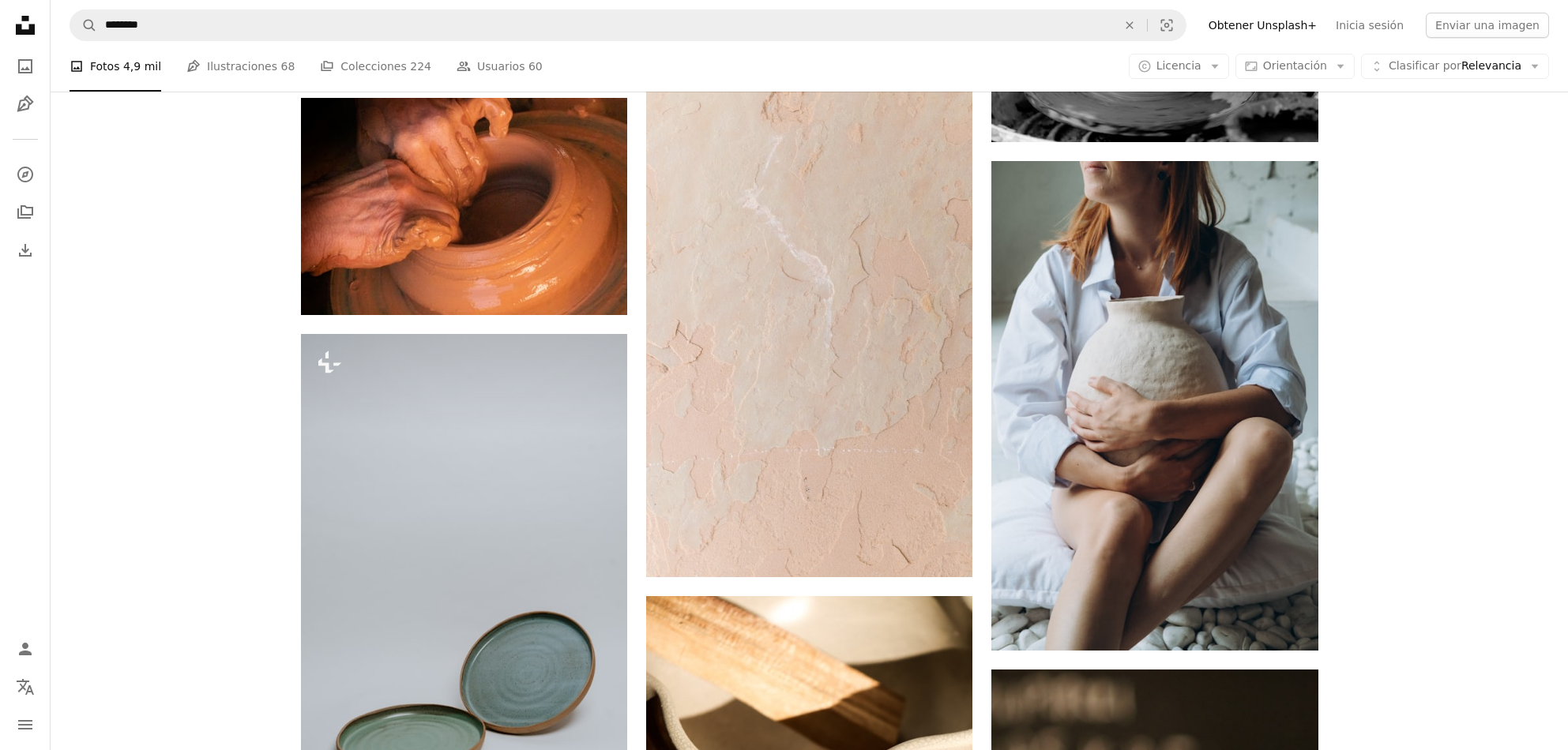
click at [287, 67] on ul "A photo Fotos 4,9 mil Pen Tool Ilustraciones 68 A stack of folders Colecciones …" at bounding box center [306, 66] width 473 height 51
click at [258, 67] on link "Pen Tool Ilustraciones 68" at bounding box center [241, 66] width 108 height 51
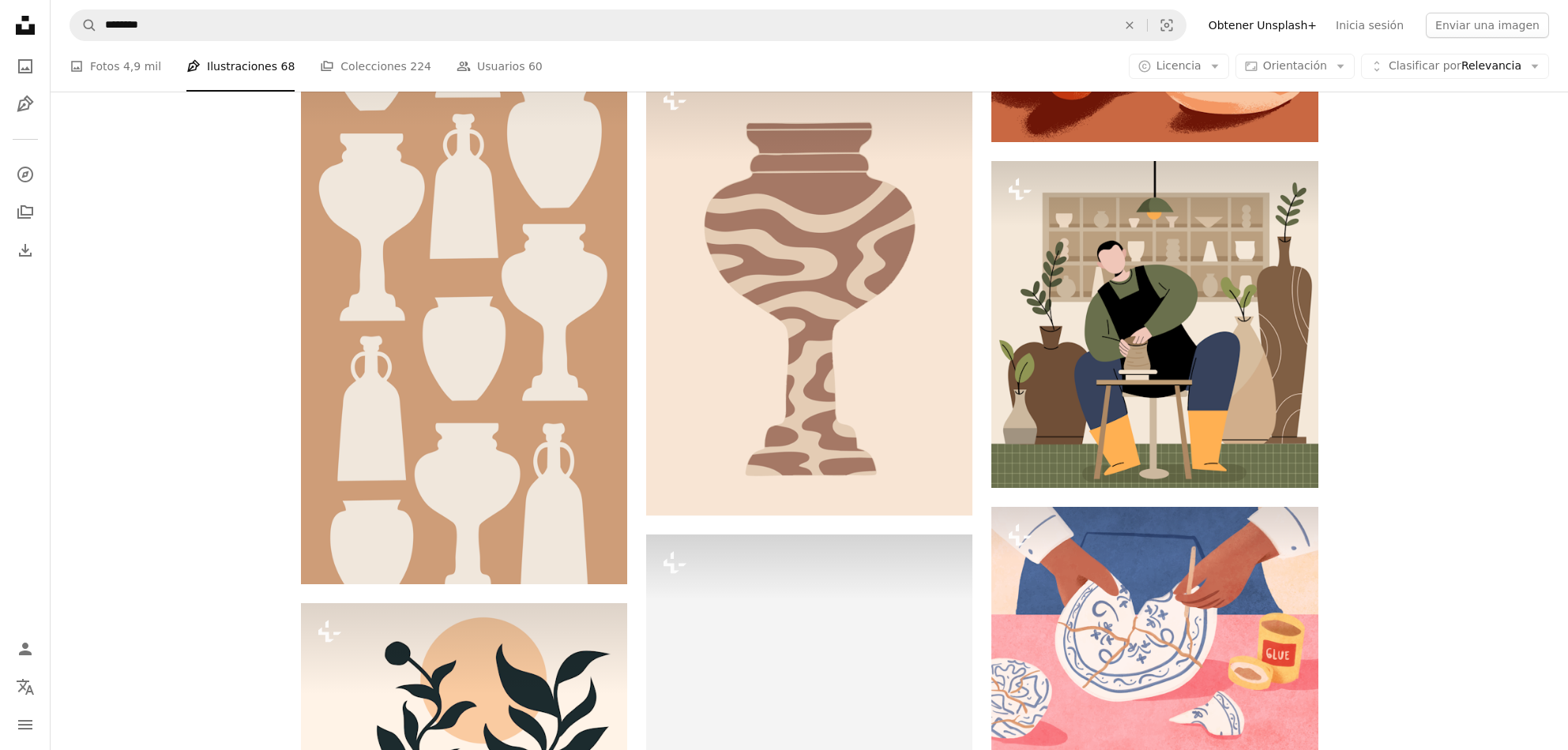
scroll to position [1825, 0]
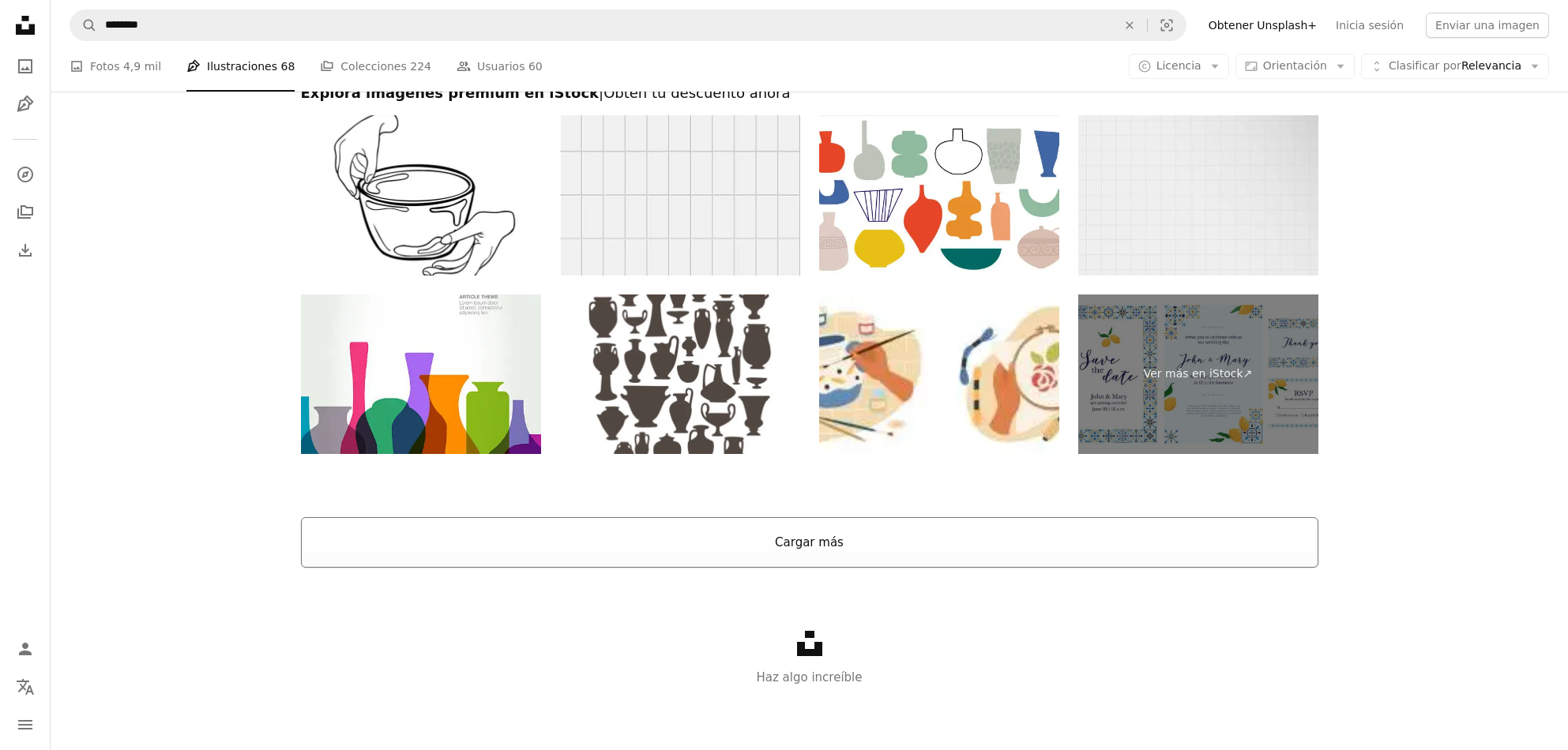
click at [832, 550] on button "Cargar más" at bounding box center [809, 542] width 1017 height 51
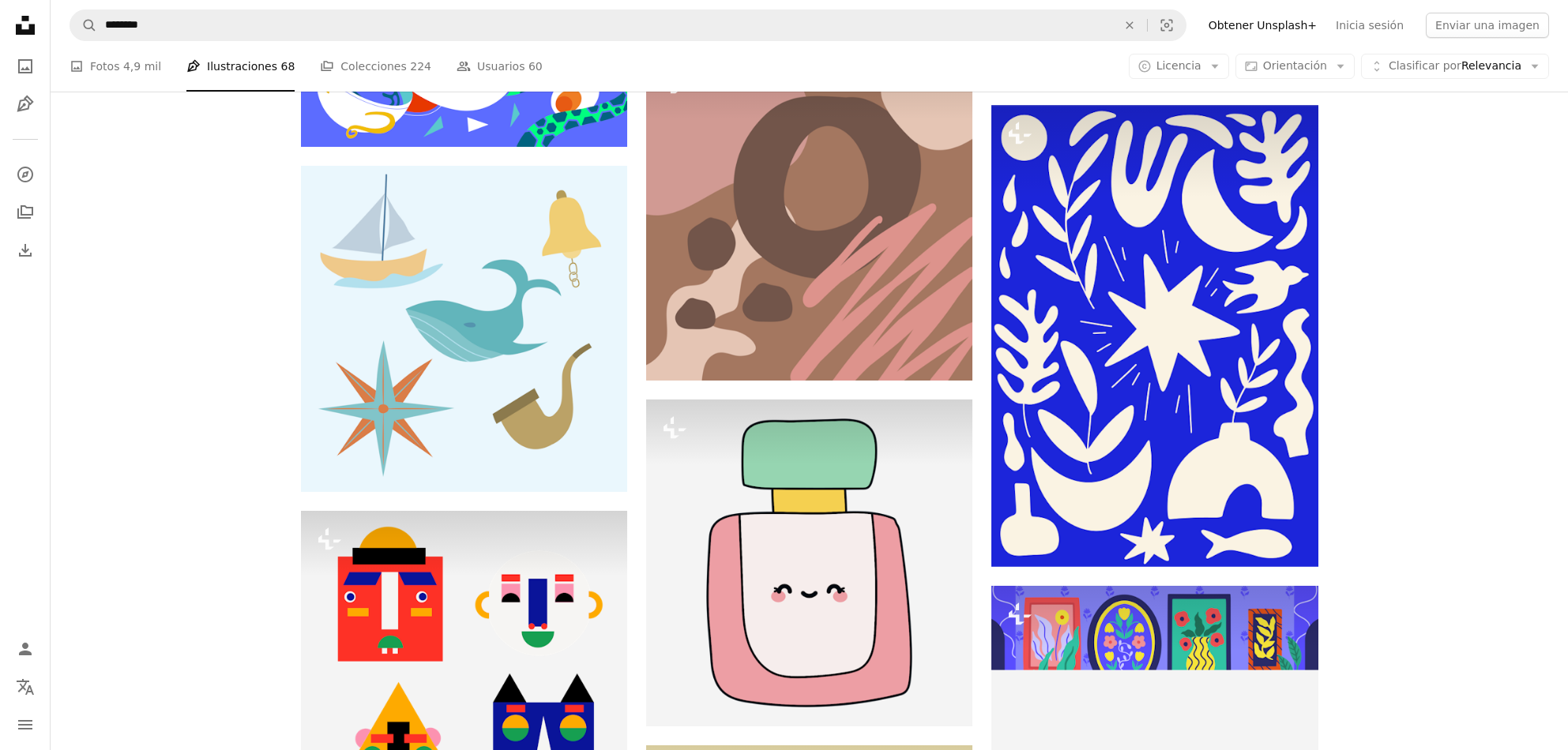
scroll to position [71248, 0]
